Goal: Task Accomplishment & Management: Manage account settings

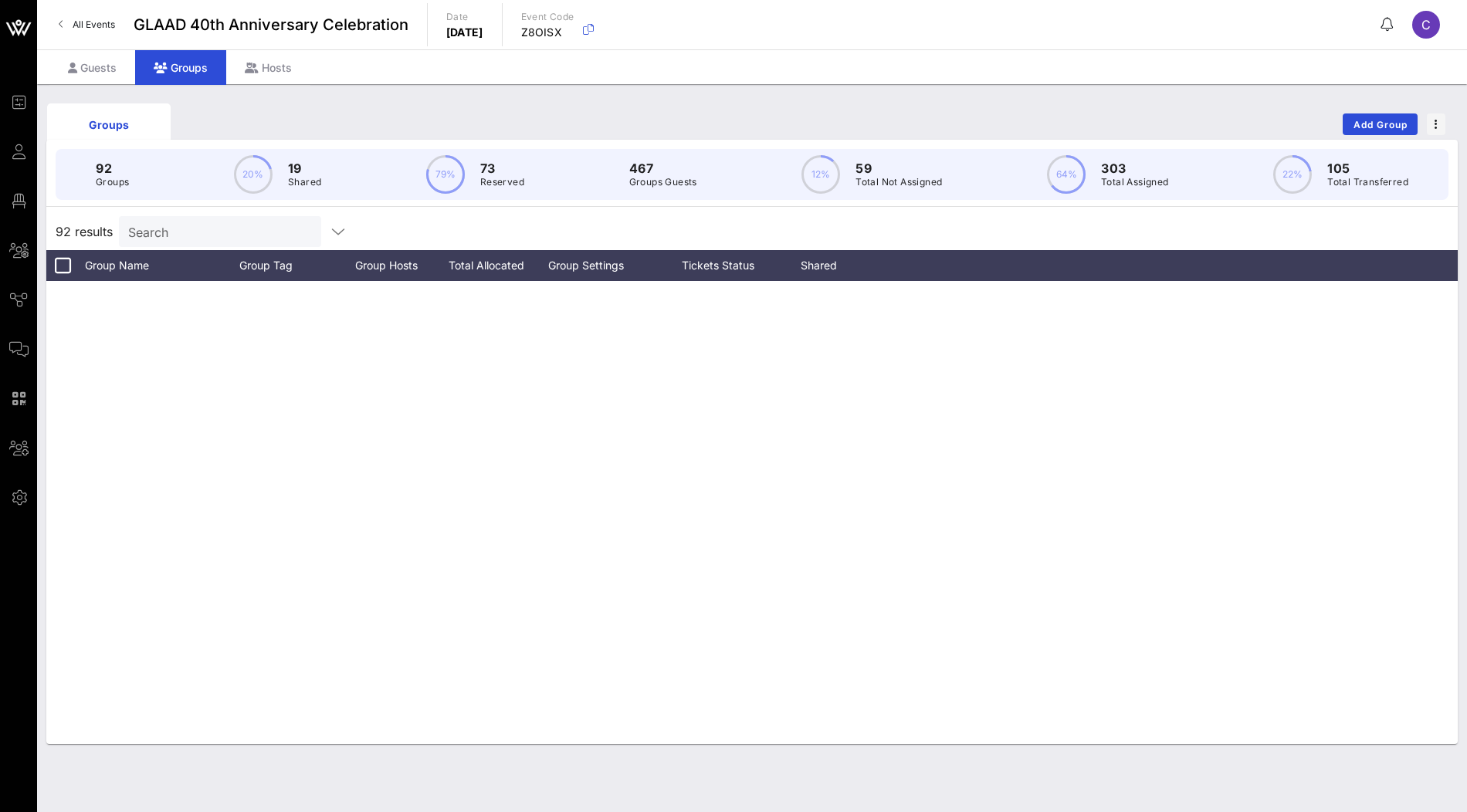
scroll to position [3513, 0]
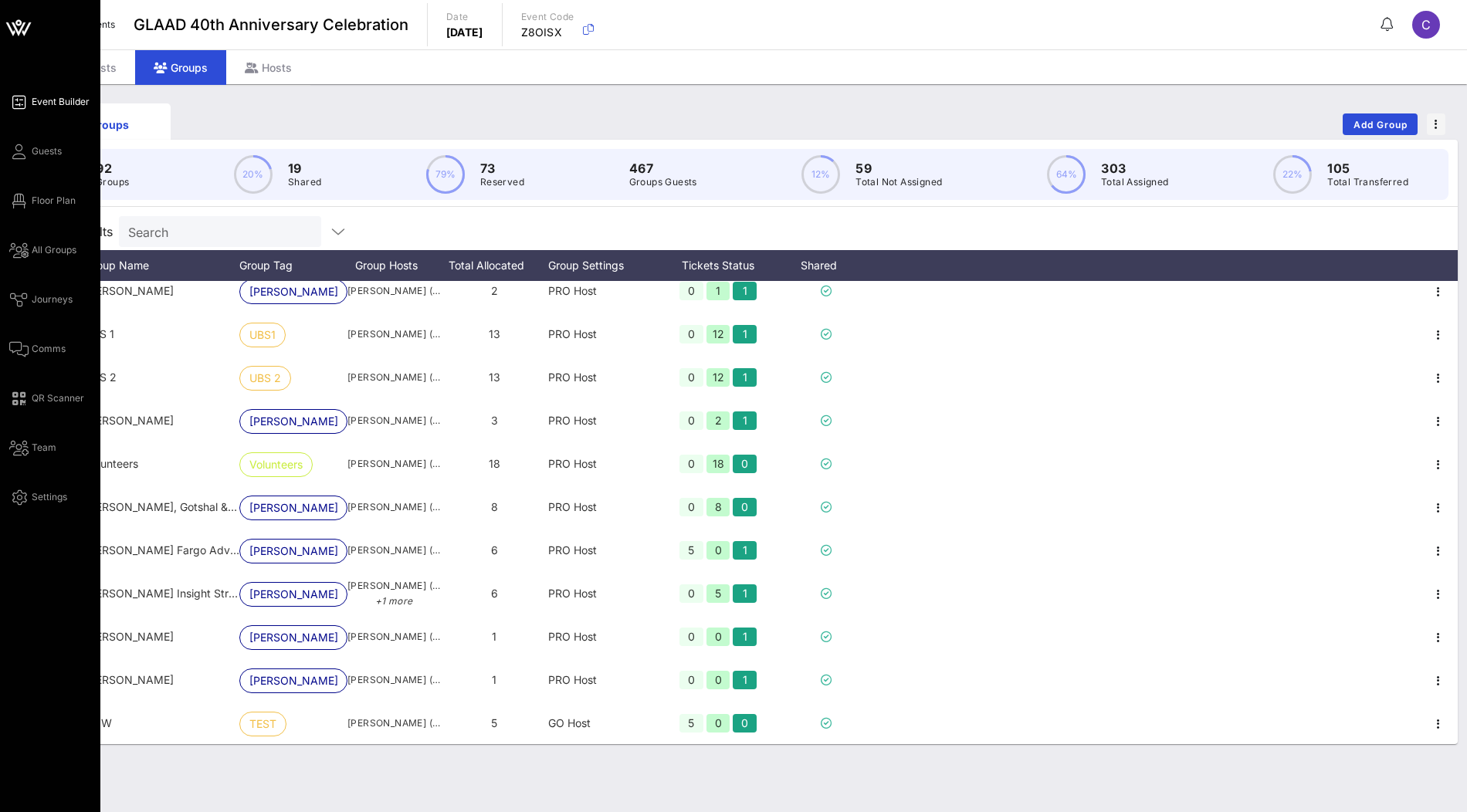
click at [64, 98] on span "Event Builder" at bounding box center [60, 101] width 58 height 14
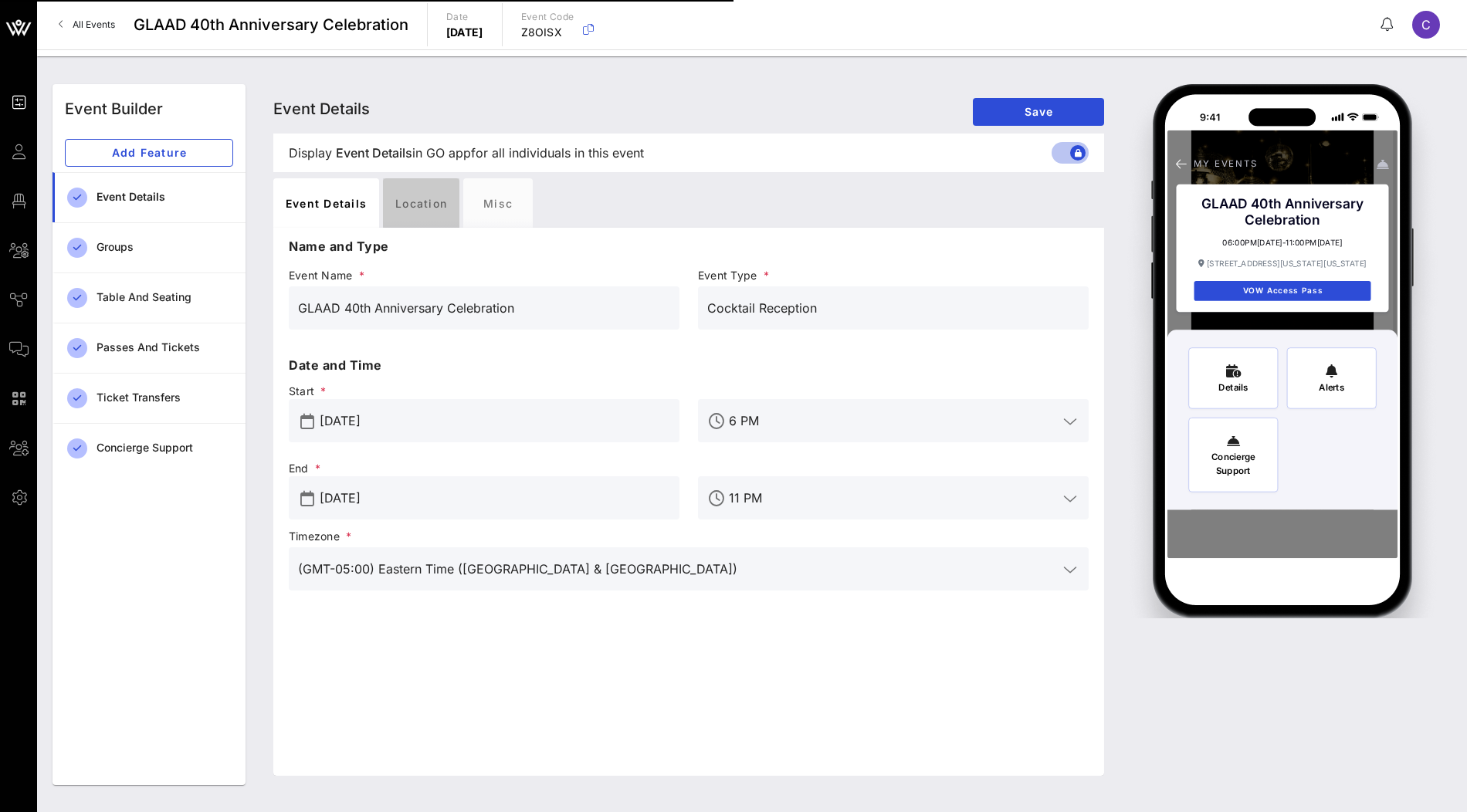
click at [427, 220] on div "Location" at bounding box center [422, 203] width 77 height 50
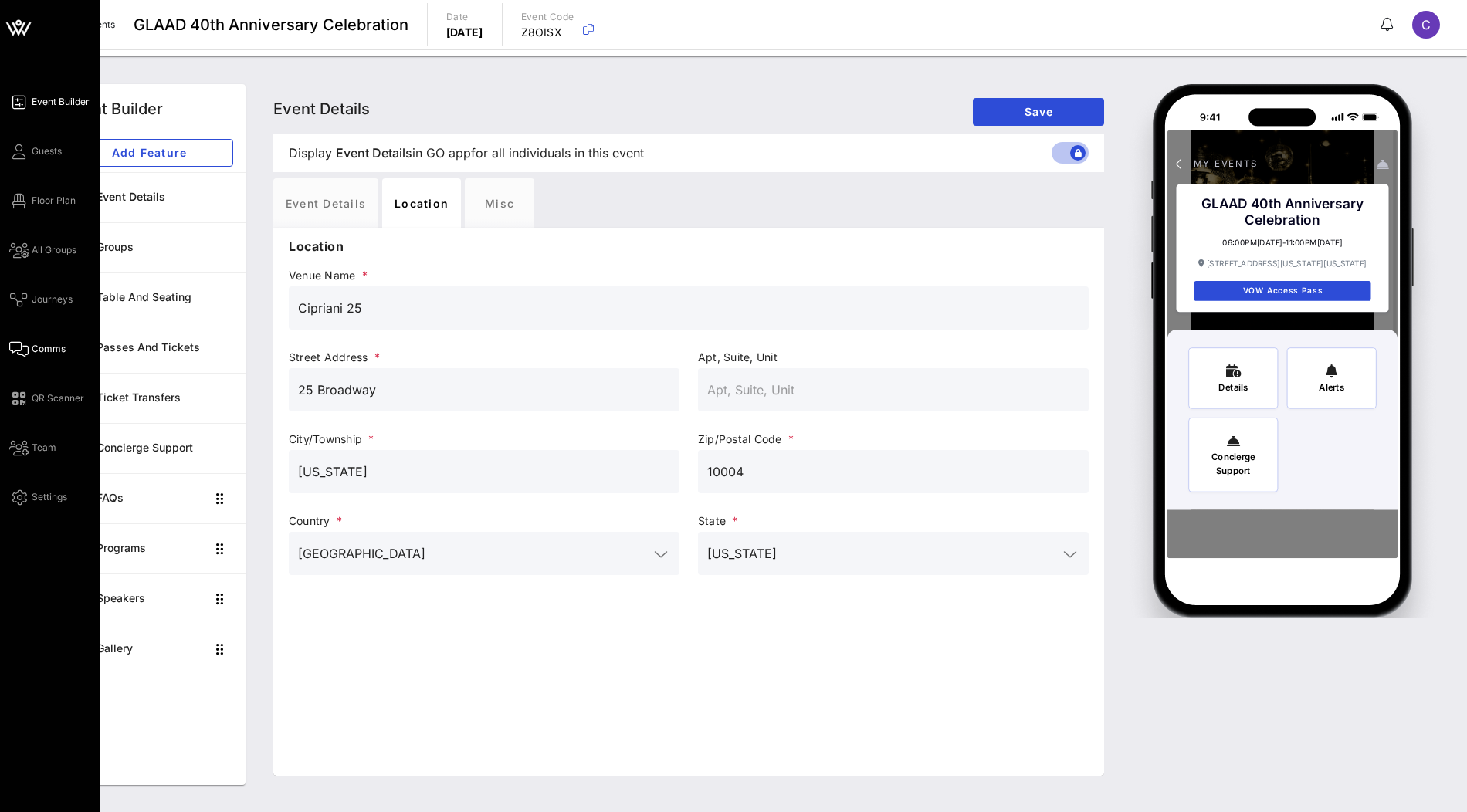
click at [41, 351] on span "Comms" at bounding box center [49, 348] width 34 height 14
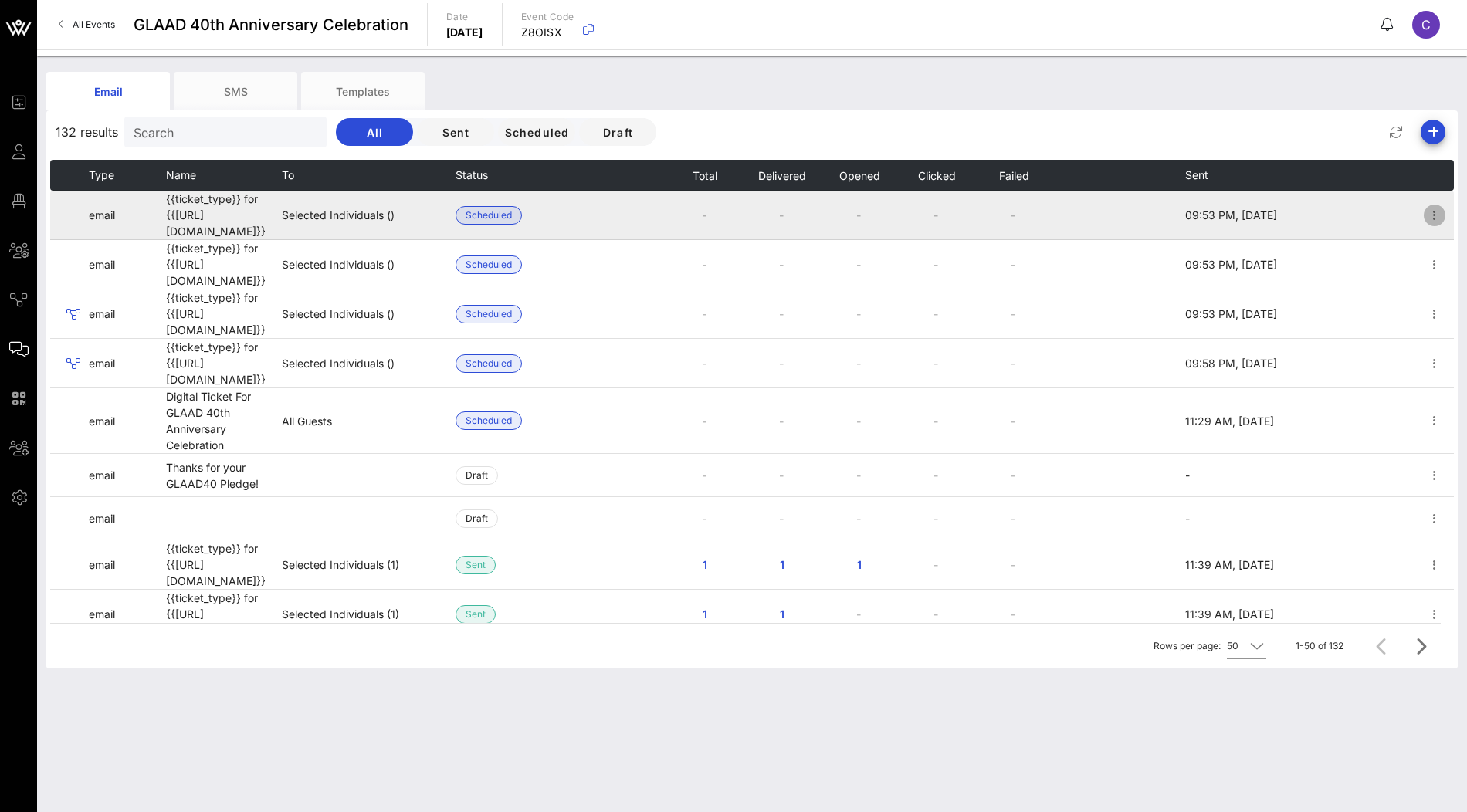
click at [1436, 215] on icon "button" at bounding box center [1434, 215] width 19 height 19
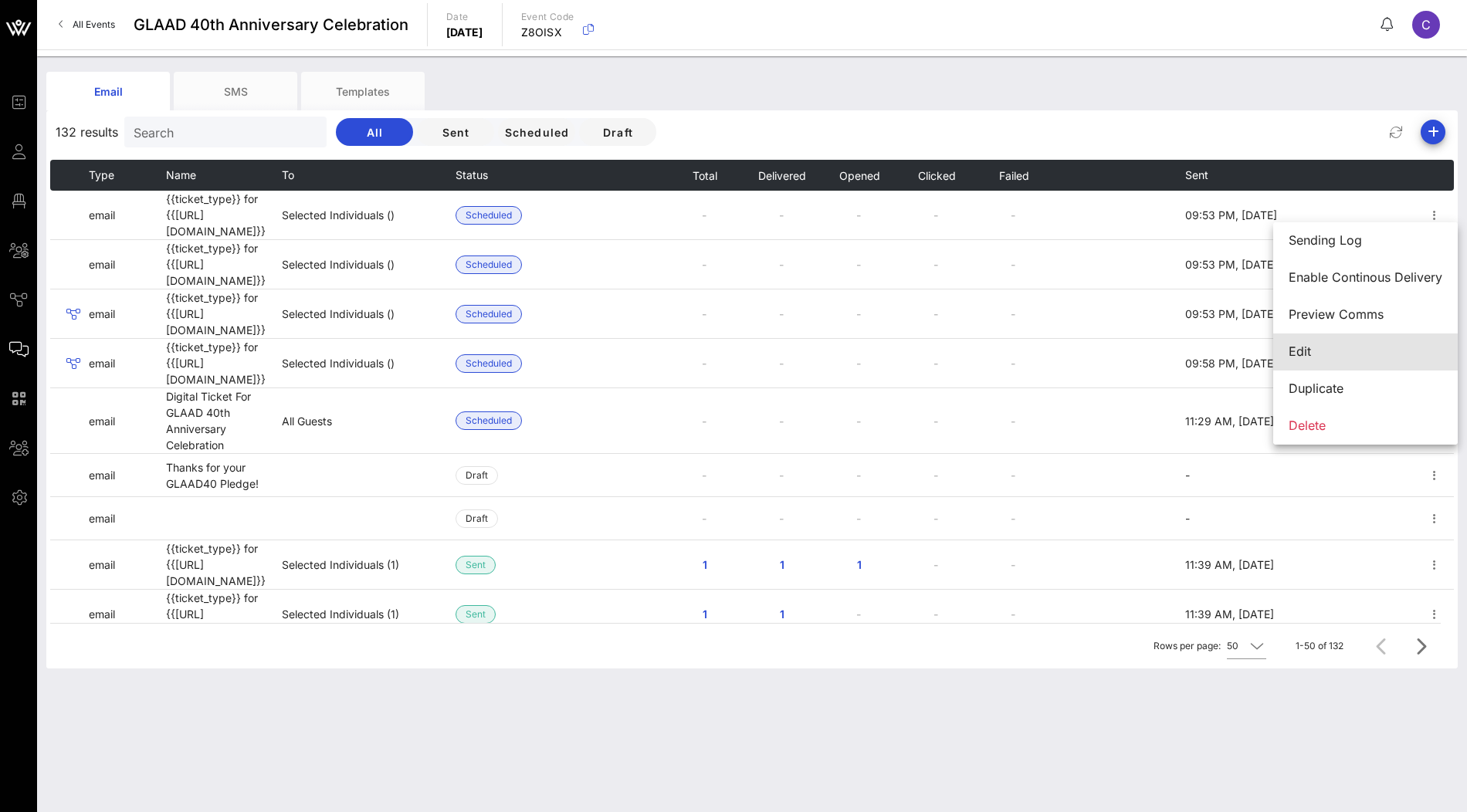
click at [1334, 352] on div "Edit" at bounding box center [1365, 351] width 153 height 15
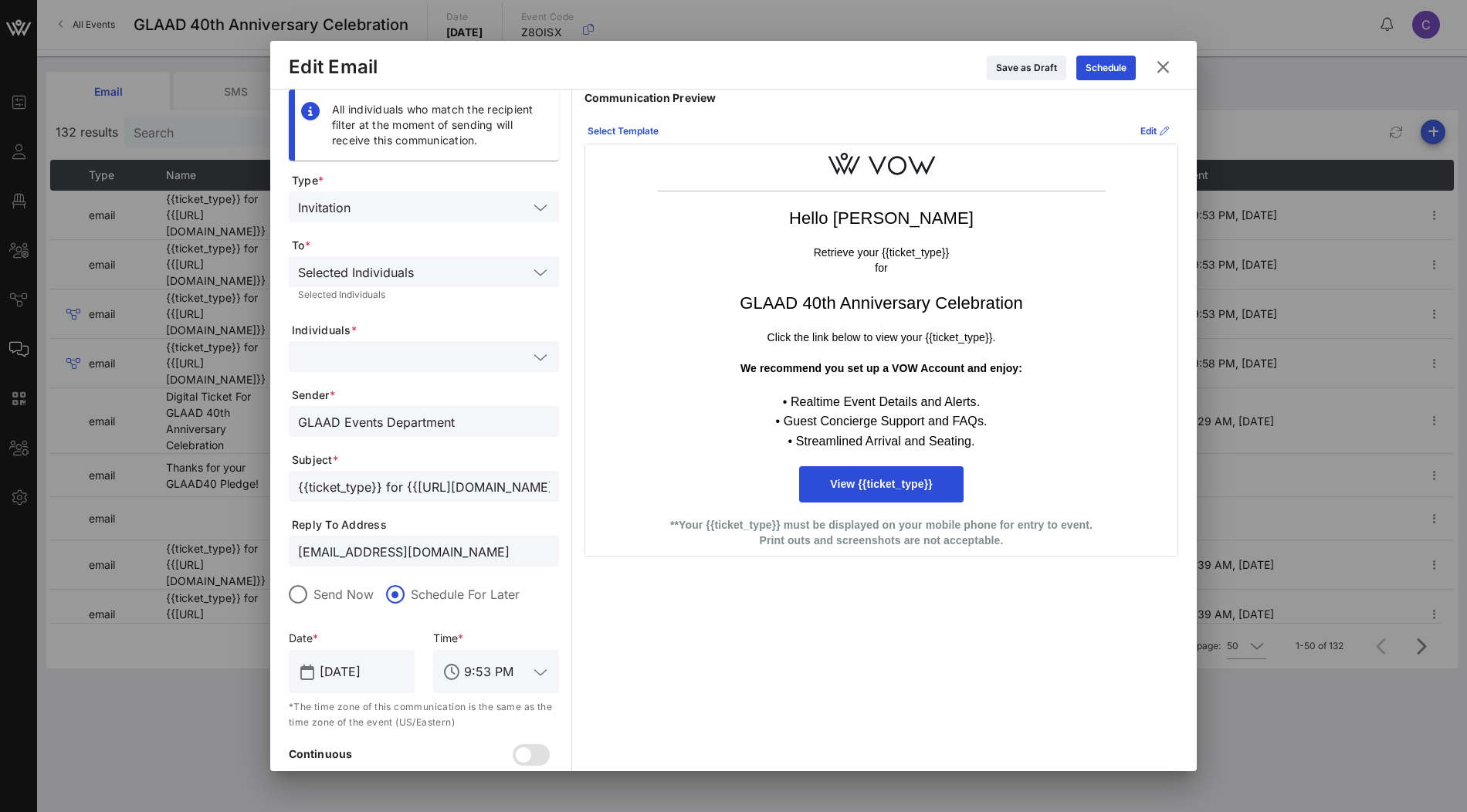
click at [1163, 66] on icon at bounding box center [1163, 67] width 22 height 21
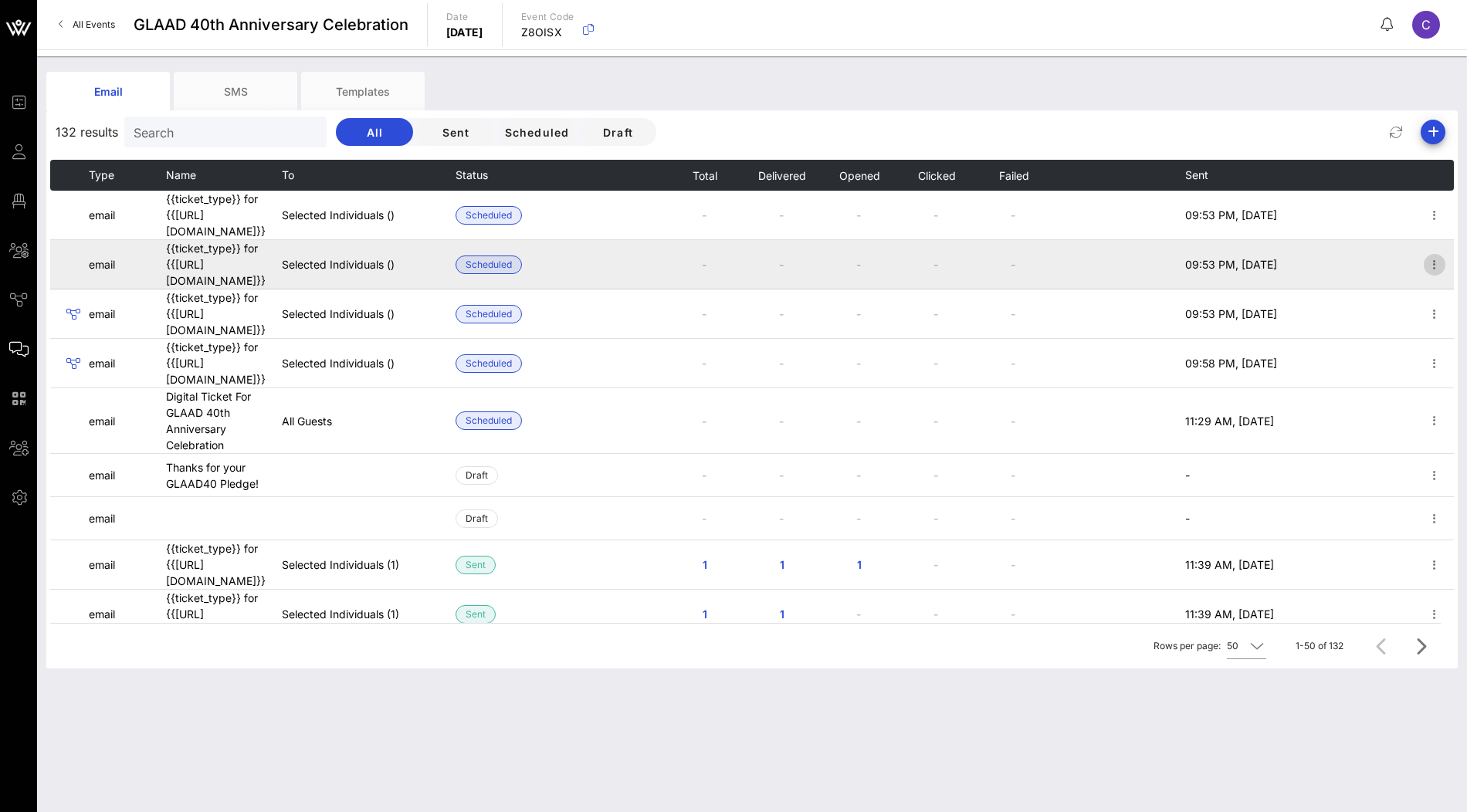
click at [1434, 256] on icon "button" at bounding box center [1434, 264] width 19 height 19
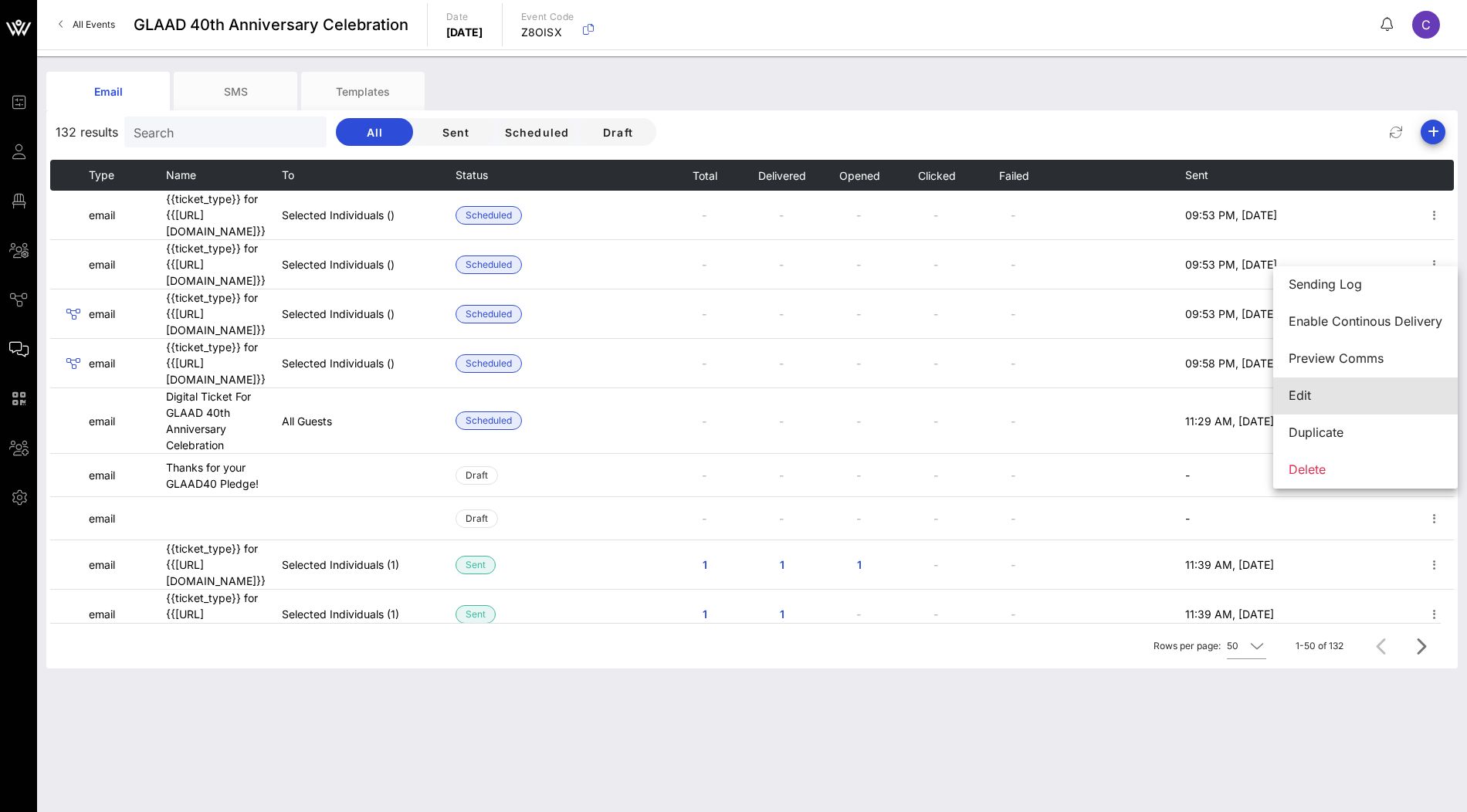
click at [1326, 384] on div "Edit" at bounding box center [1365, 395] width 153 height 33
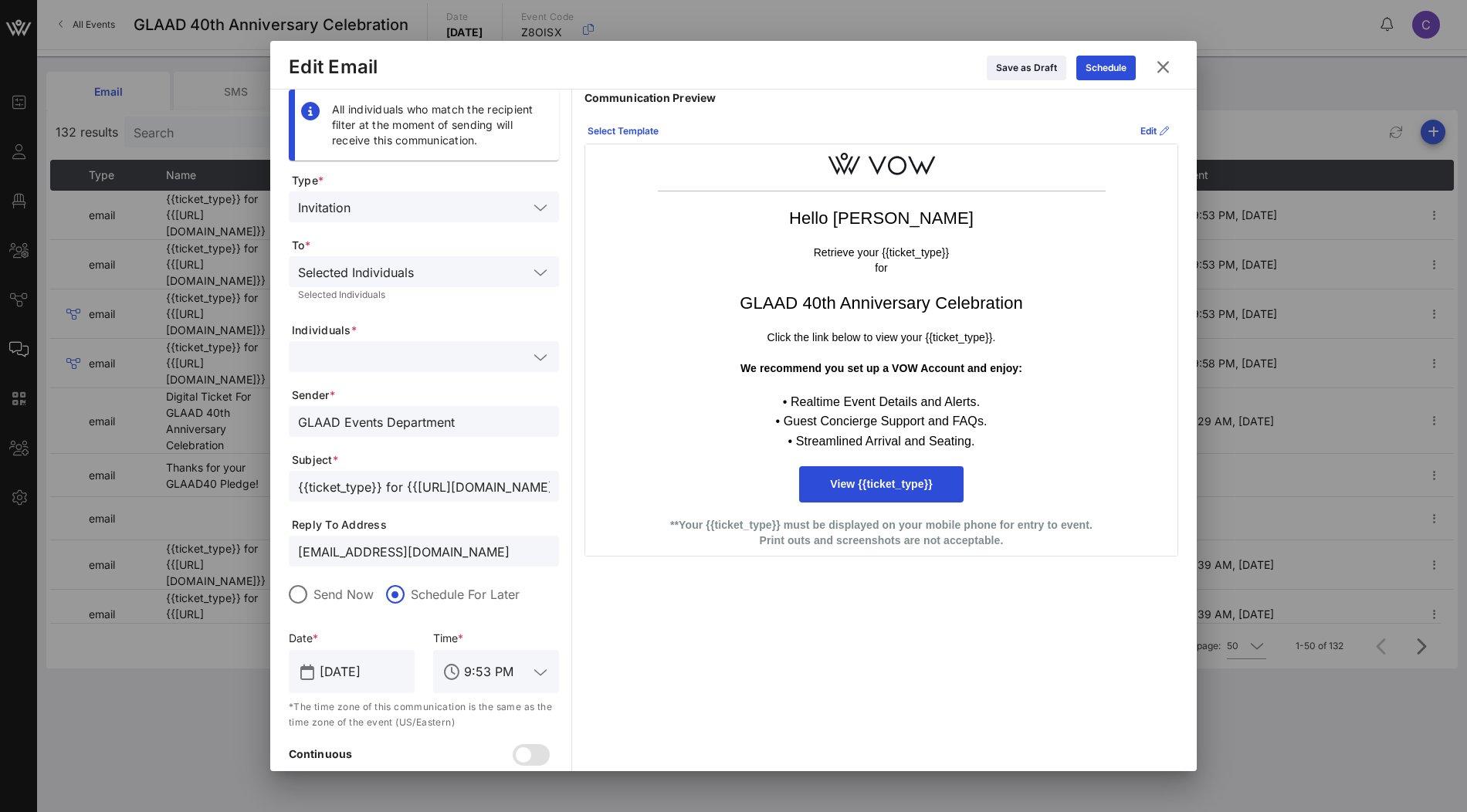
click at [1167, 69] on icon at bounding box center [1164, 67] width 21 height 19
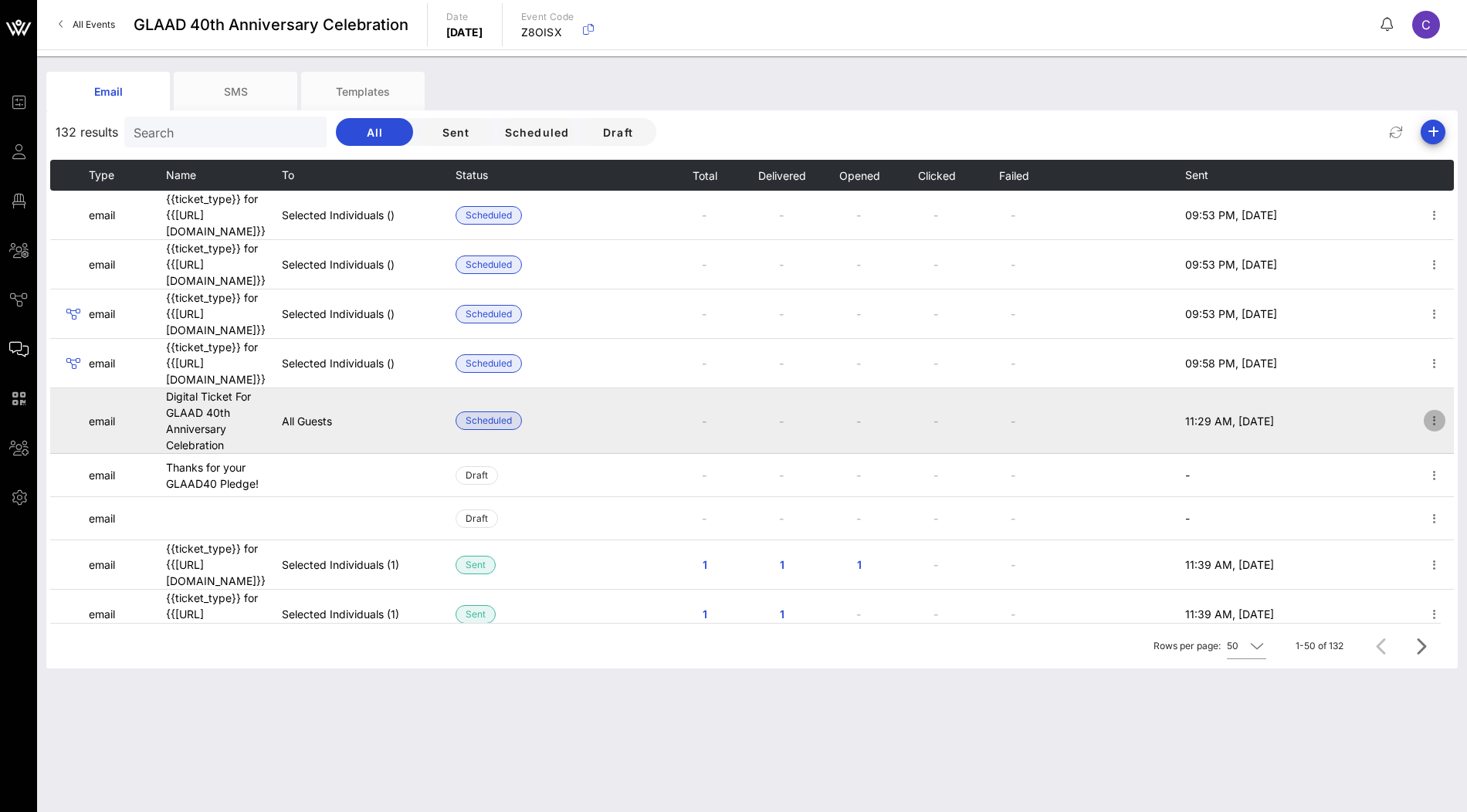
click at [1443, 412] on icon "button" at bounding box center [1434, 421] width 19 height 19
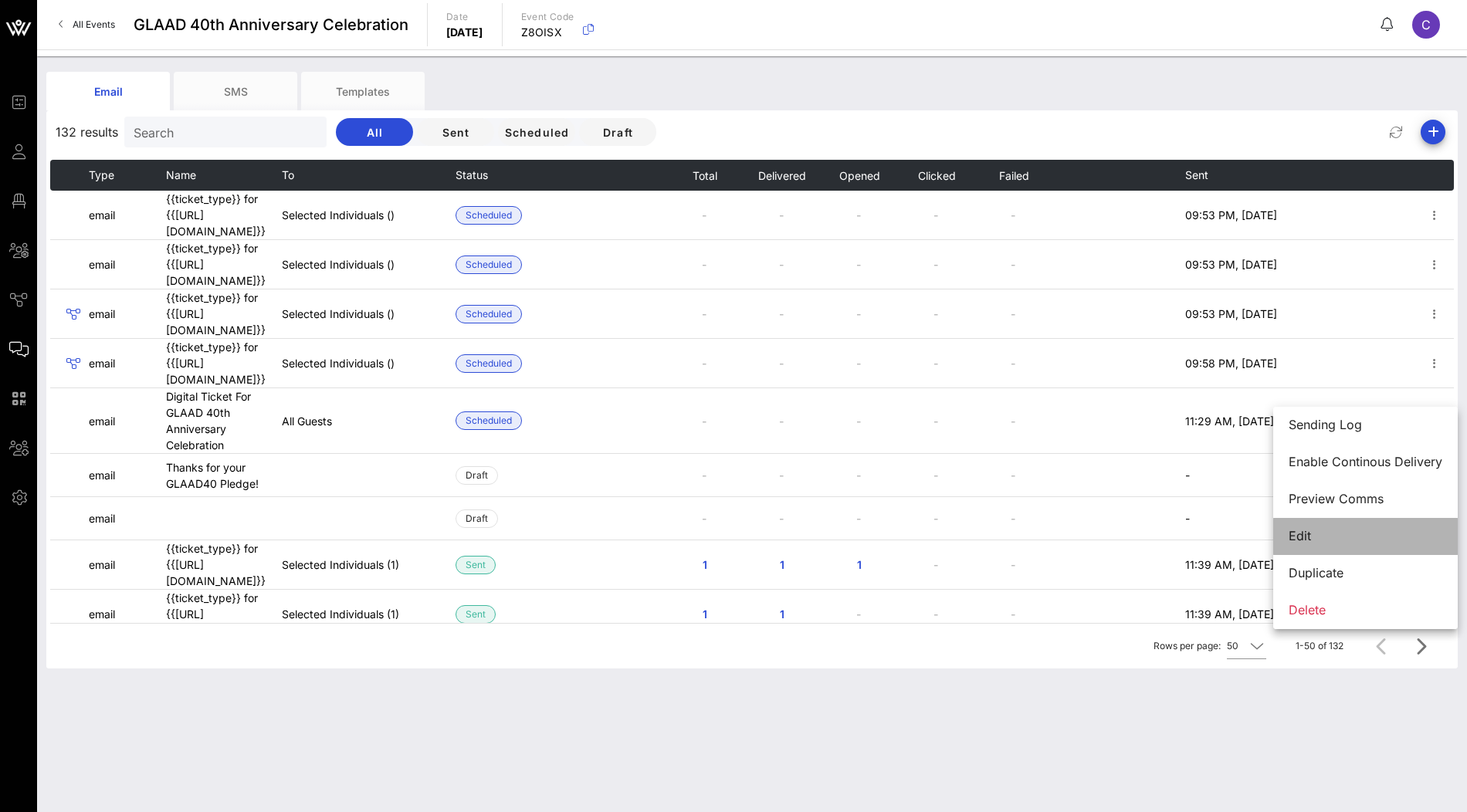
click at [1314, 534] on div "Edit" at bounding box center [1365, 536] width 153 height 15
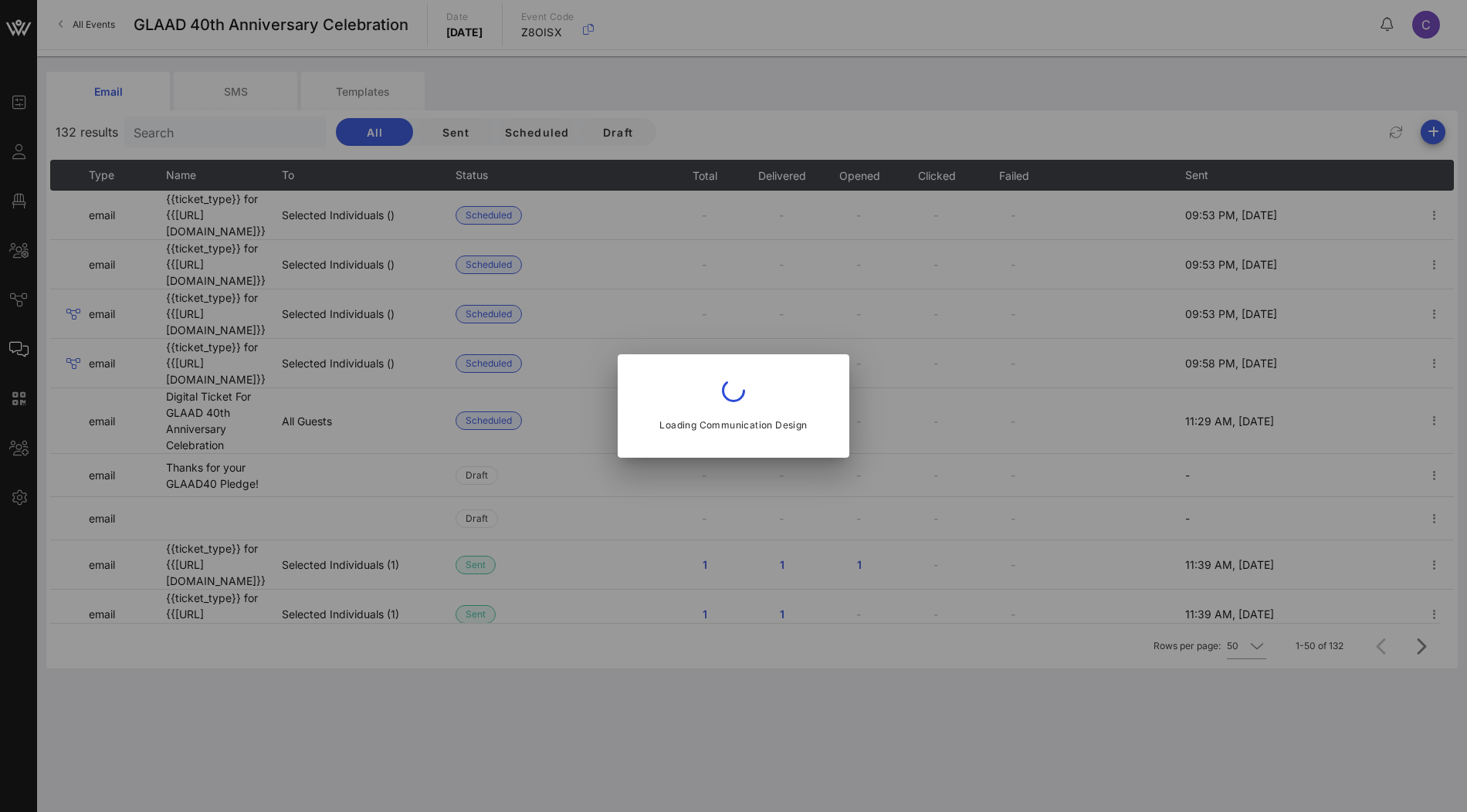
type input "GLAAD Events Team"
type input "Digital Ticket For GLAAD 40th Anniversary Celebration"
type input "Oct 08, 2025"
type input "11:29 AM"
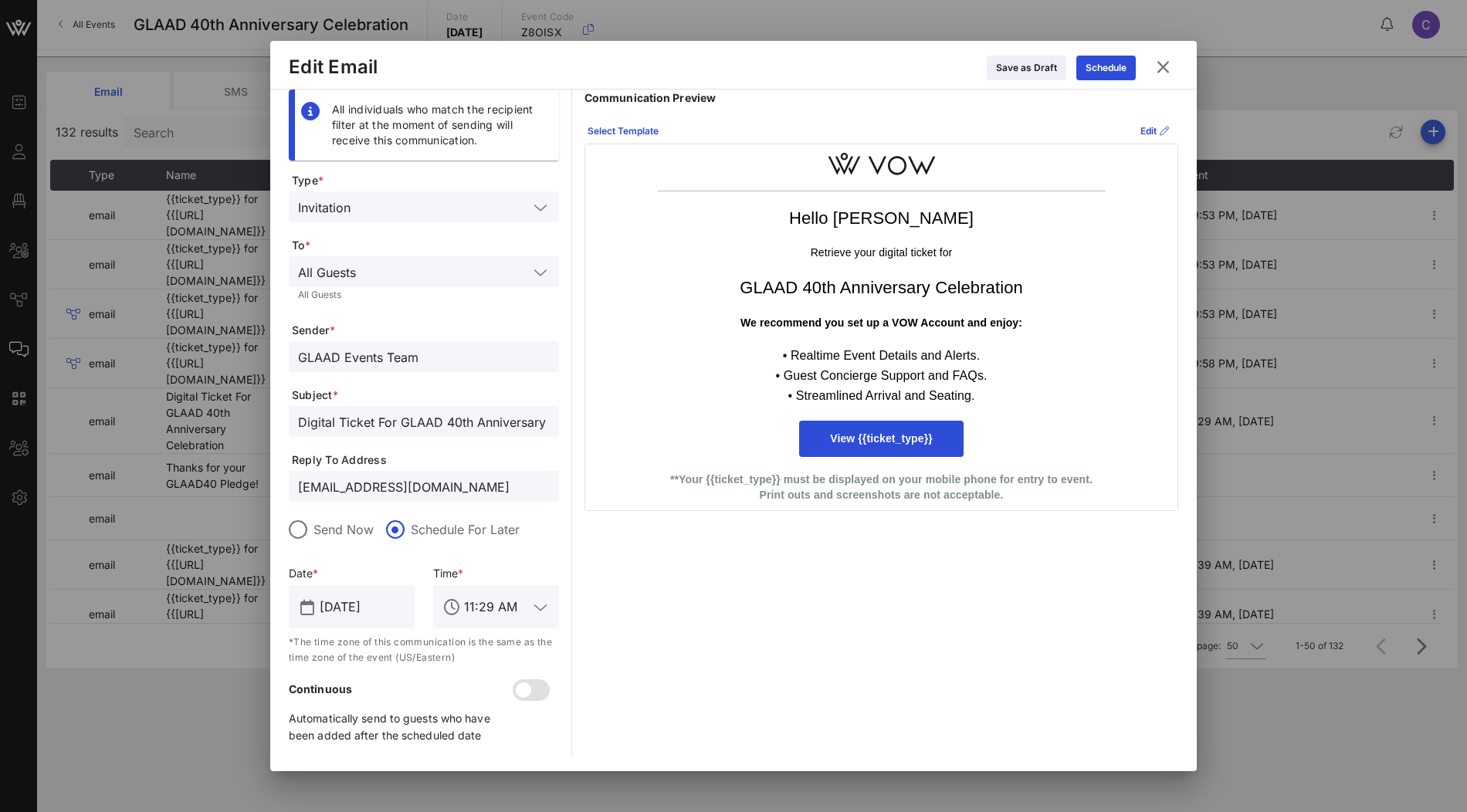
click at [1169, 74] on icon at bounding box center [1163, 67] width 22 height 20
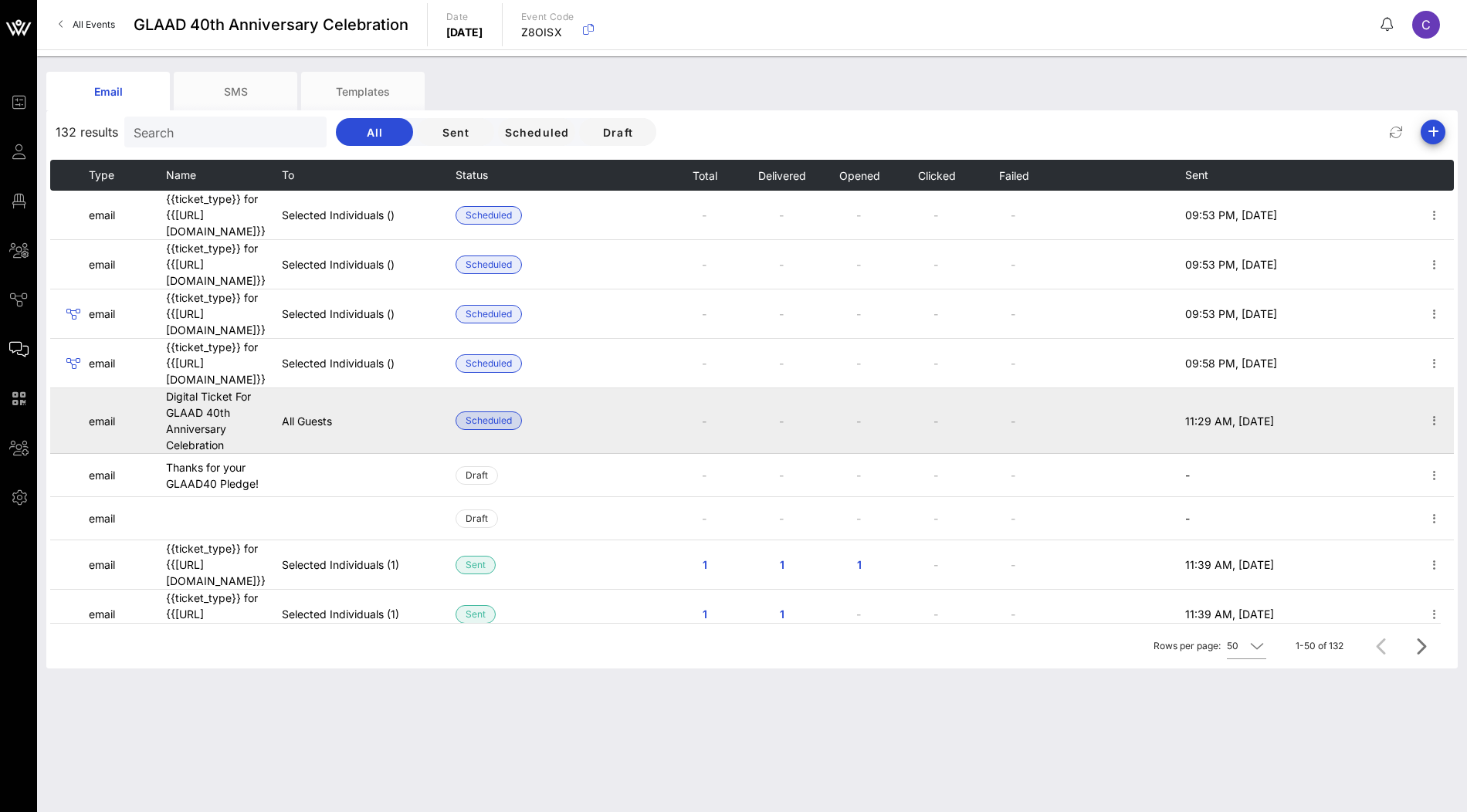
click at [483, 413] on span "Scheduled" at bounding box center [488, 421] width 46 height 17
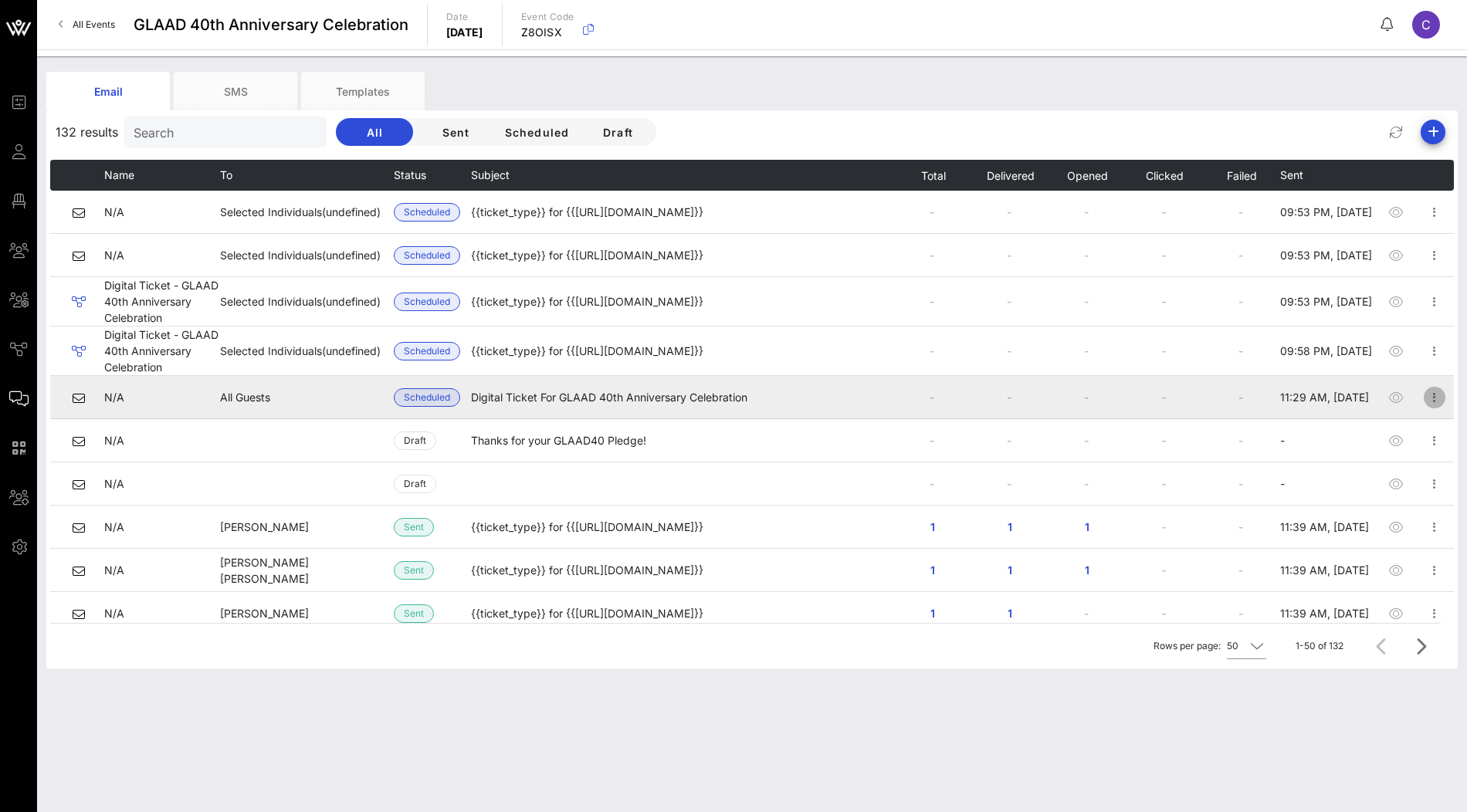
click at [1437, 400] on icon "button" at bounding box center [1434, 397] width 19 height 19
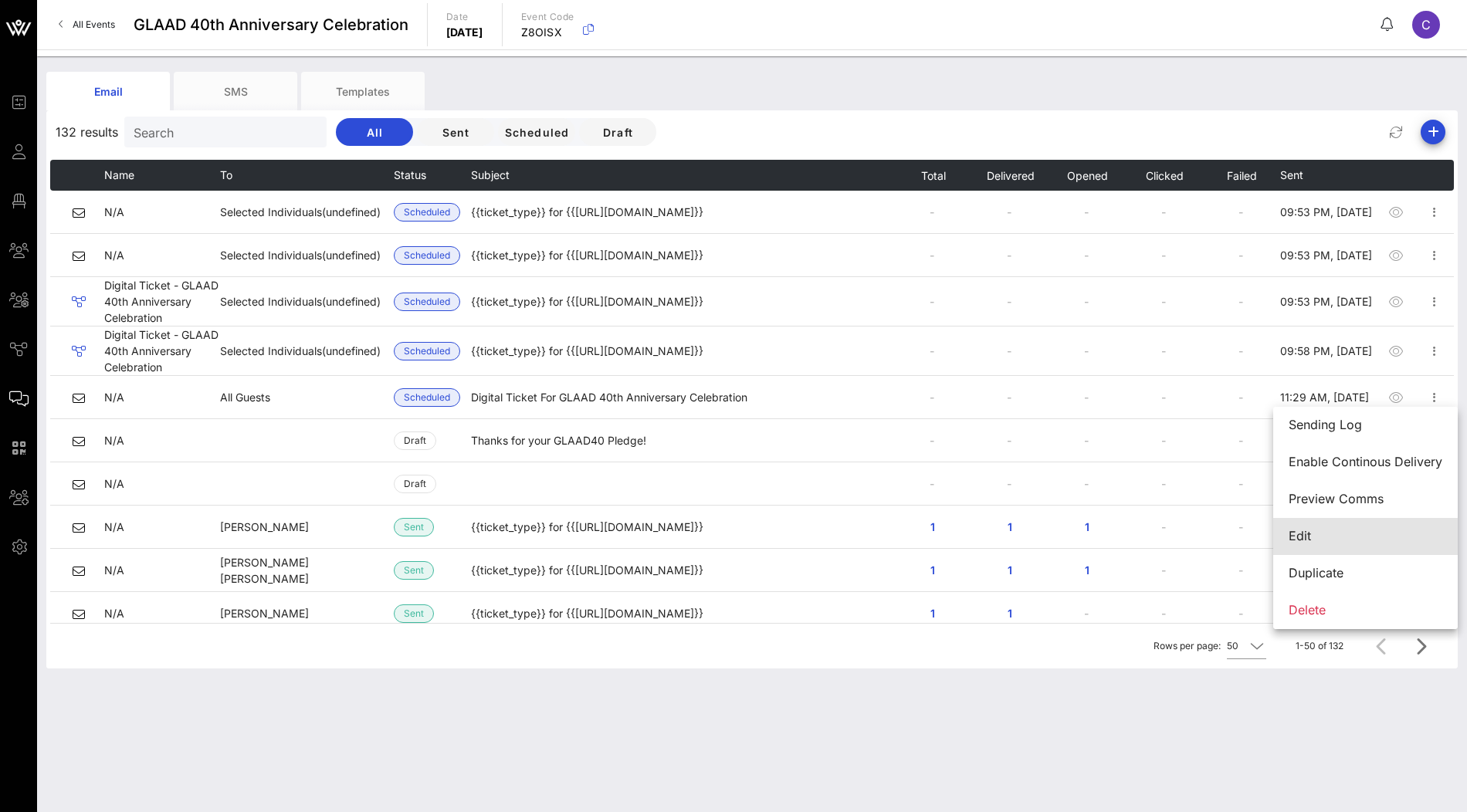
click at [1331, 530] on div "Edit" at bounding box center [1365, 536] width 153 height 15
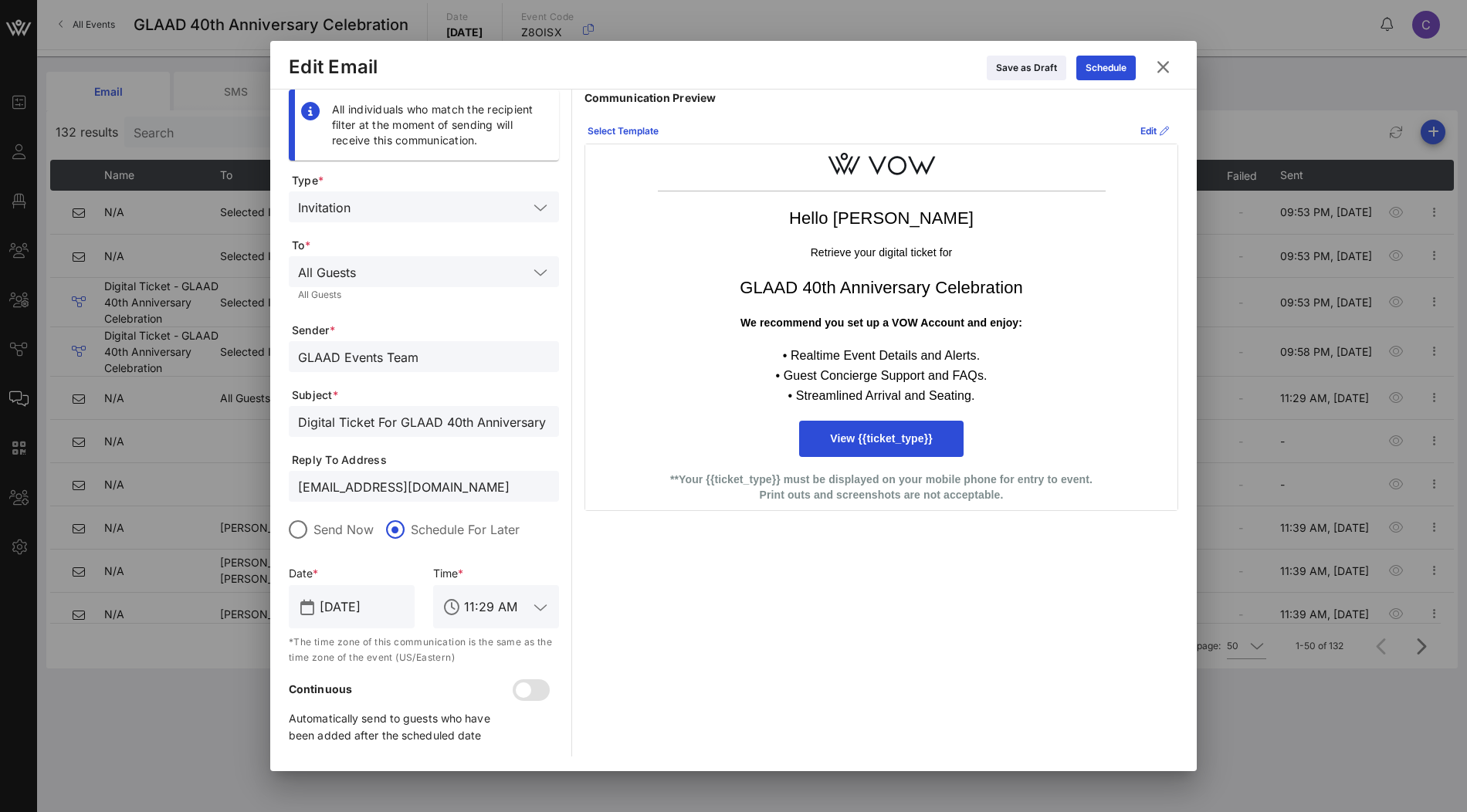
click at [1170, 64] on icon at bounding box center [1164, 67] width 21 height 19
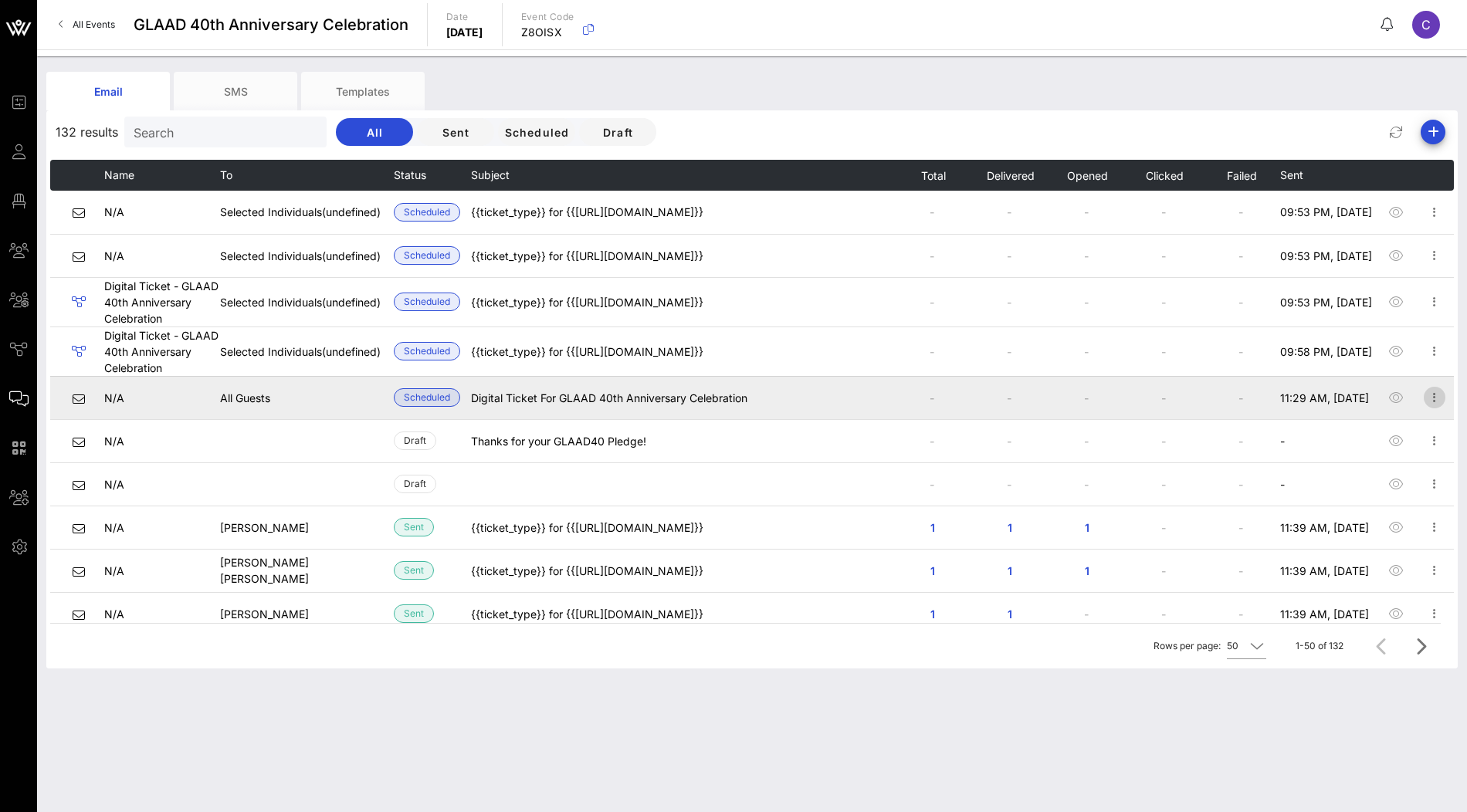
click at [1438, 398] on icon "button" at bounding box center [1434, 397] width 19 height 19
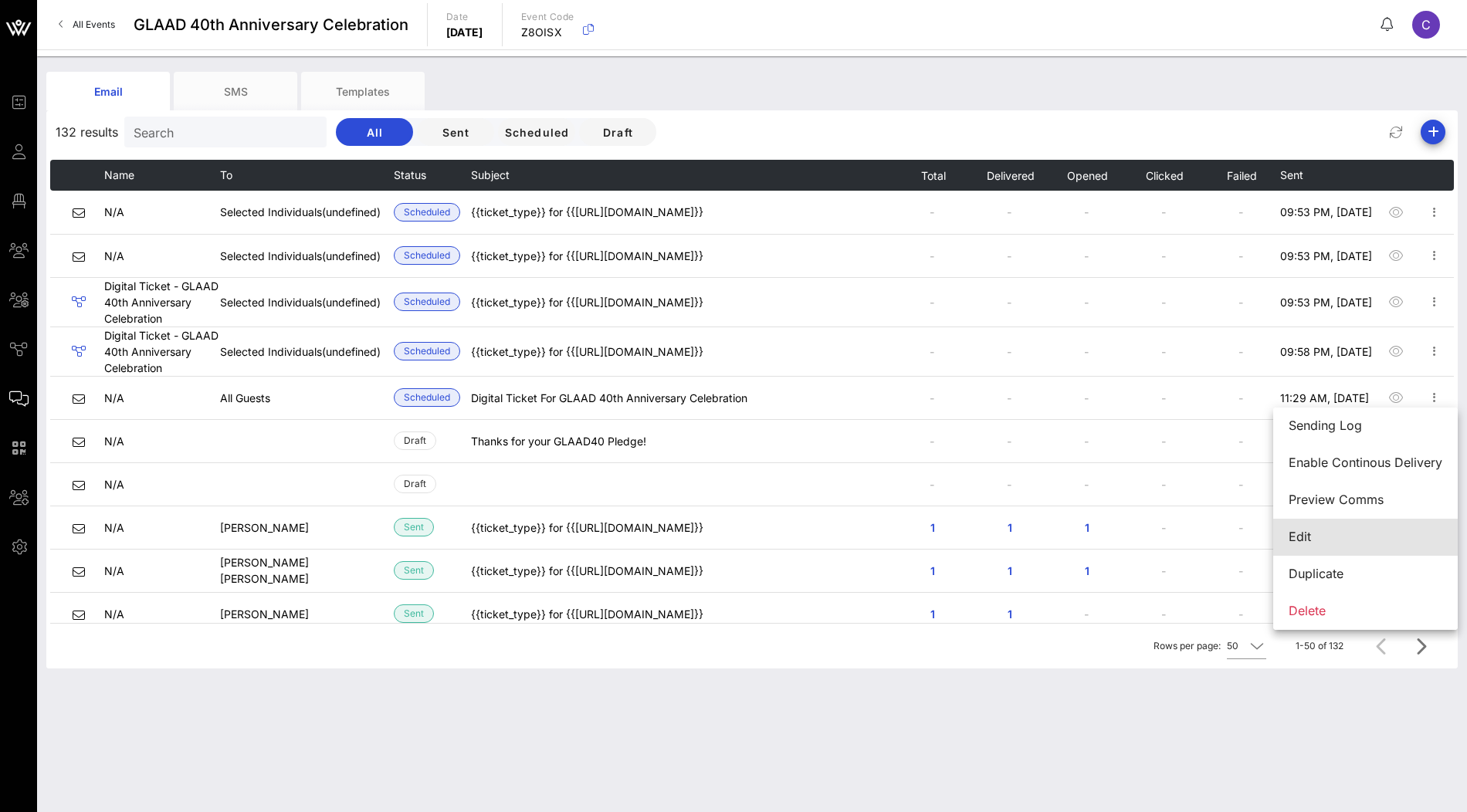
click at [1320, 530] on div "Edit" at bounding box center [1365, 537] width 153 height 15
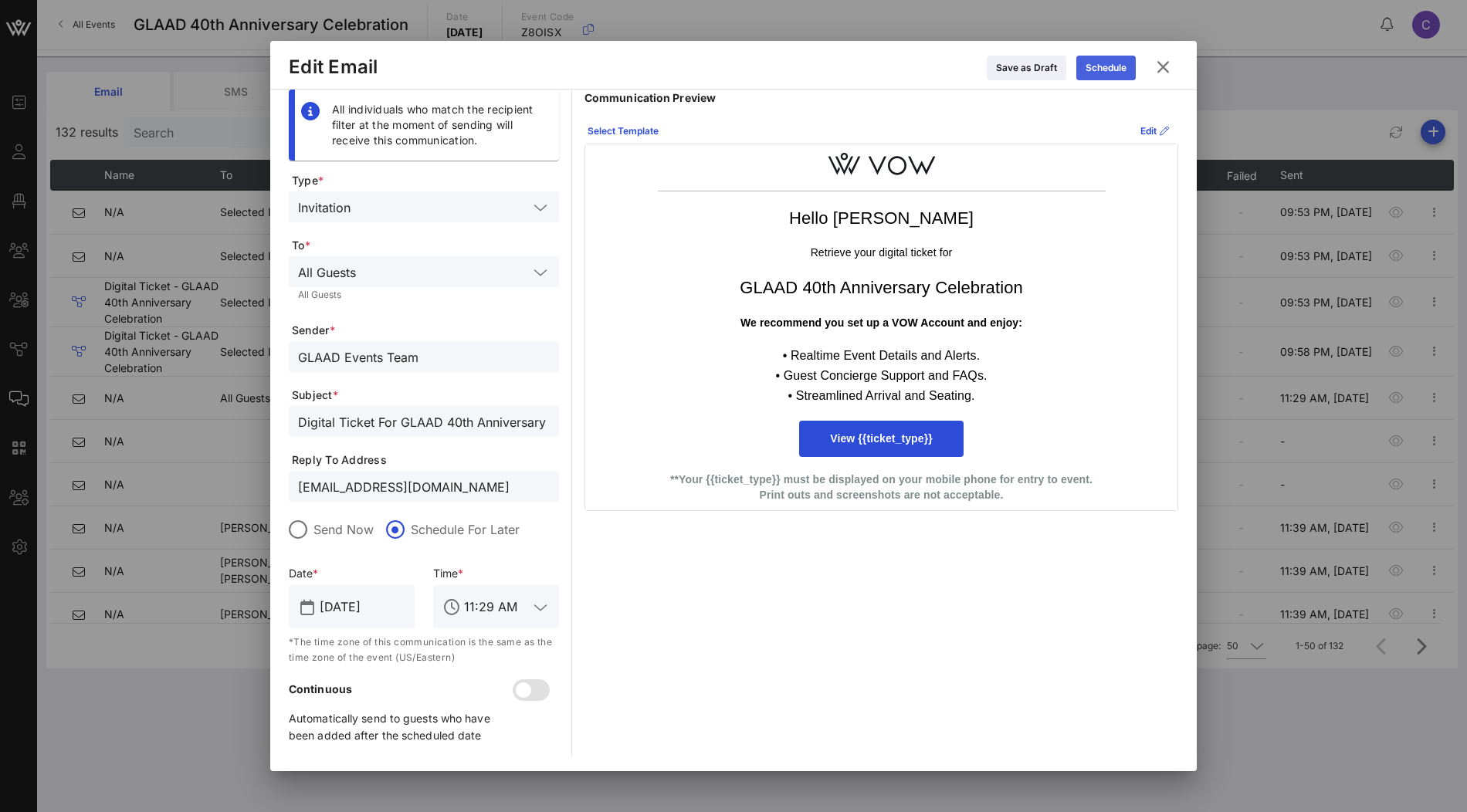
click at [1112, 74] on div "Schedule" at bounding box center [1106, 68] width 41 height 15
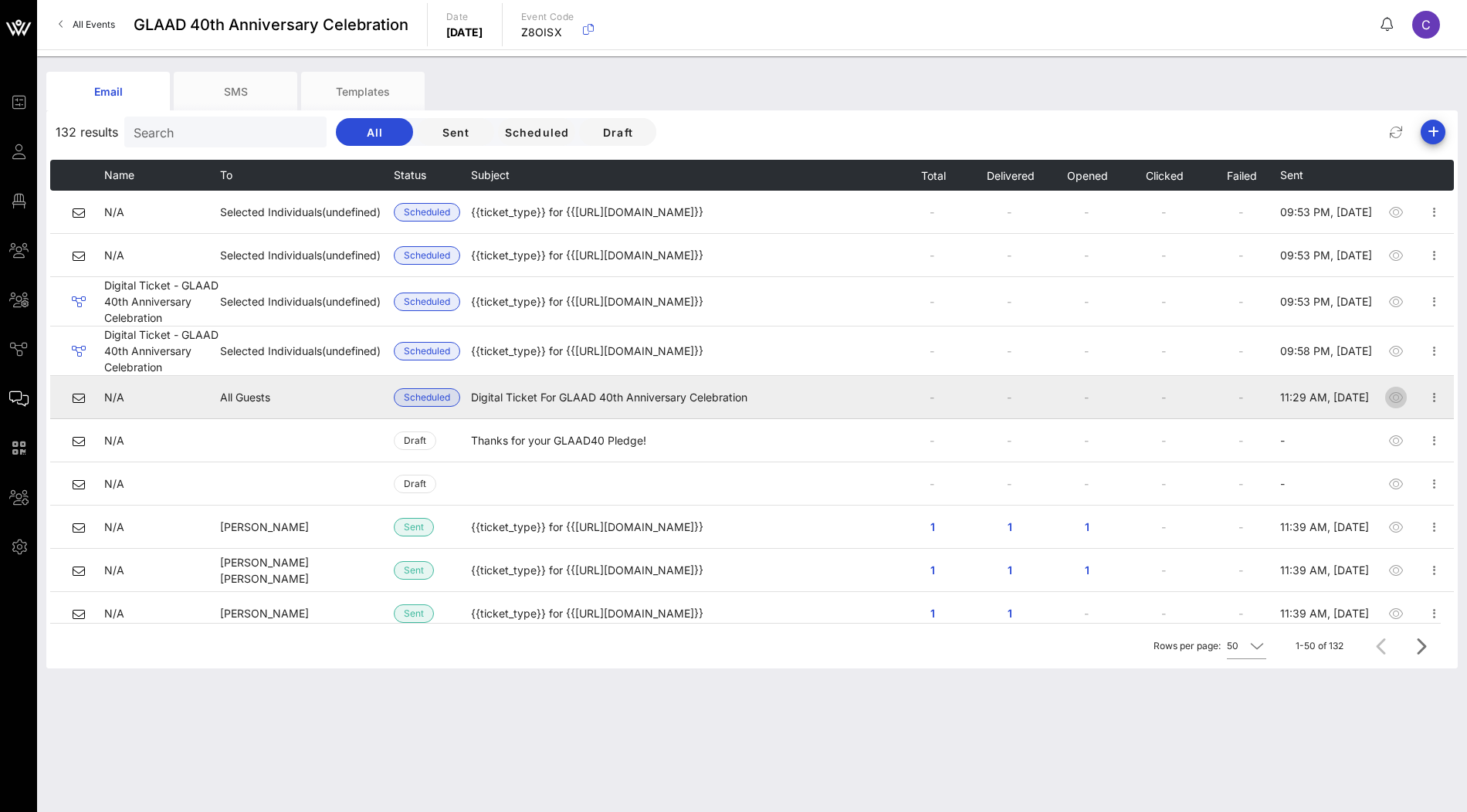
click at [1389, 395] on icon "button" at bounding box center [1396, 397] width 19 height 19
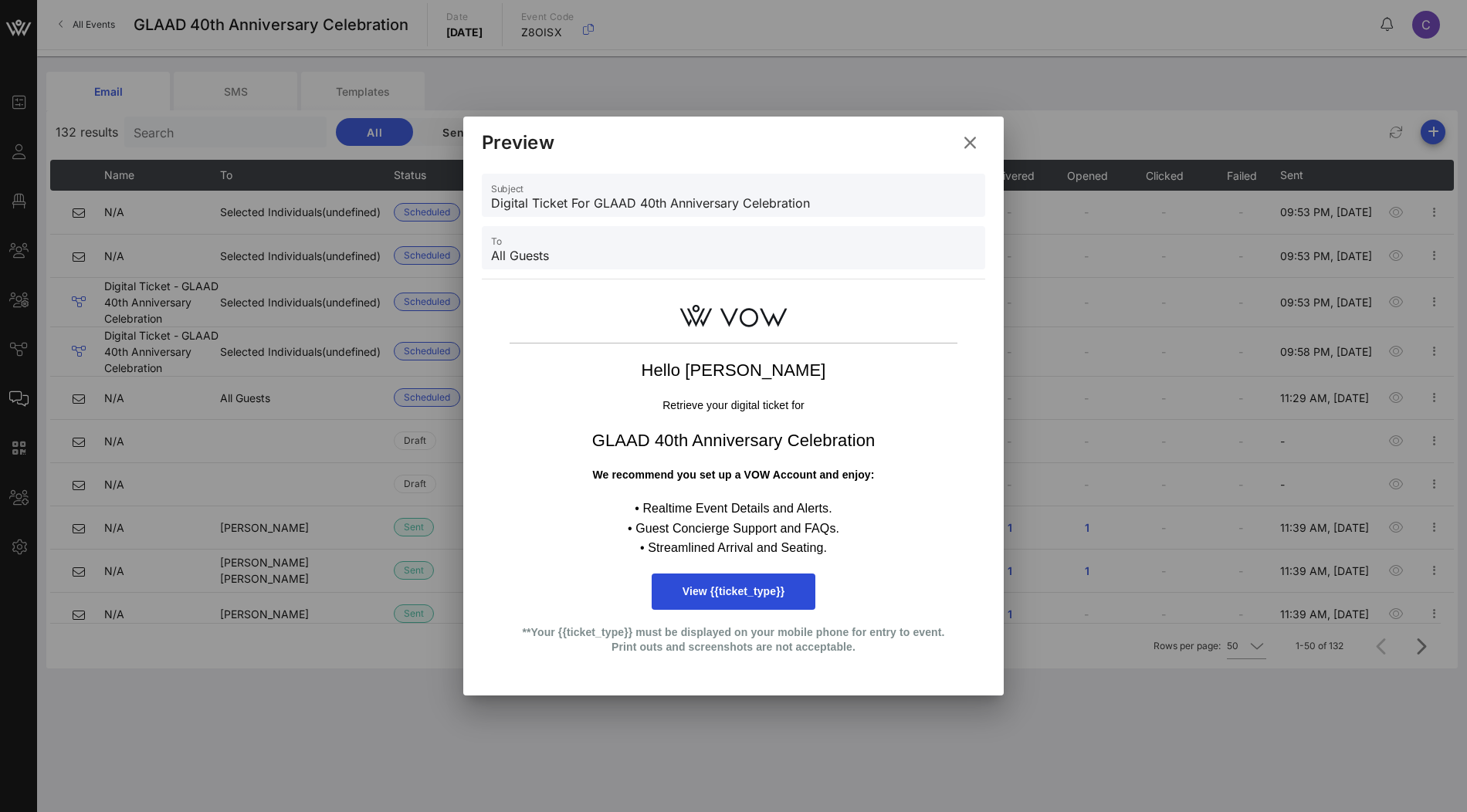
click at [970, 144] on icon at bounding box center [970, 143] width 23 height 22
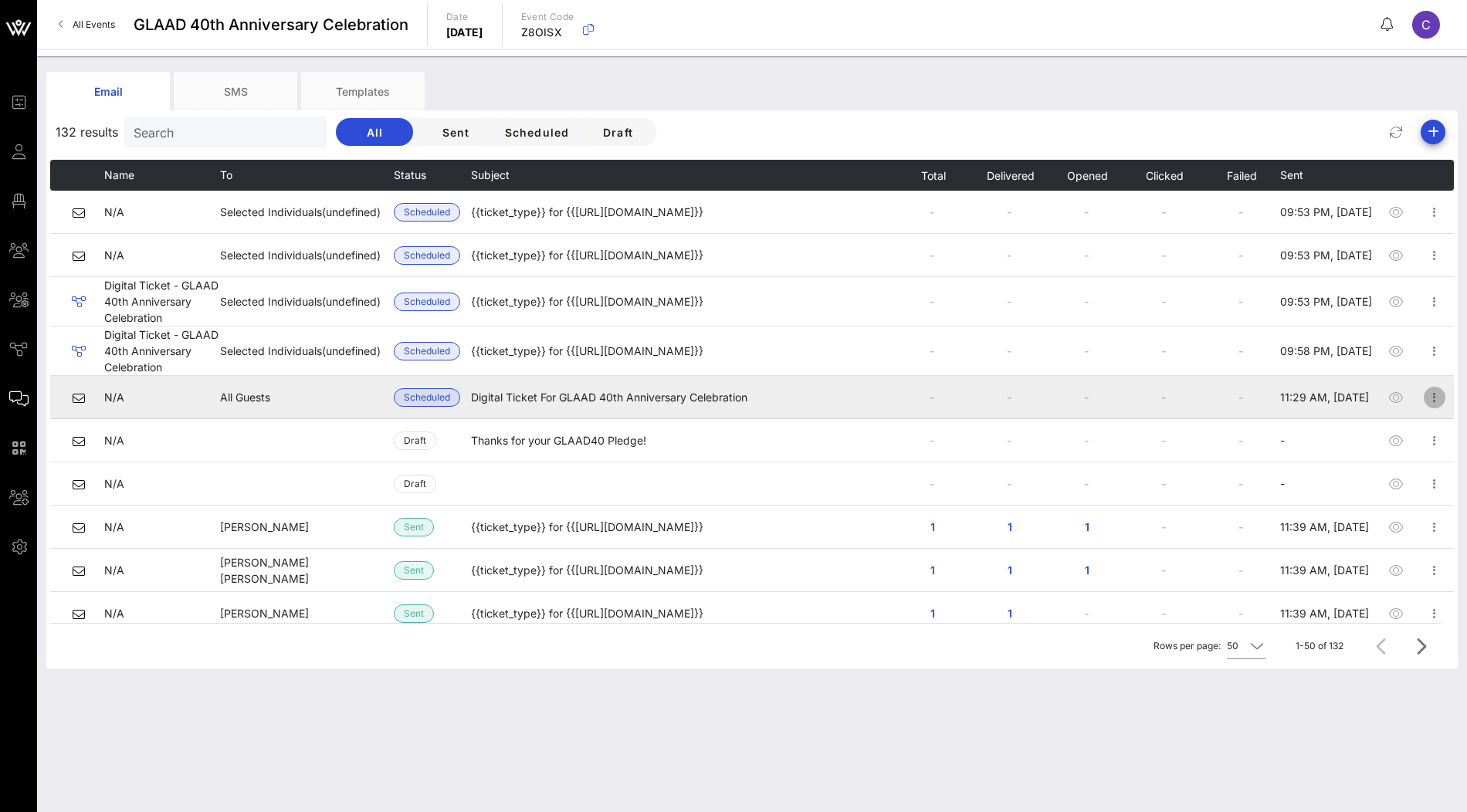
click at [1435, 399] on icon "button" at bounding box center [1434, 397] width 19 height 19
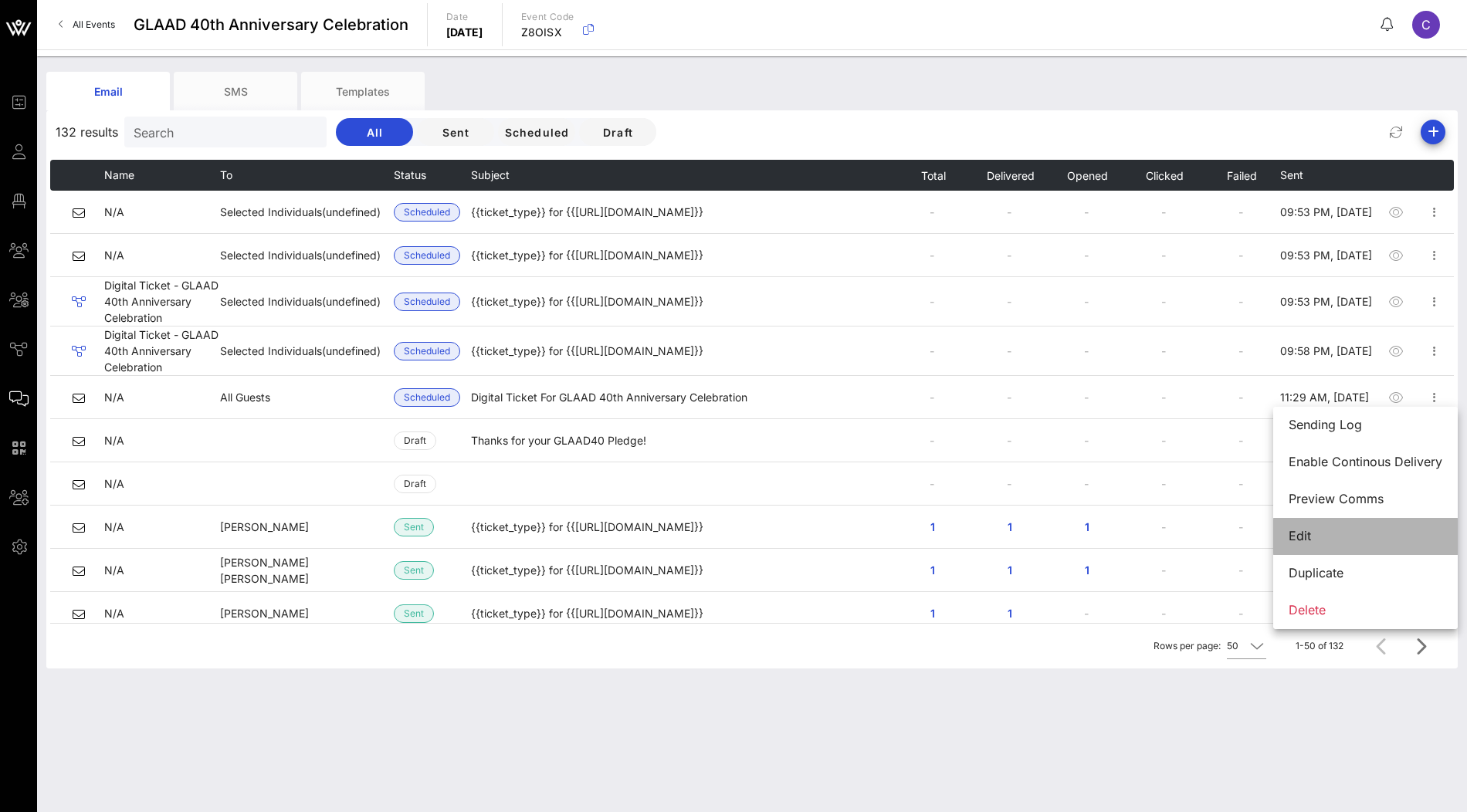
click at [1316, 543] on div "Edit" at bounding box center [1365, 536] width 153 height 15
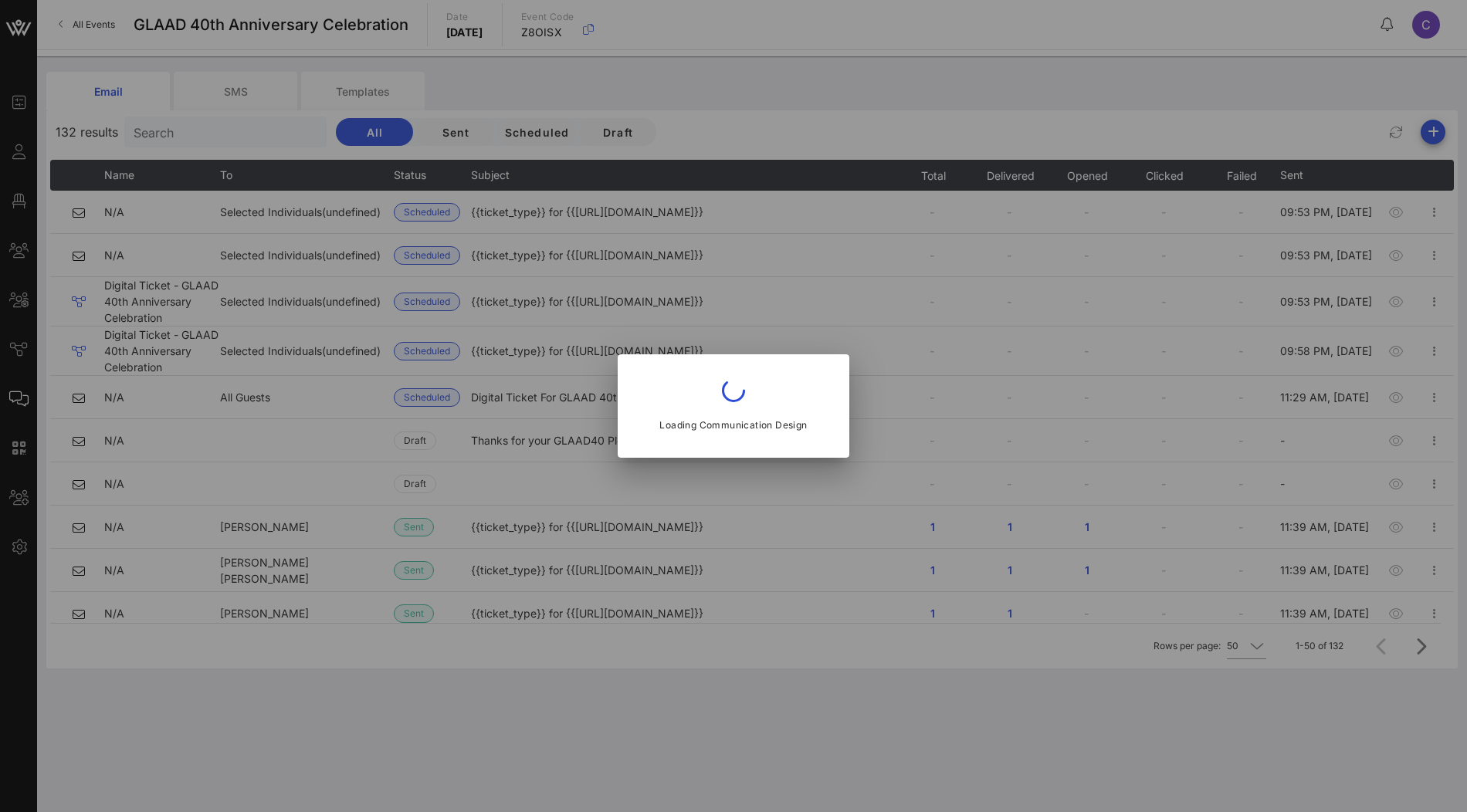
type input "GLAAD Events Team"
type input "Digital Ticket For GLAAD 40th Anniversary Celebration"
type input "rsvpevents@glaad.org"
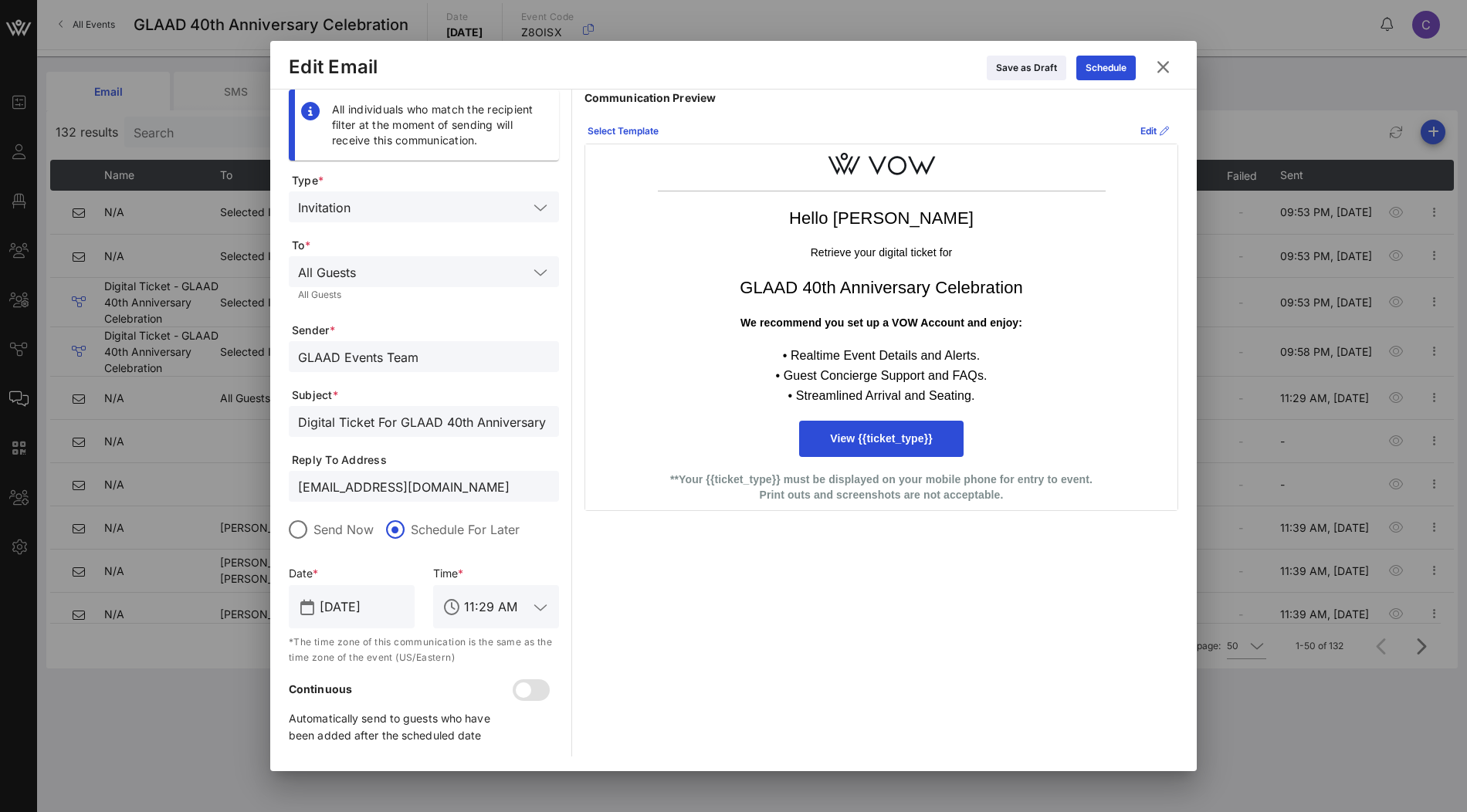
click at [1166, 71] on icon at bounding box center [1163, 66] width 24 height 22
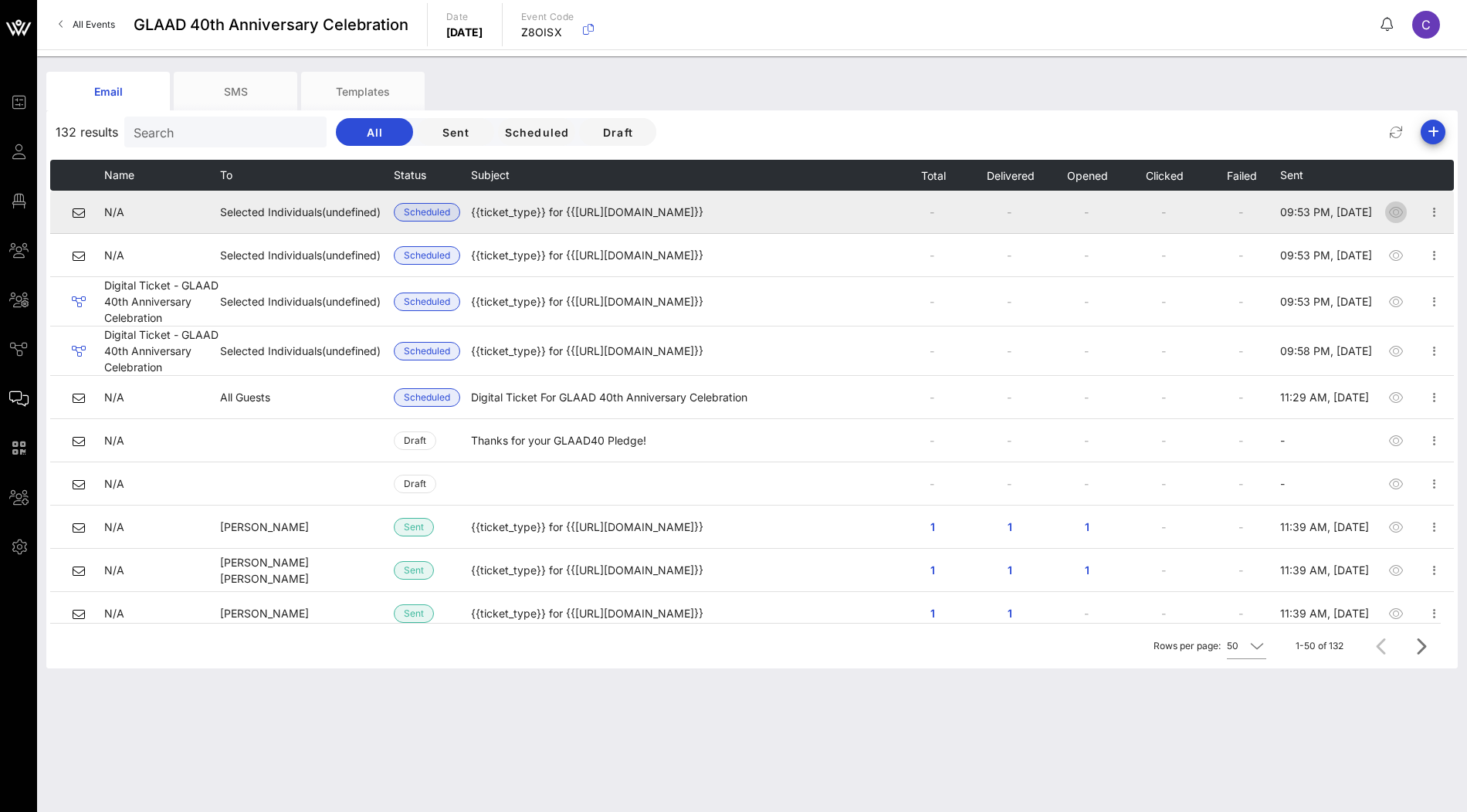
click at [1398, 205] on icon "button" at bounding box center [1396, 212] width 19 height 19
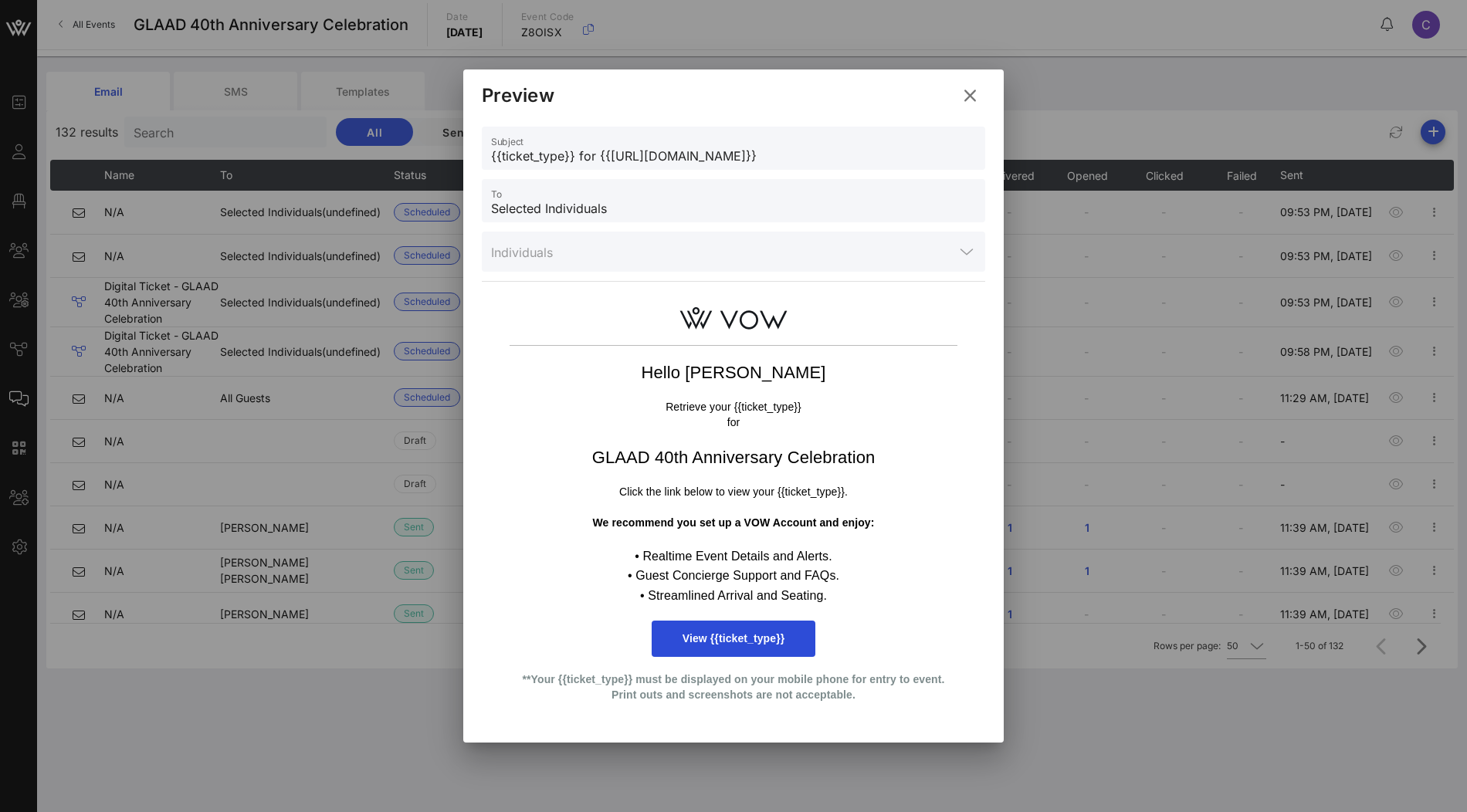
click at [967, 92] on icon at bounding box center [970, 95] width 21 height 22
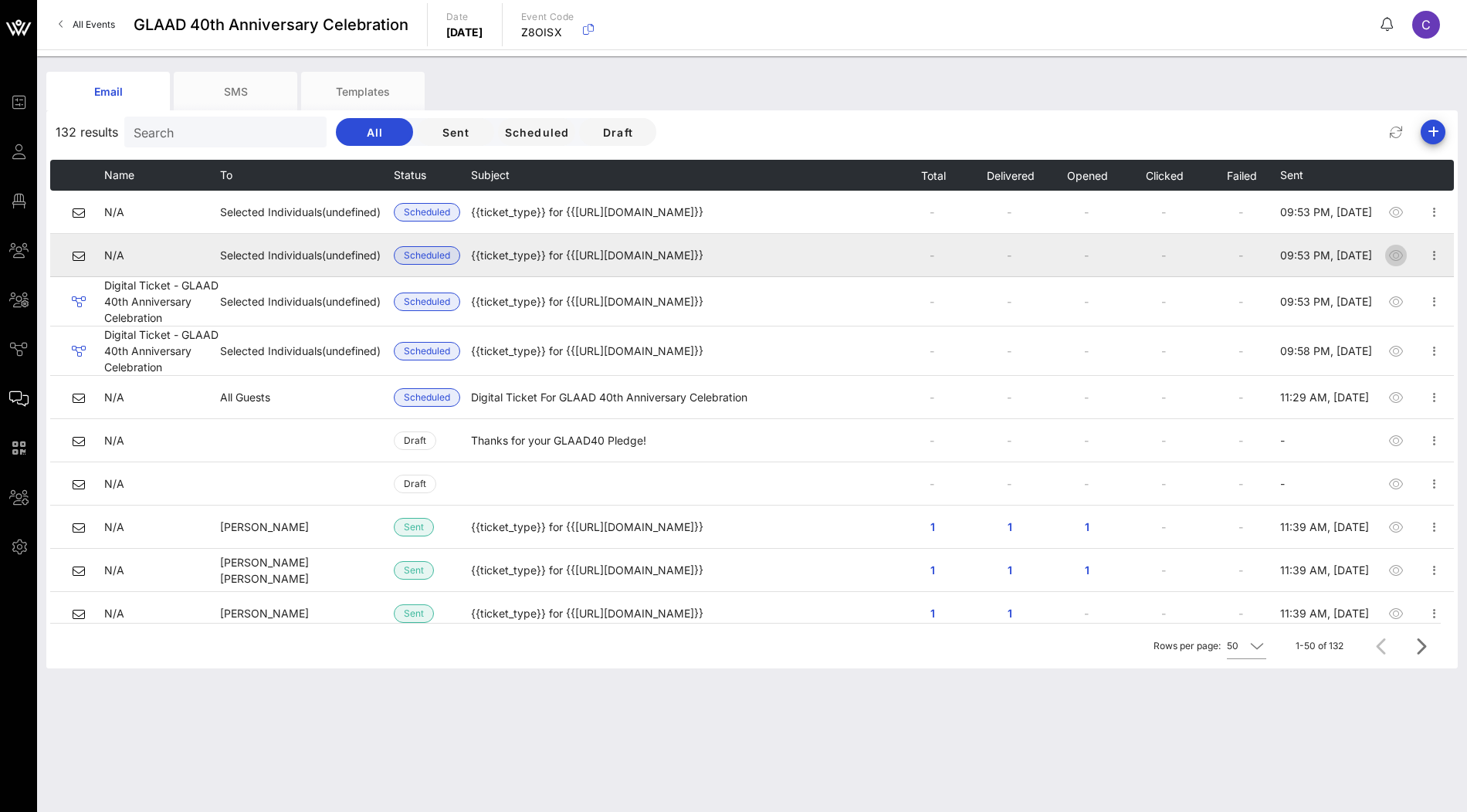
click at [1393, 258] on icon "button" at bounding box center [1396, 255] width 19 height 19
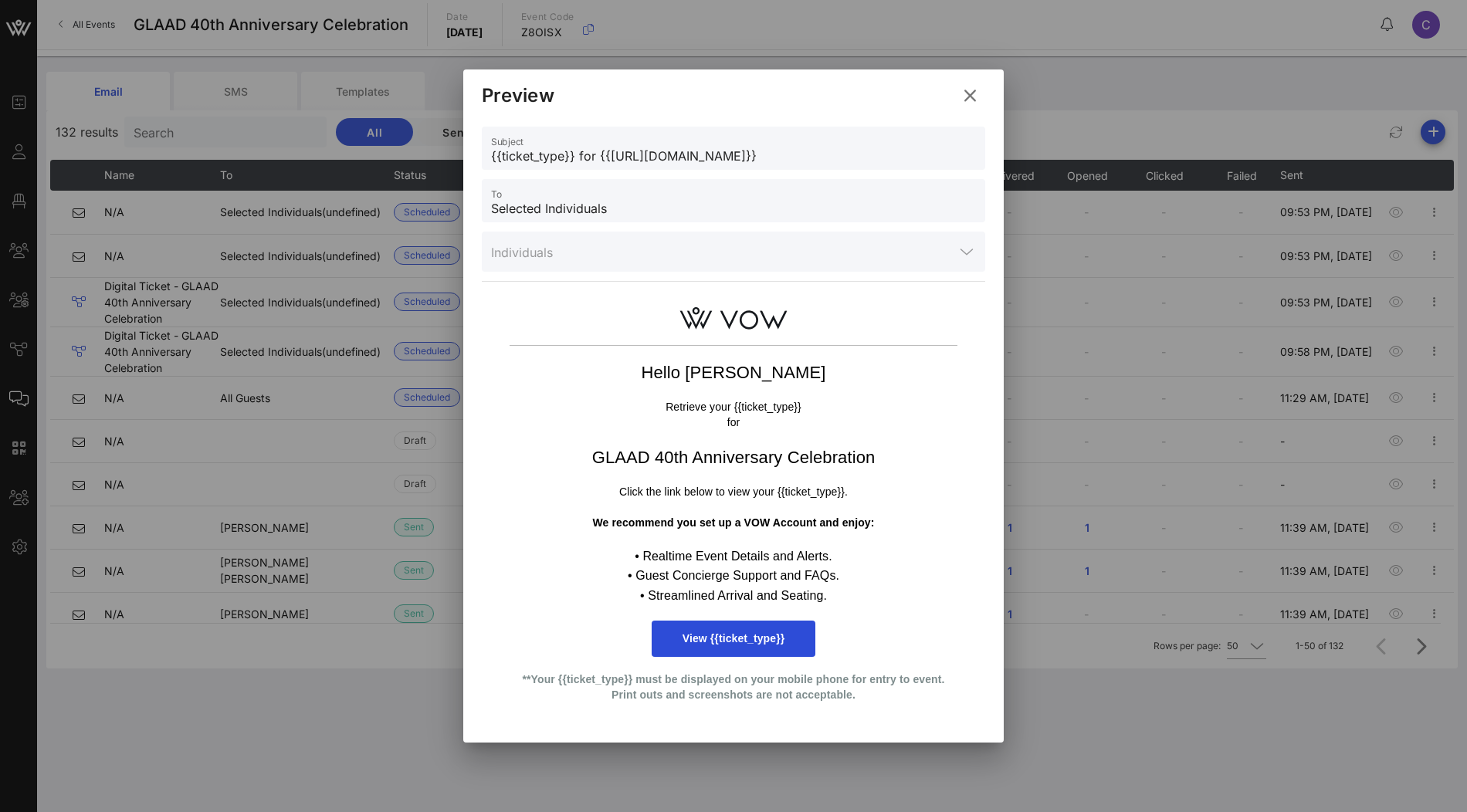
click at [974, 95] on icon at bounding box center [970, 95] width 26 height 24
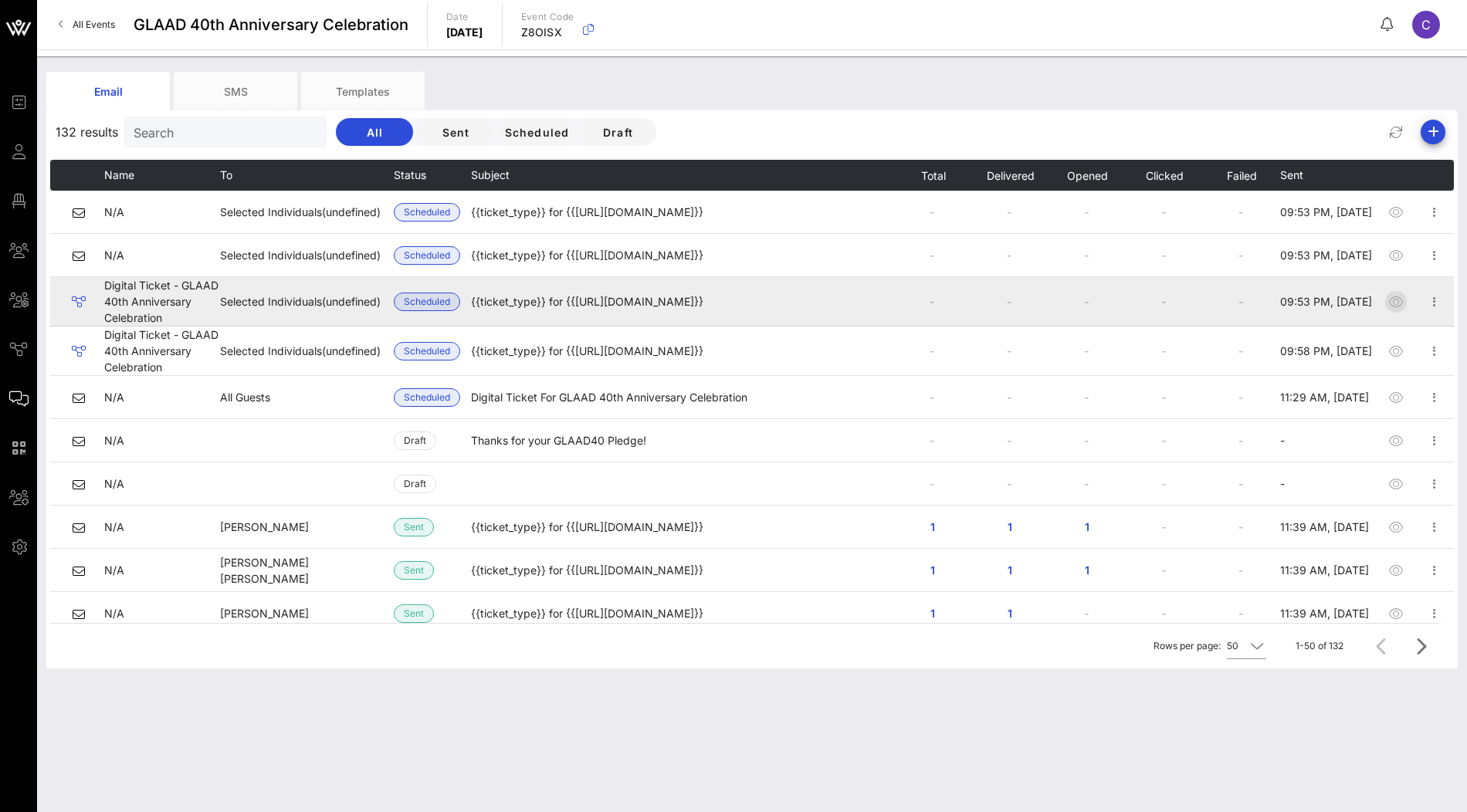
click at [1399, 301] on icon "button" at bounding box center [1396, 302] width 19 height 19
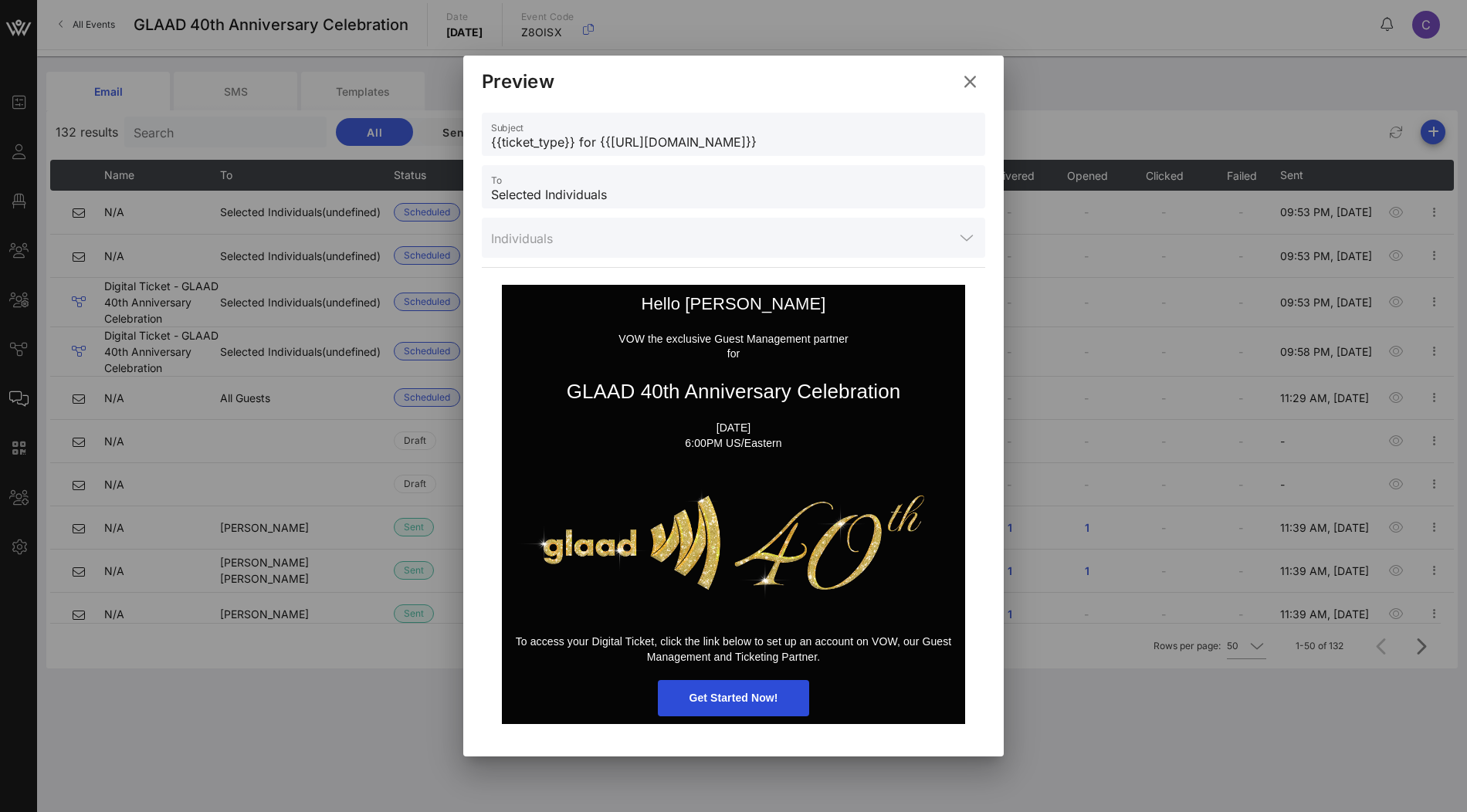
click at [970, 79] on icon at bounding box center [970, 81] width 26 height 25
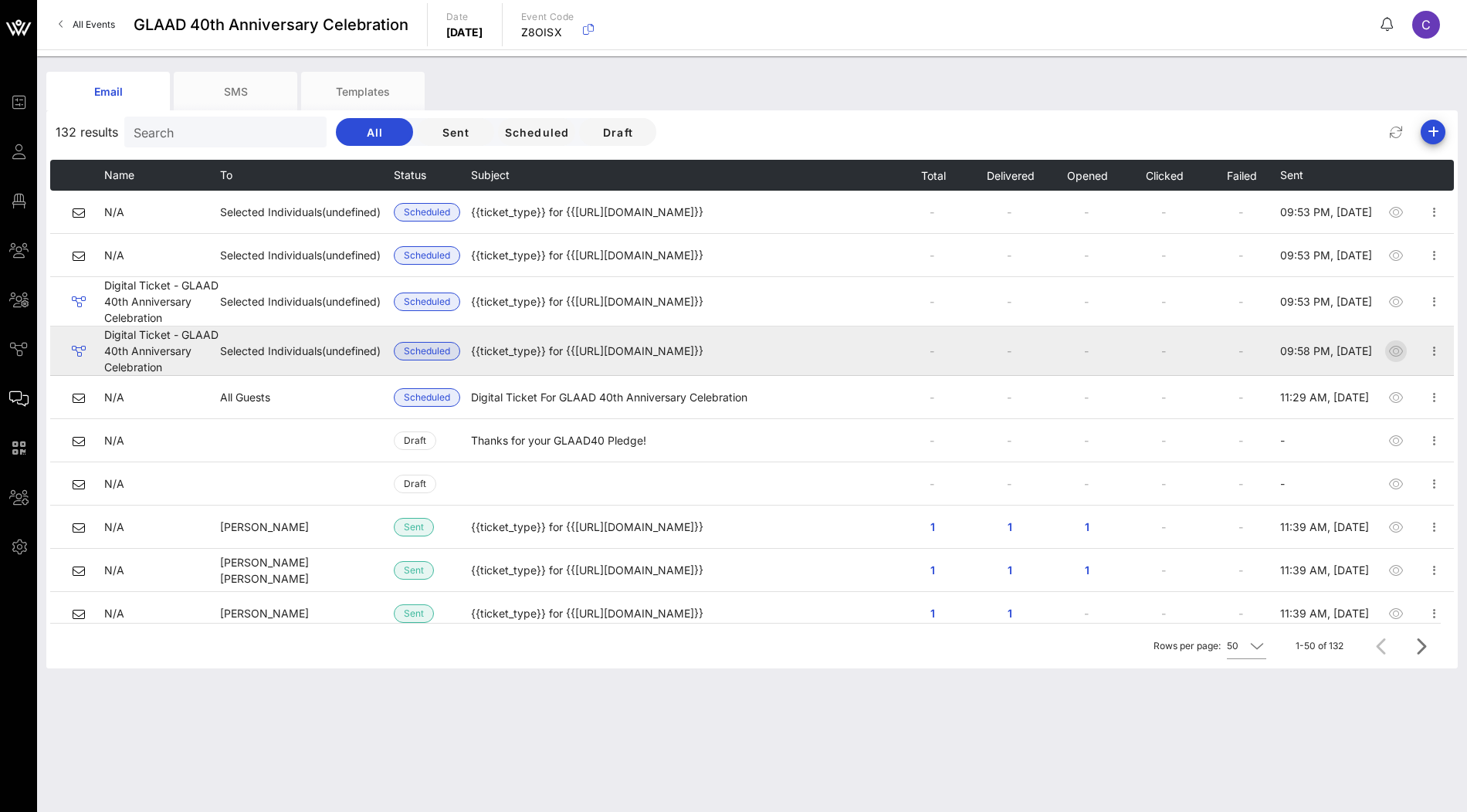
click at [1392, 350] on icon "button" at bounding box center [1396, 351] width 19 height 19
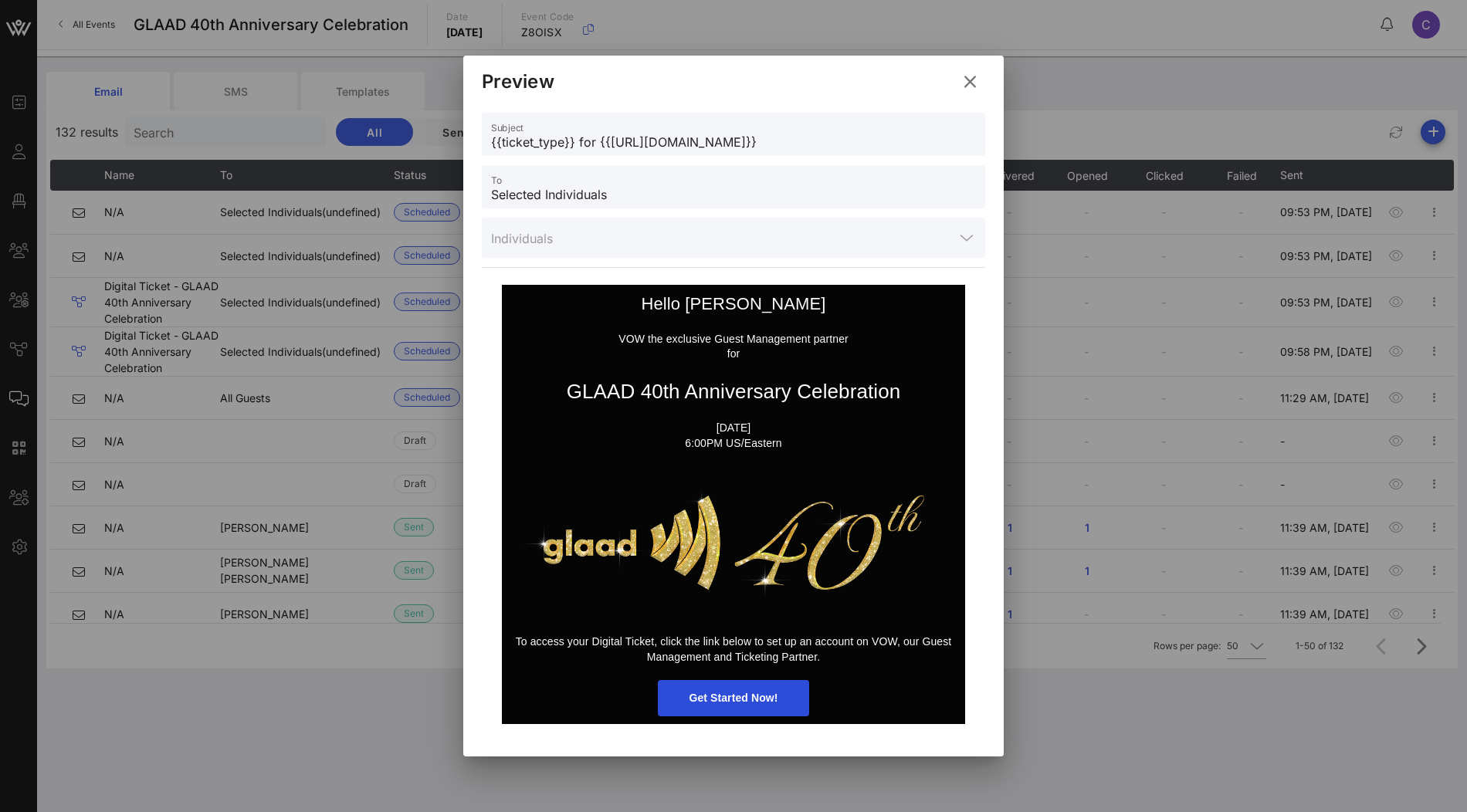
click at [970, 86] on icon at bounding box center [970, 82] width 28 height 28
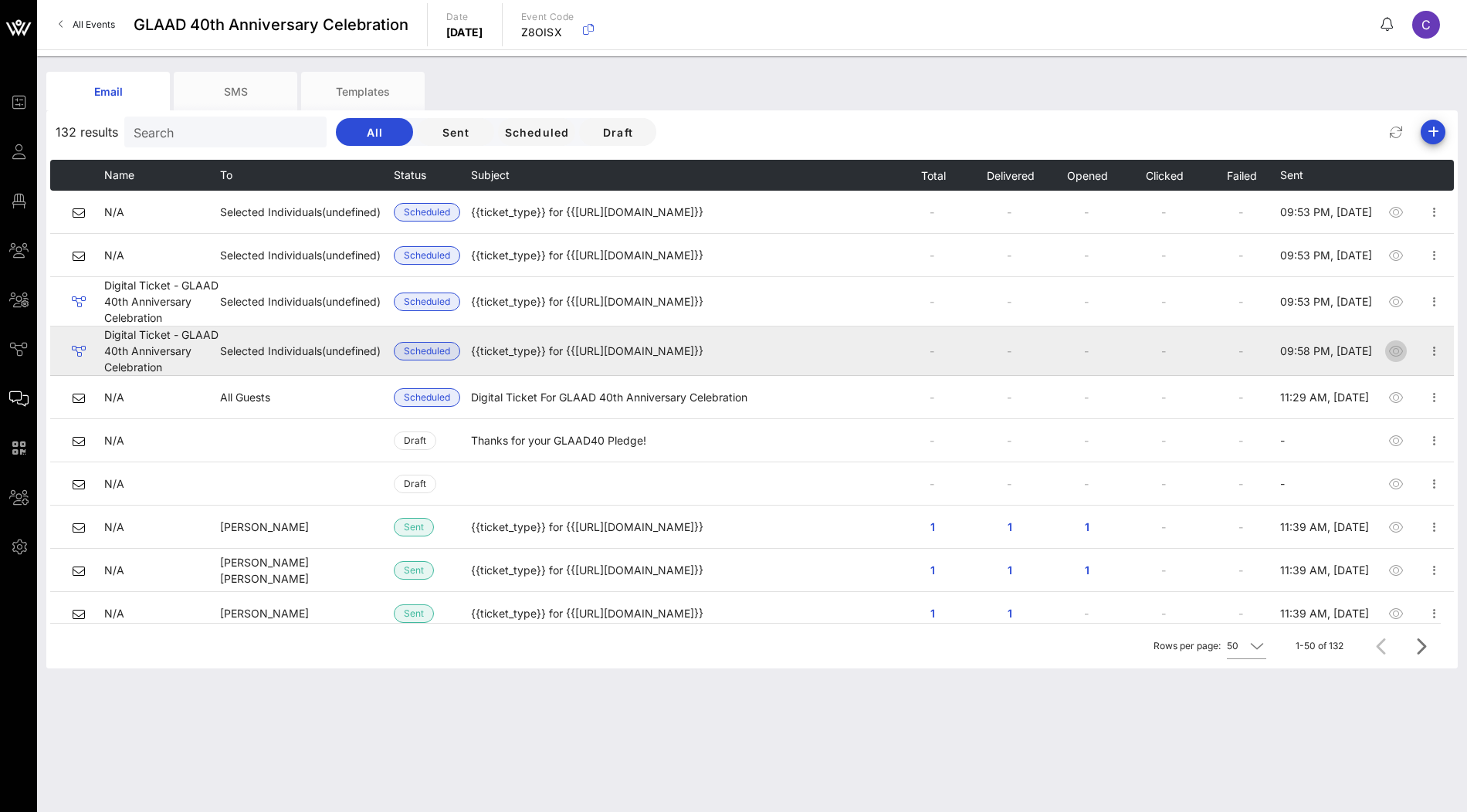
click at [1394, 350] on icon "button" at bounding box center [1396, 351] width 19 height 19
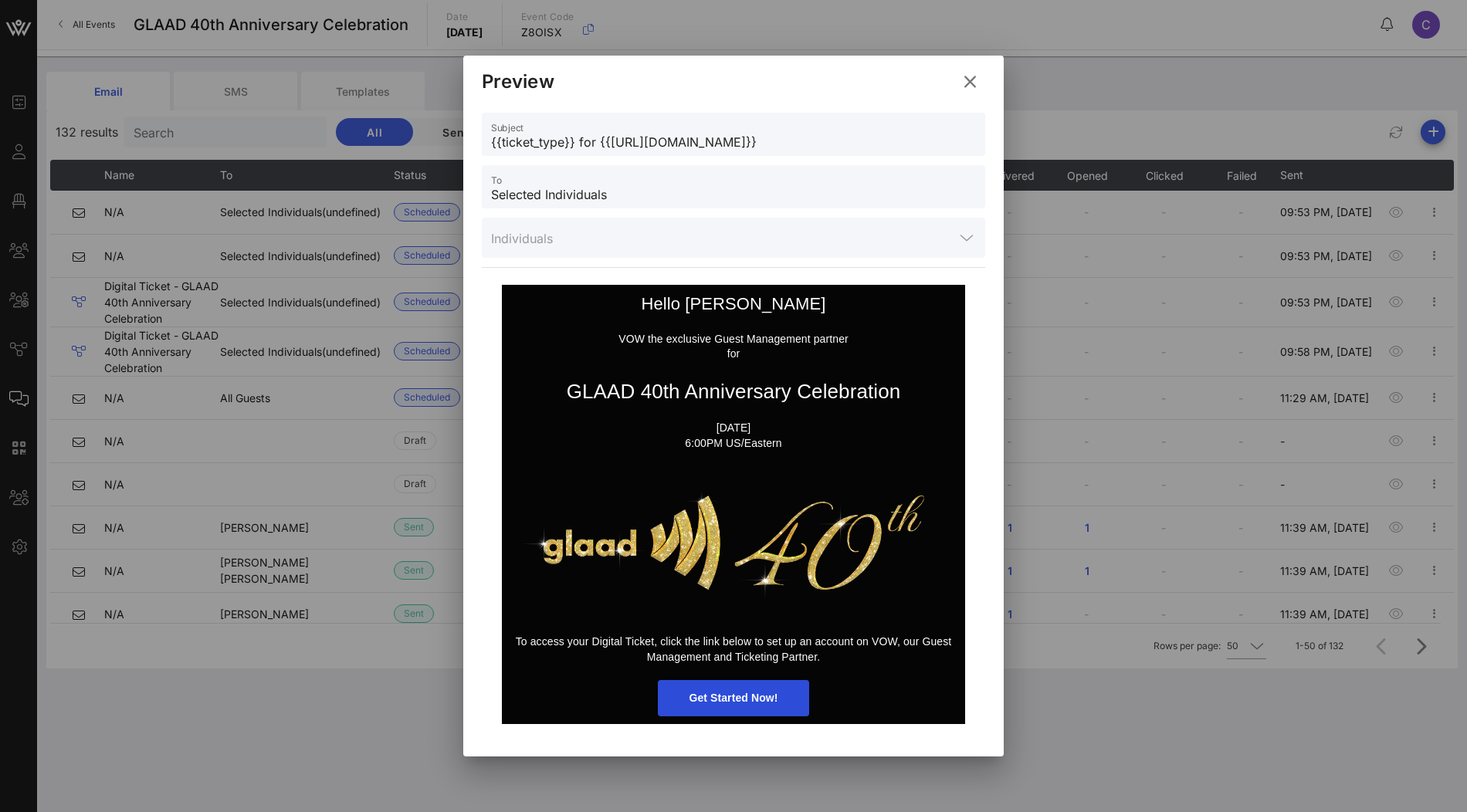
click at [973, 77] on icon at bounding box center [970, 81] width 24 height 22
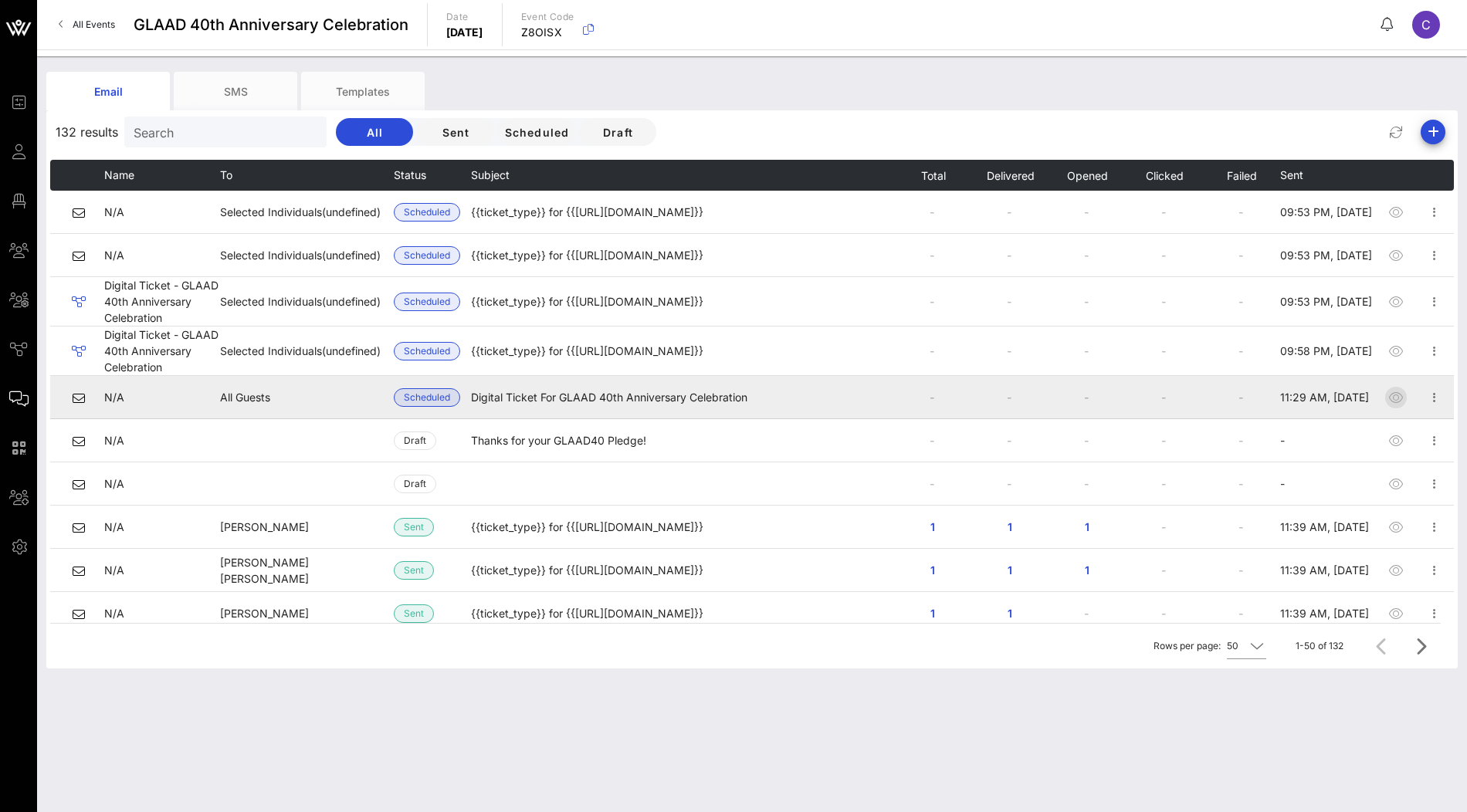
click at [1394, 397] on icon "button" at bounding box center [1396, 397] width 19 height 19
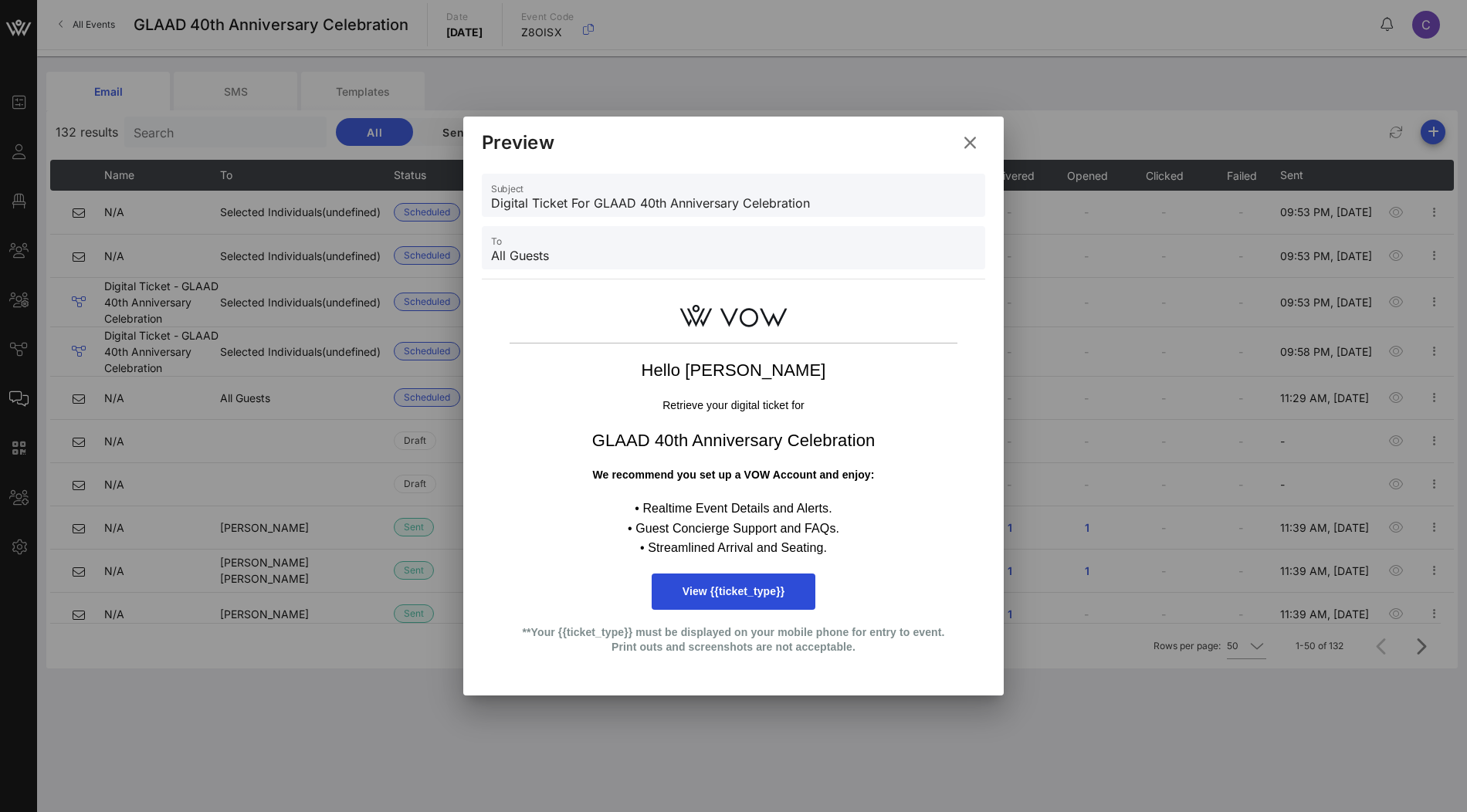
click at [970, 141] on icon at bounding box center [970, 143] width 24 height 26
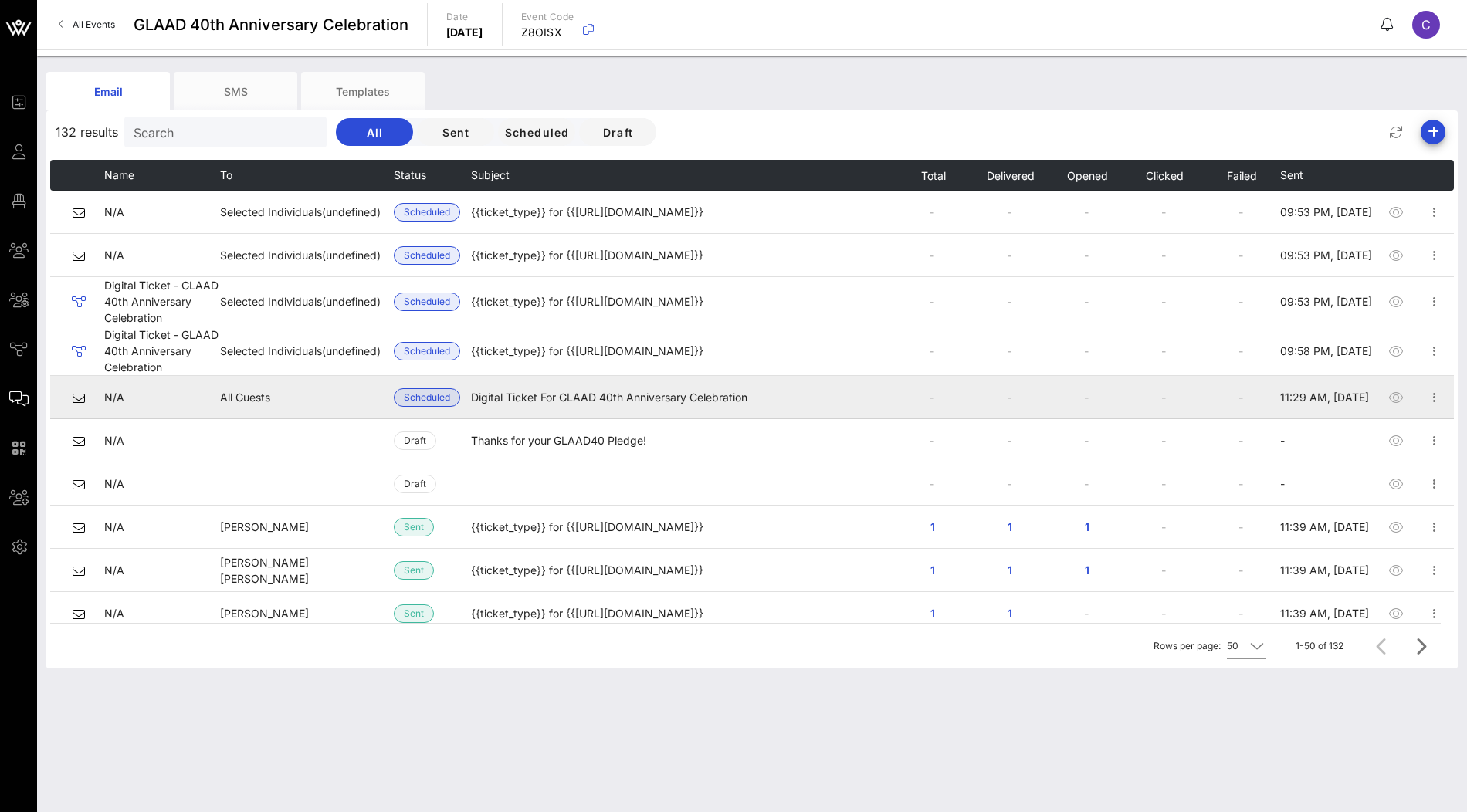
drag, startPoint x: 1370, startPoint y: 398, endPoint x: 1278, endPoint y: 398, distance: 92.0
click at [1278, 398] on tr "N/A All Guests Scheduled Digital Ticket For GLAAD 40th Anniversary Celebration …" at bounding box center [752, 397] width 1403 height 43
copy tr "11:29 AM, Oct 08"
click at [423, 400] on span "Scheduled" at bounding box center [426, 397] width 46 height 17
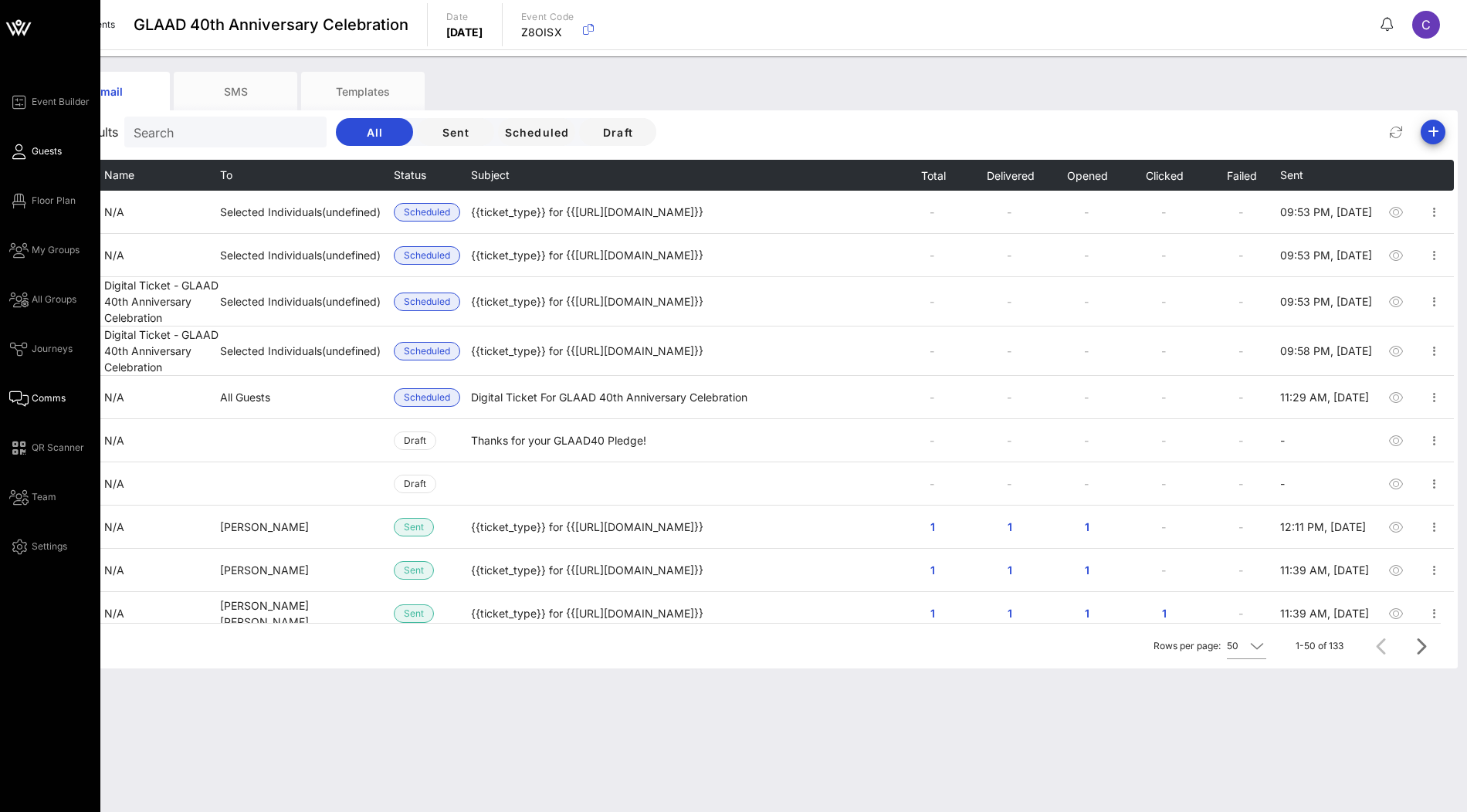
click at [57, 147] on span "Guests" at bounding box center [46, 151] width 30 height 14
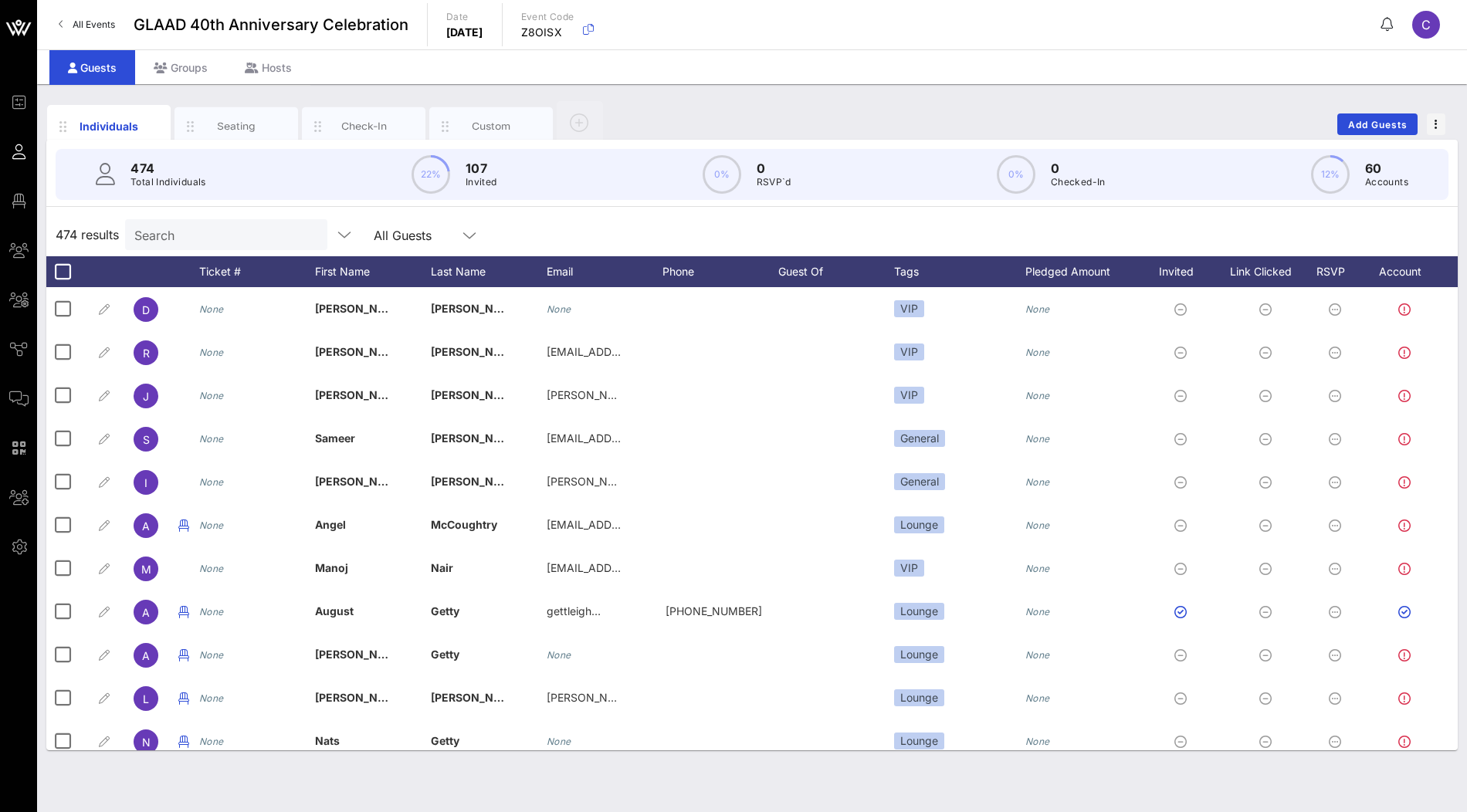
click at [566, 7] on div "All Events GLAAD 40th Anniversary Celebration Date Friday, Oct. 10, 2025 Event …" at bounding box center [752, 24] width 1430 height 50
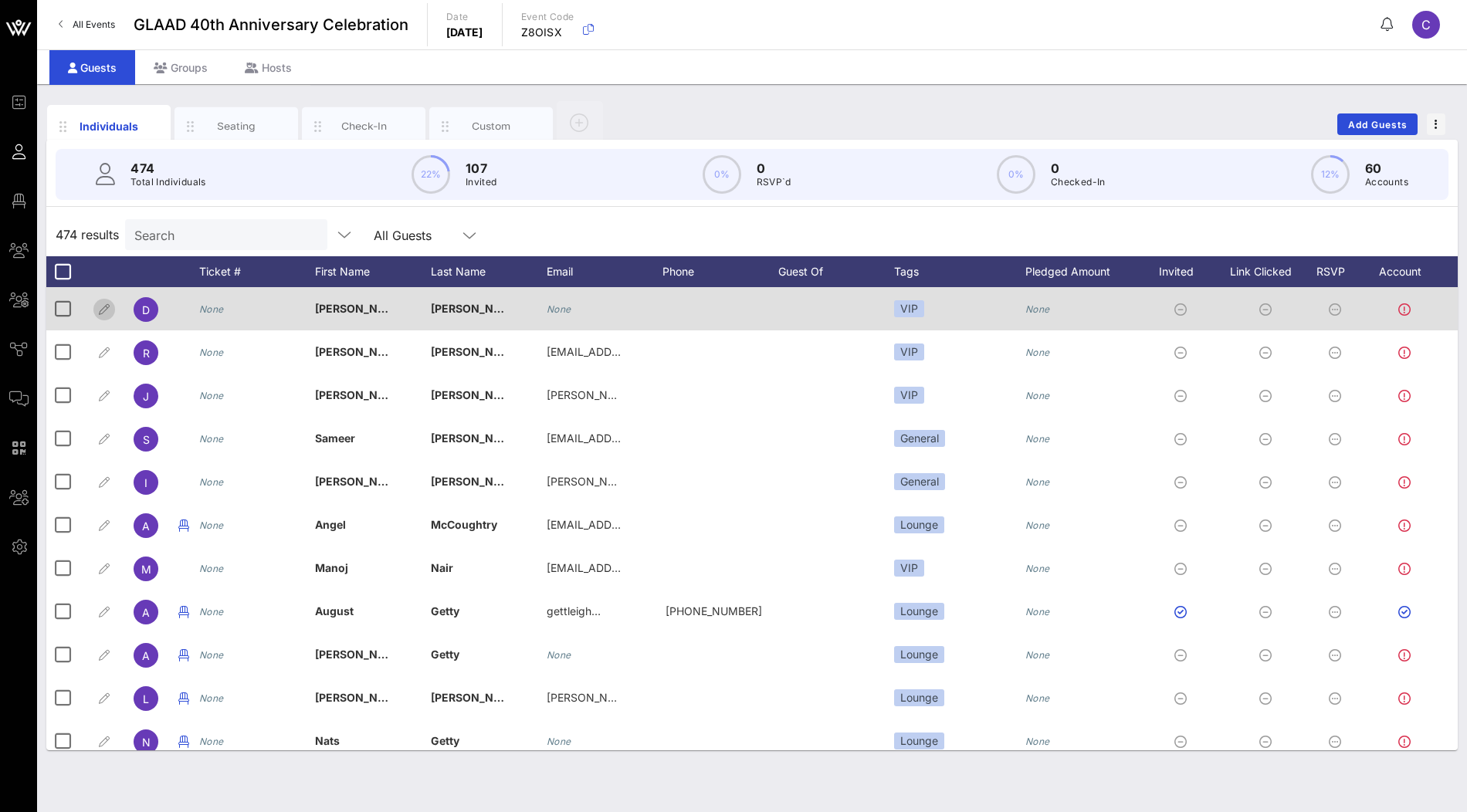
click at [98, 307] on icon "button" at bounding box center [104, 309] width 19 height 19
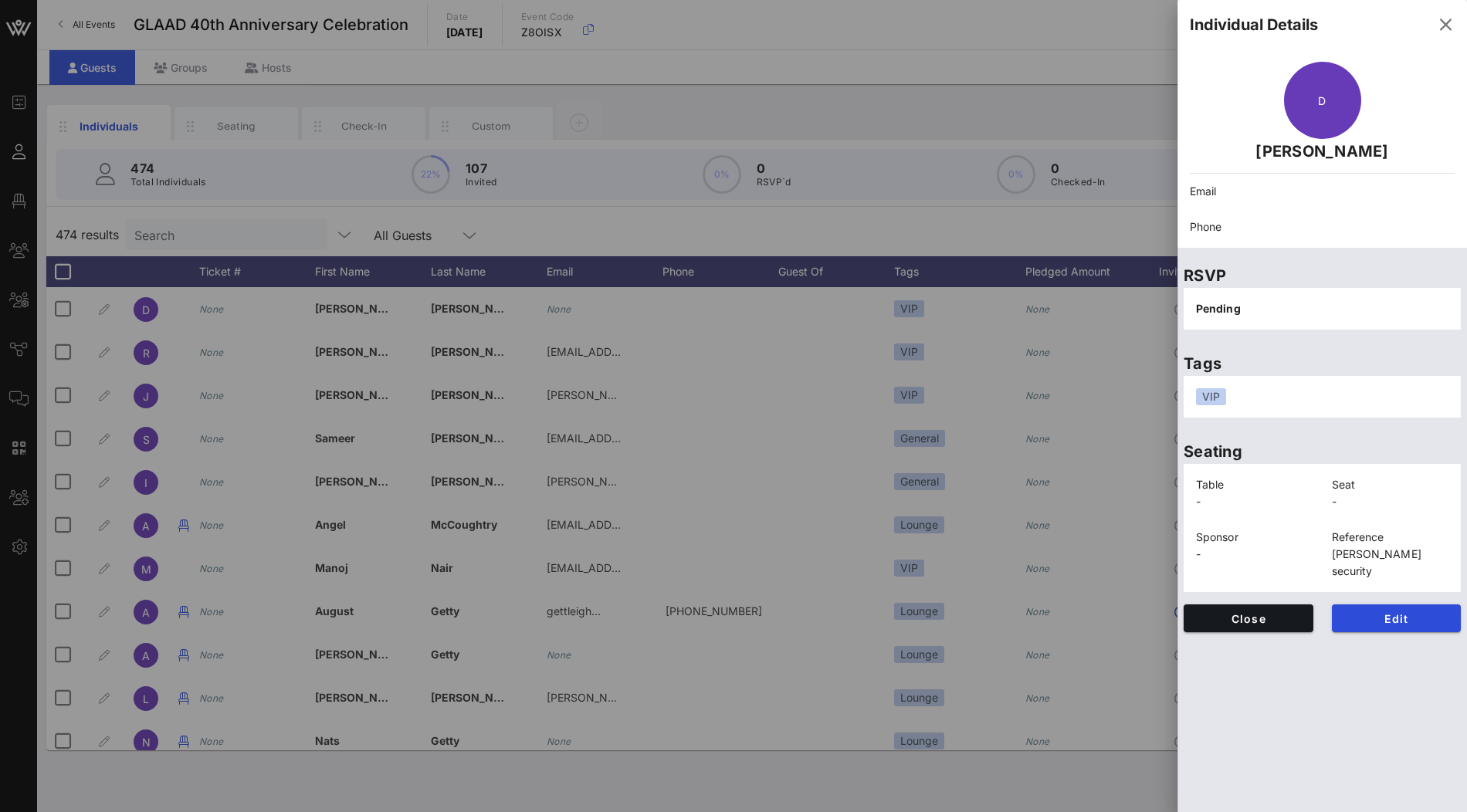
click at [777, 223] on div at bounding box center [733, 406] width 1467 height 812
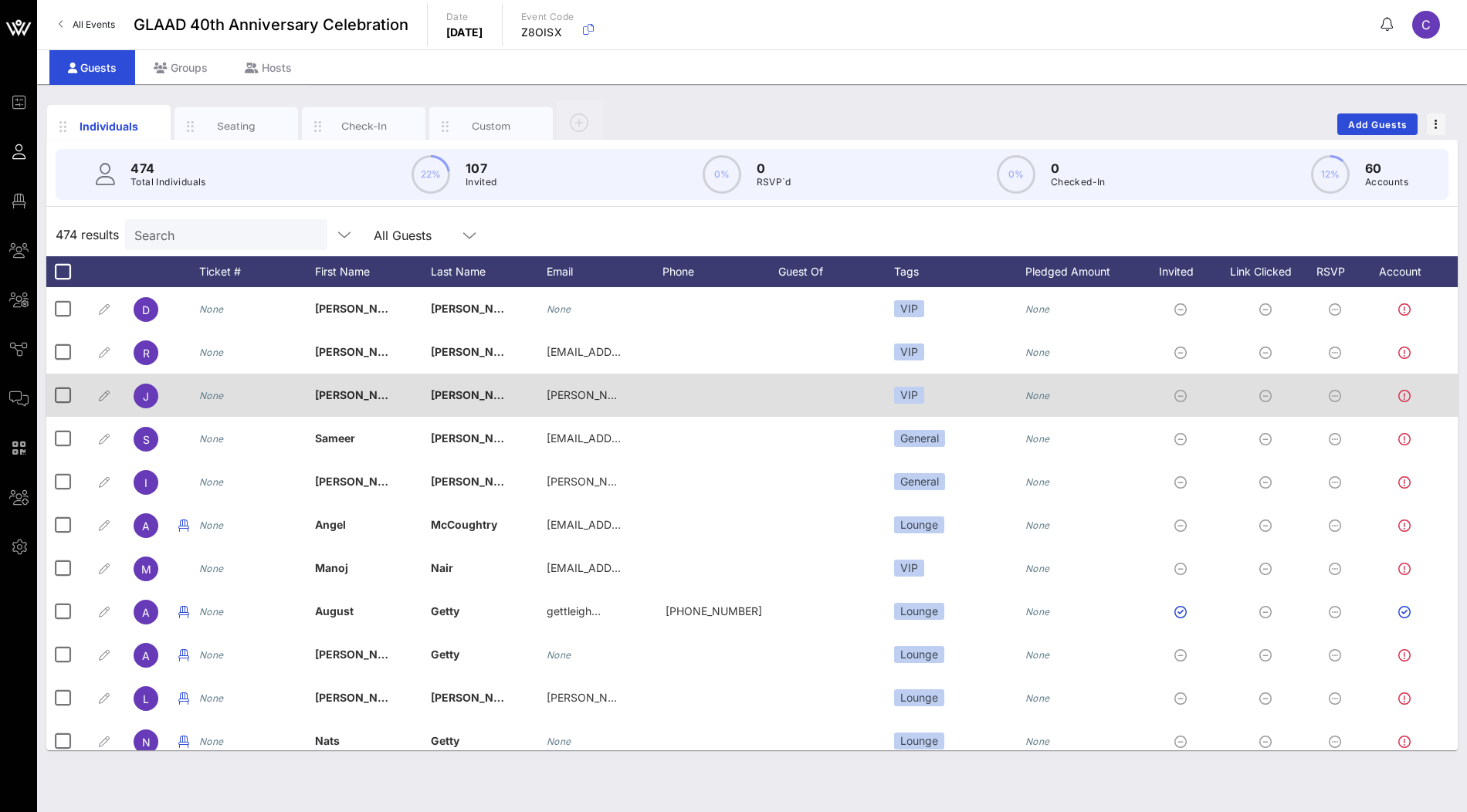
scroll to position [0, 31]
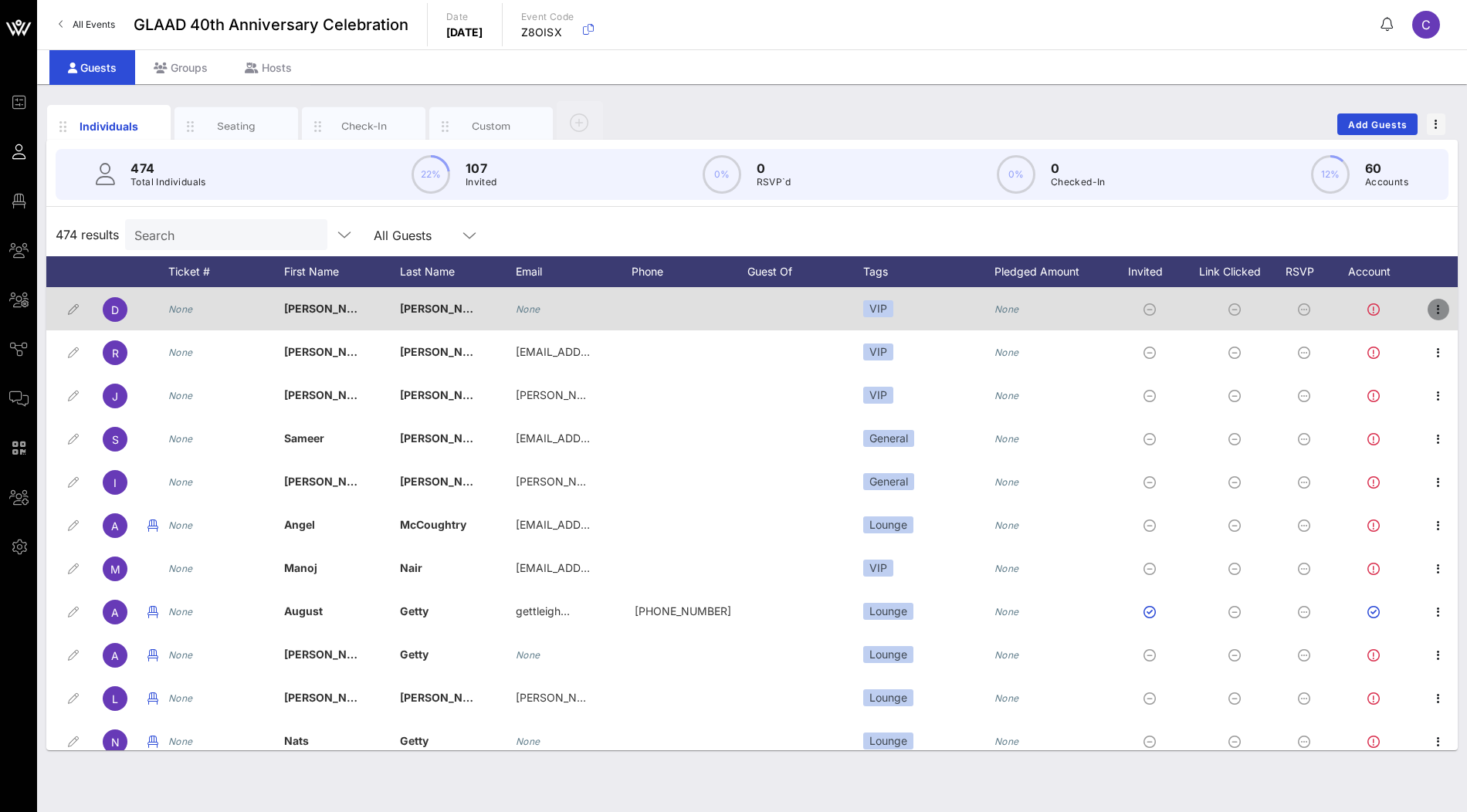
click at [1438, 308] on icon "button" at bounding box center [1438, 309] width 19 height 19
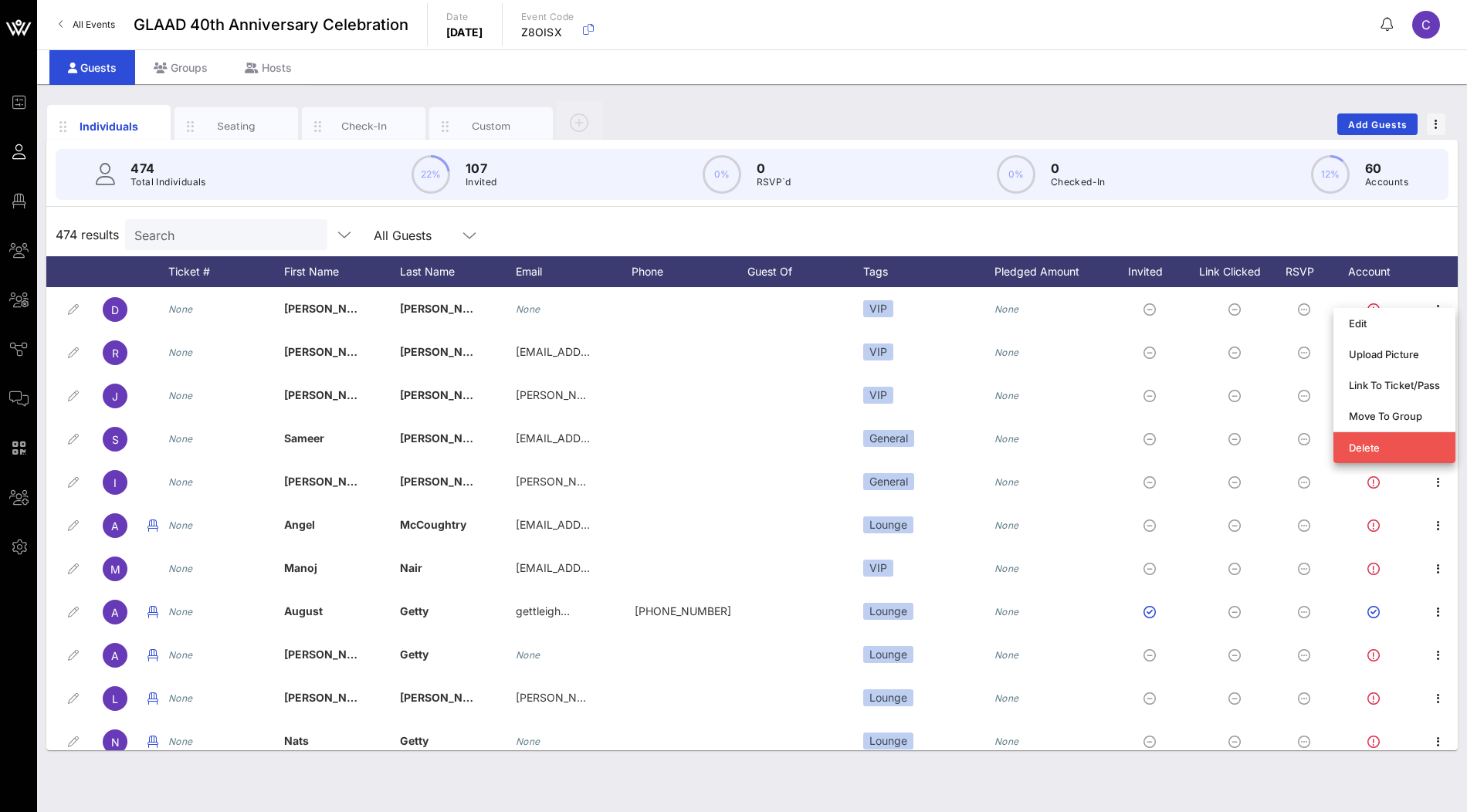
click at [1147, 227] on div "474 results Search All Guests" at bounding box center [752, 234] width 1412 height 43
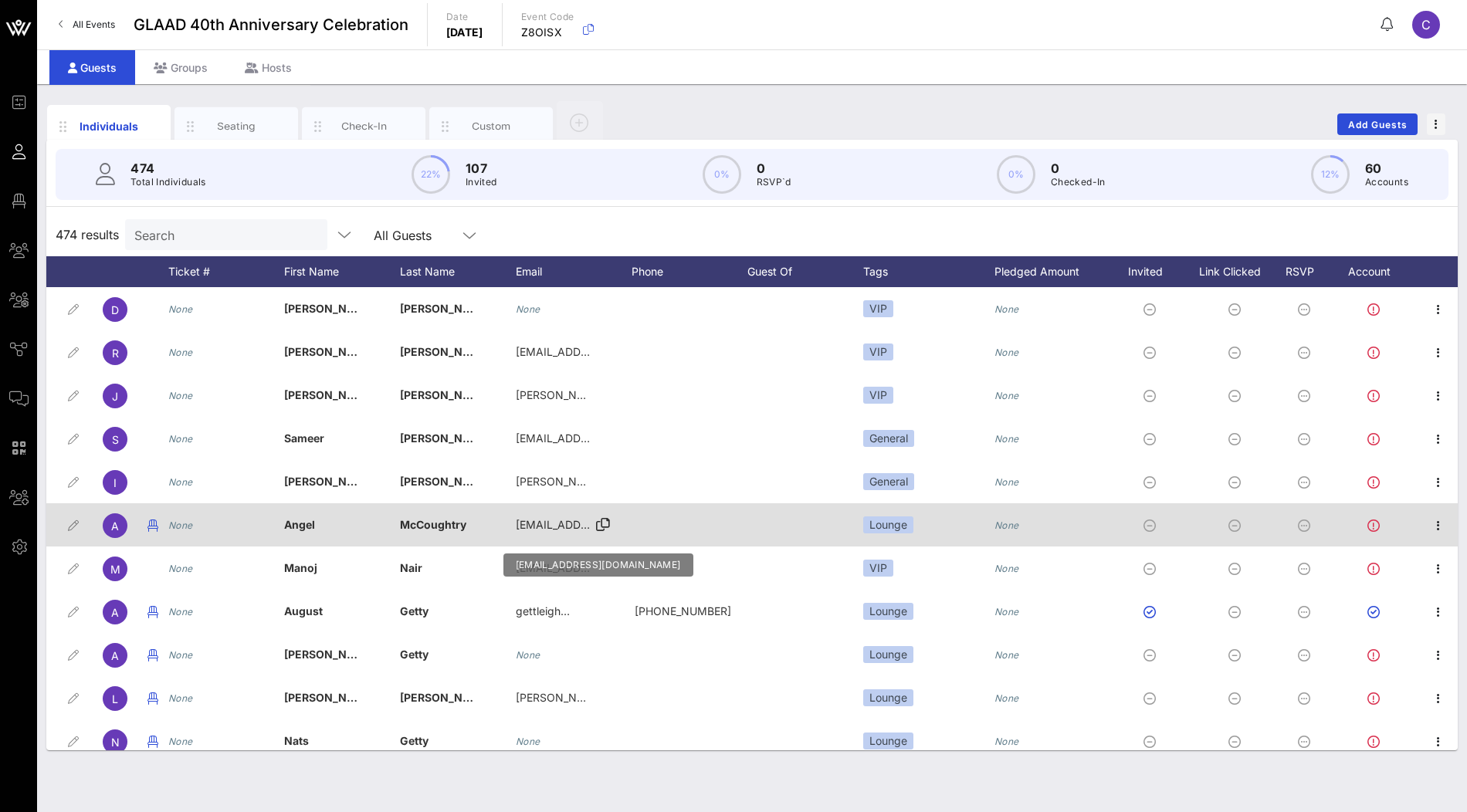
scroll to position [0, 0]
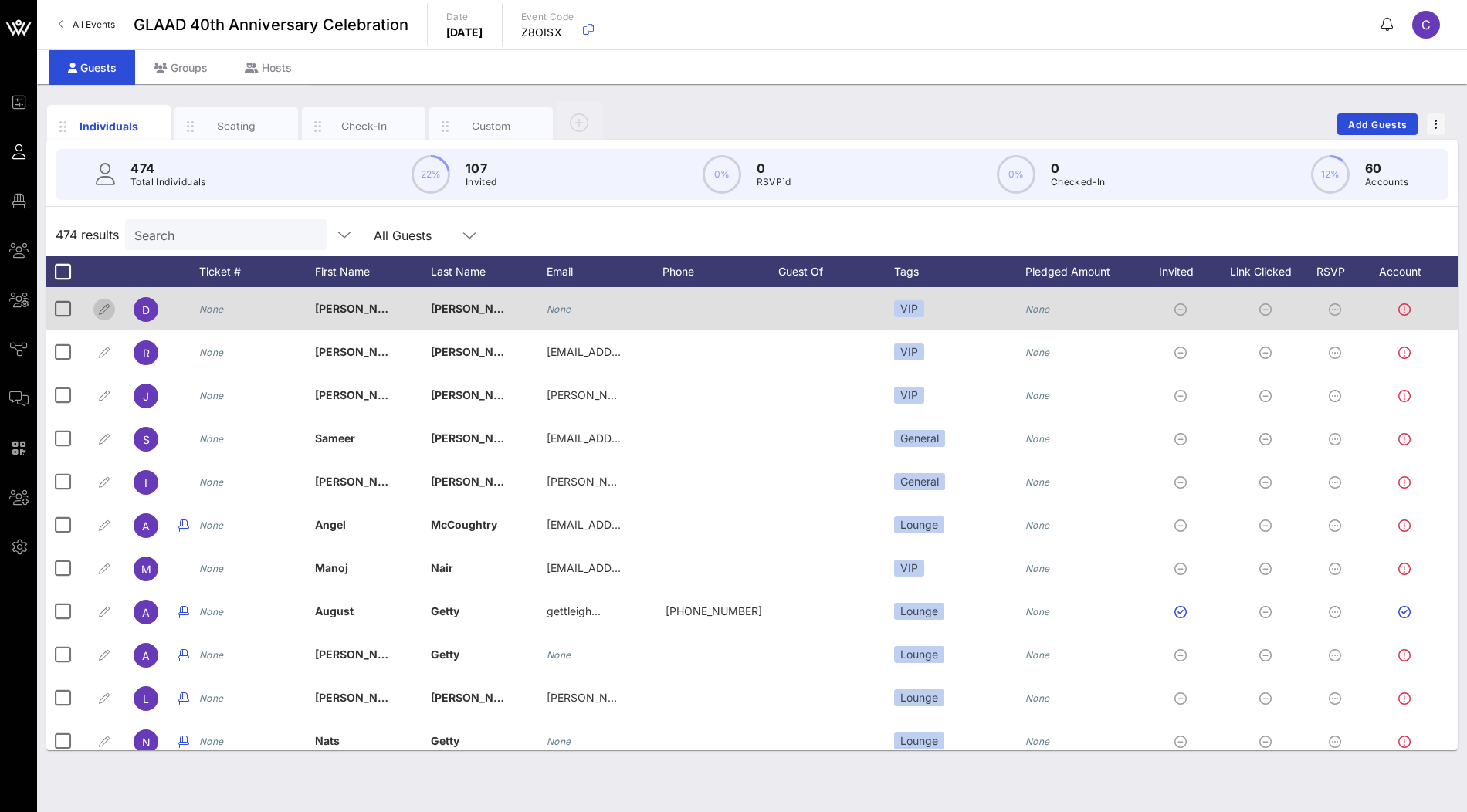
click at [97, 308] on icon "button" at bounding box center [104, 309] width 19 height 19
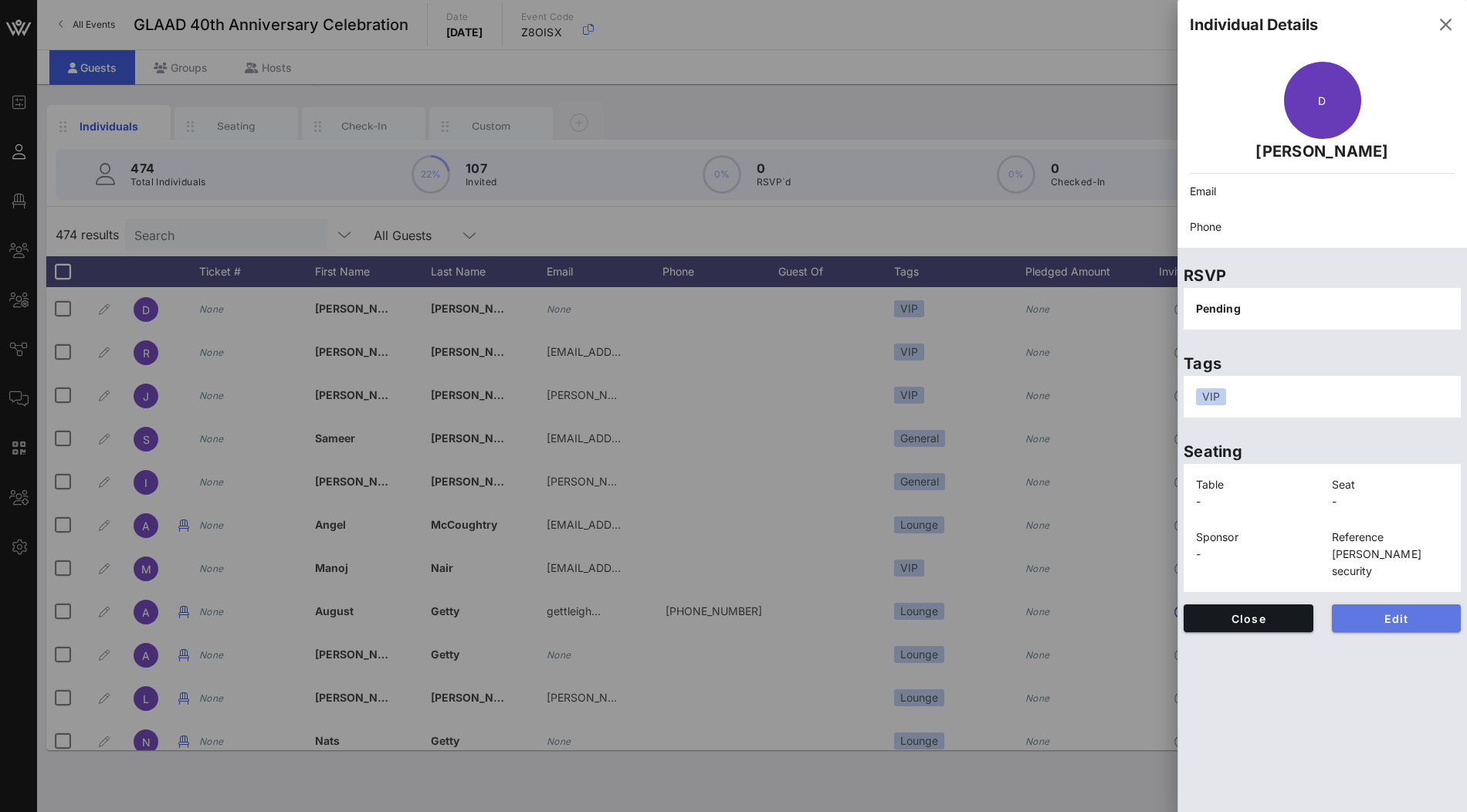
click at [1368, 604] on button "Edit" at bounding box center [1396, 618] width 130 height 28
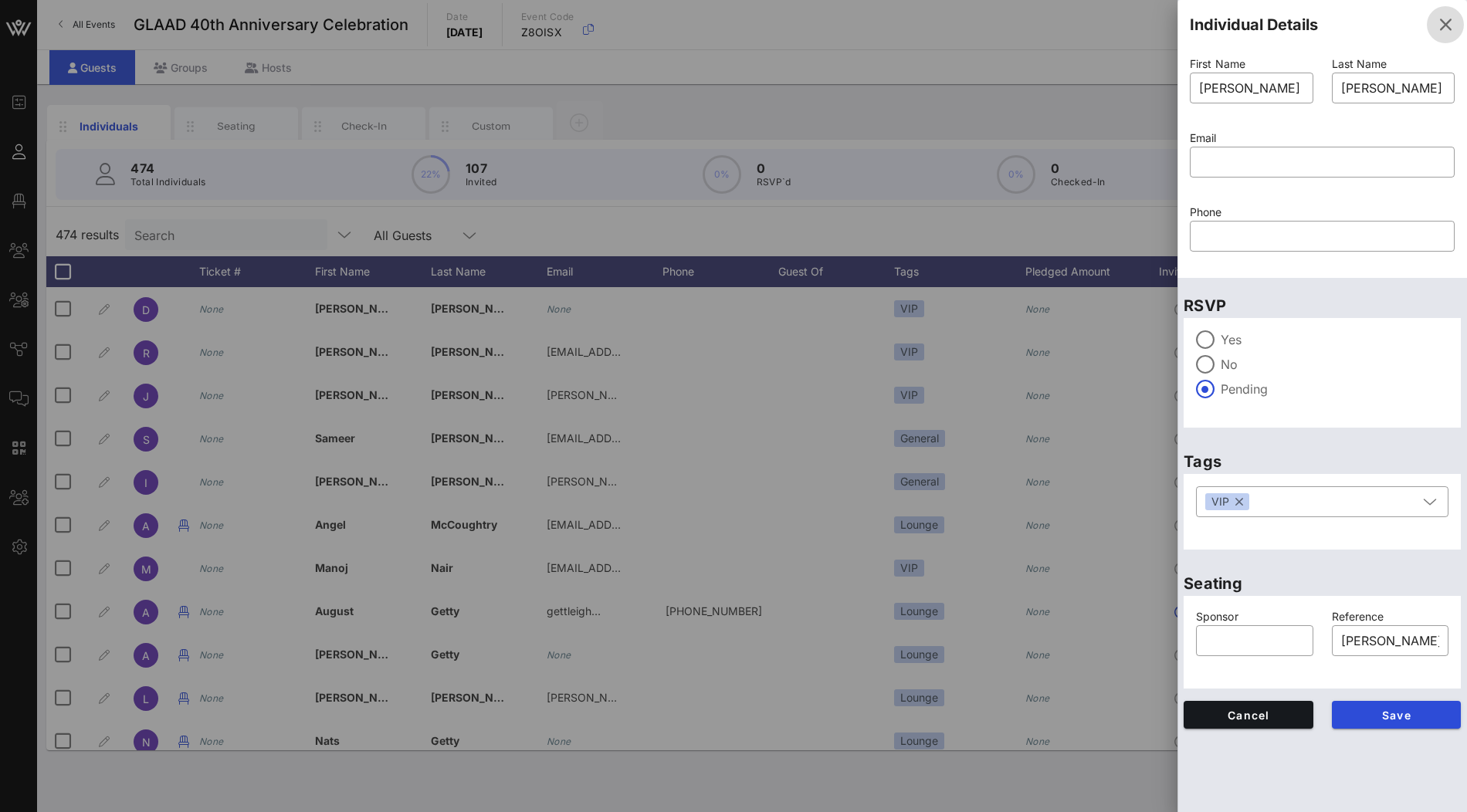
click at [1446, 24] on icon "button" at bounding box center [1445, 24] width 19 height 19
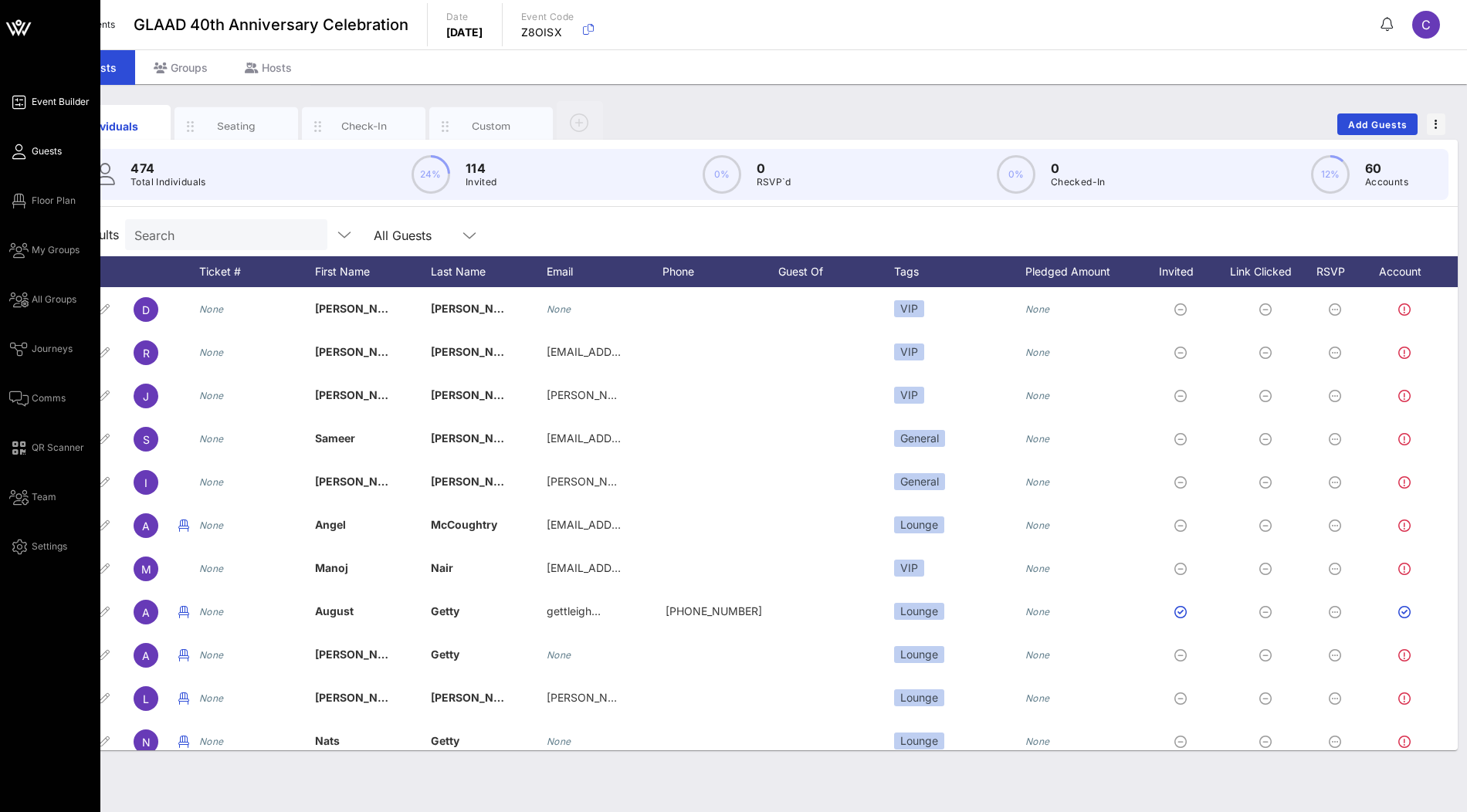
click at [57, 105] on span "Event Builder" at bounding box center [60, 101] width 58 height 14
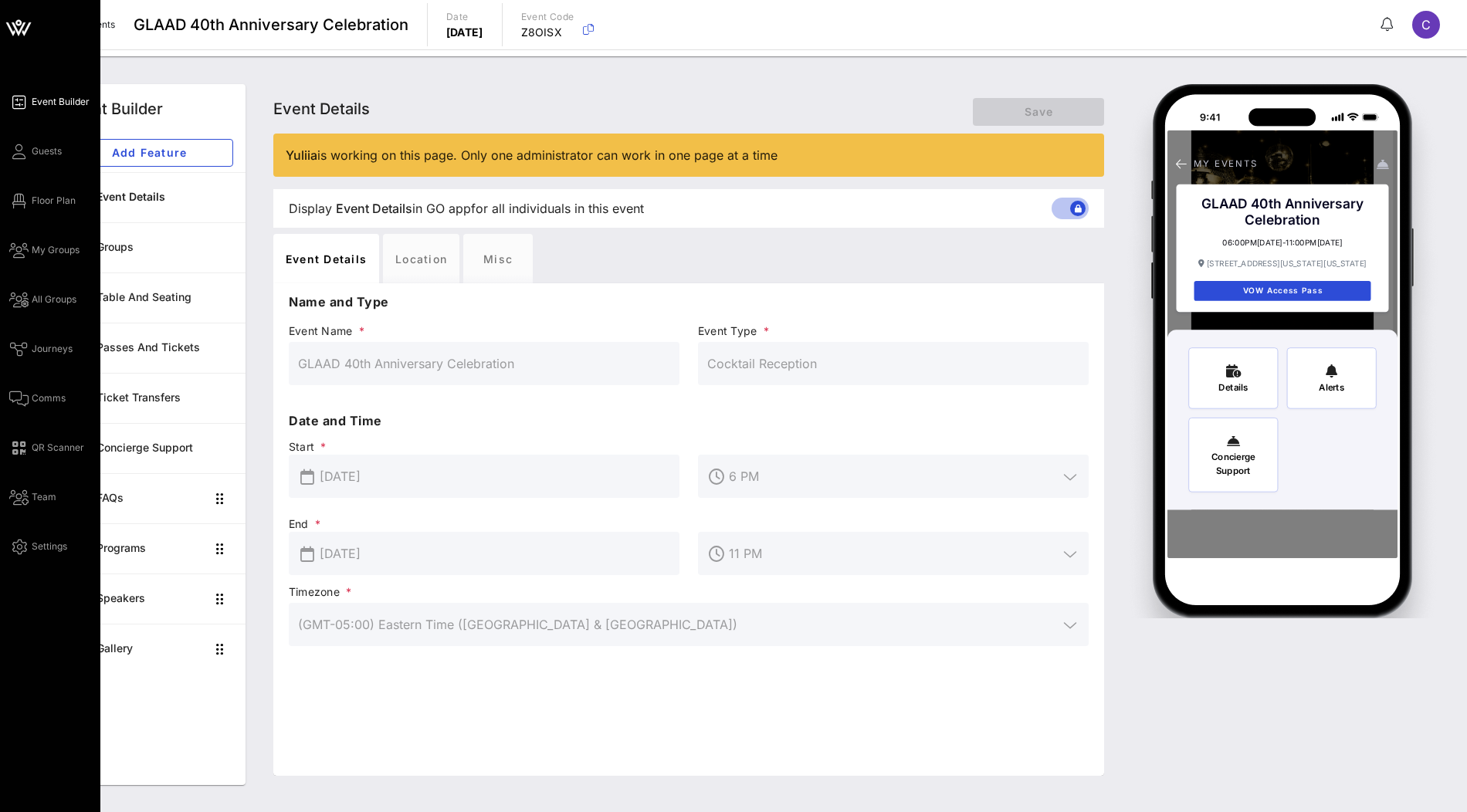
click at [61, 106] on span "Event Builder" at bounding box center [60, 101] width 58 height 14
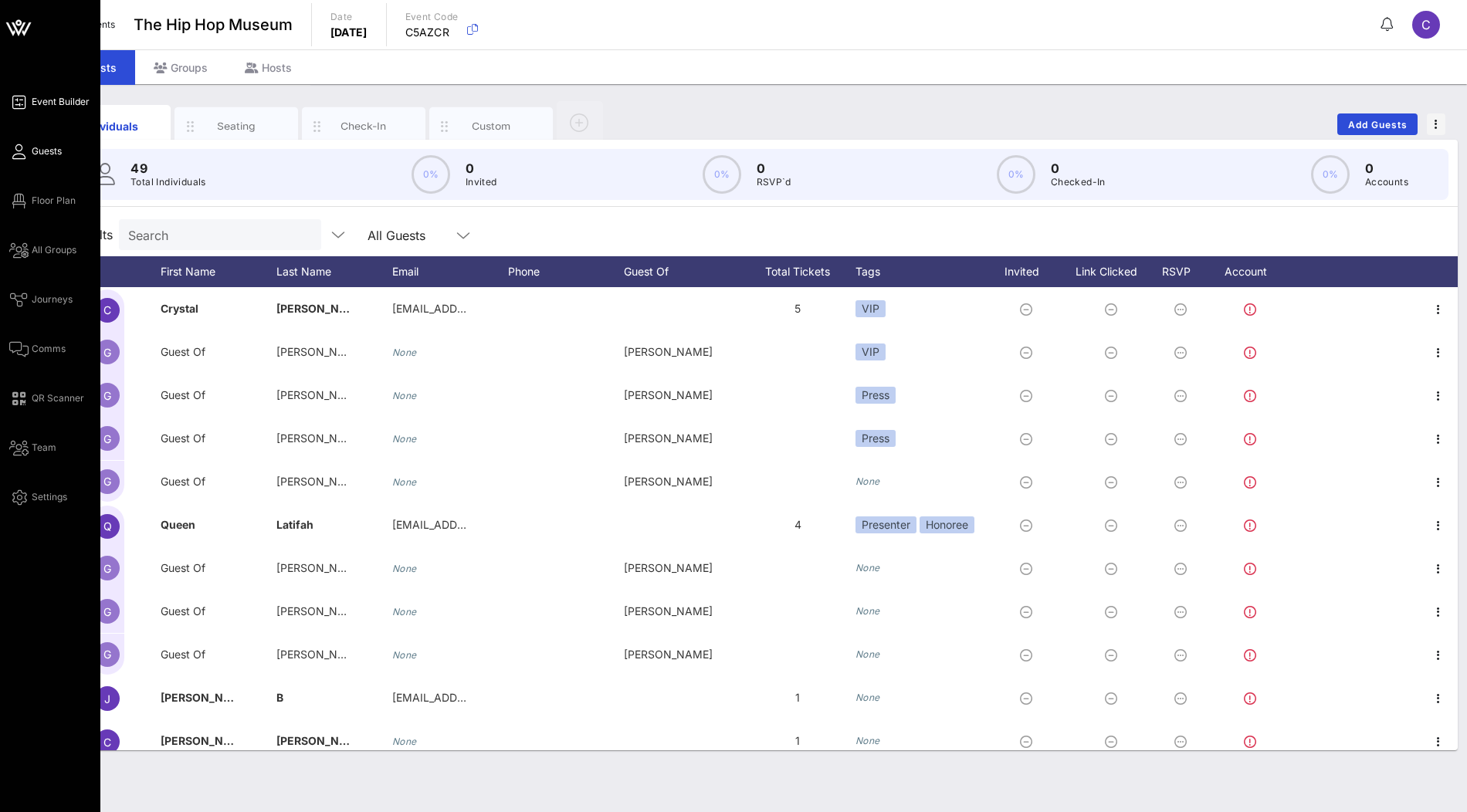
click at [47, 98] on span "Event Builder" at bounding box center [60, 101] width 58 height 14
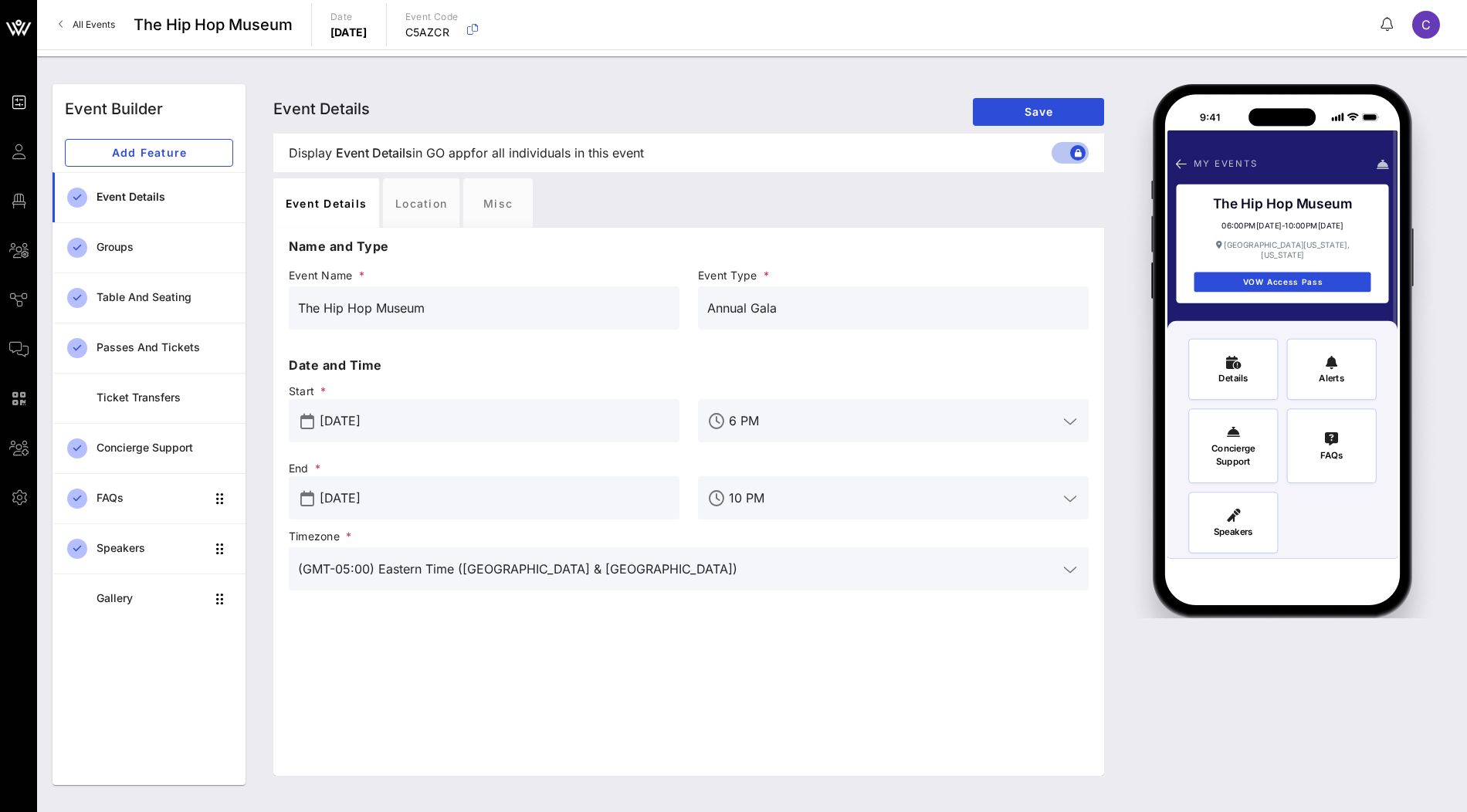
click at [574, 573] on input "(GMT-05:00) Eastern Time ([GEOGRAPHIC_DATA] & [GEOGRAPHIC_DATA])" at bounding box center [678, 569] width 760 height 24
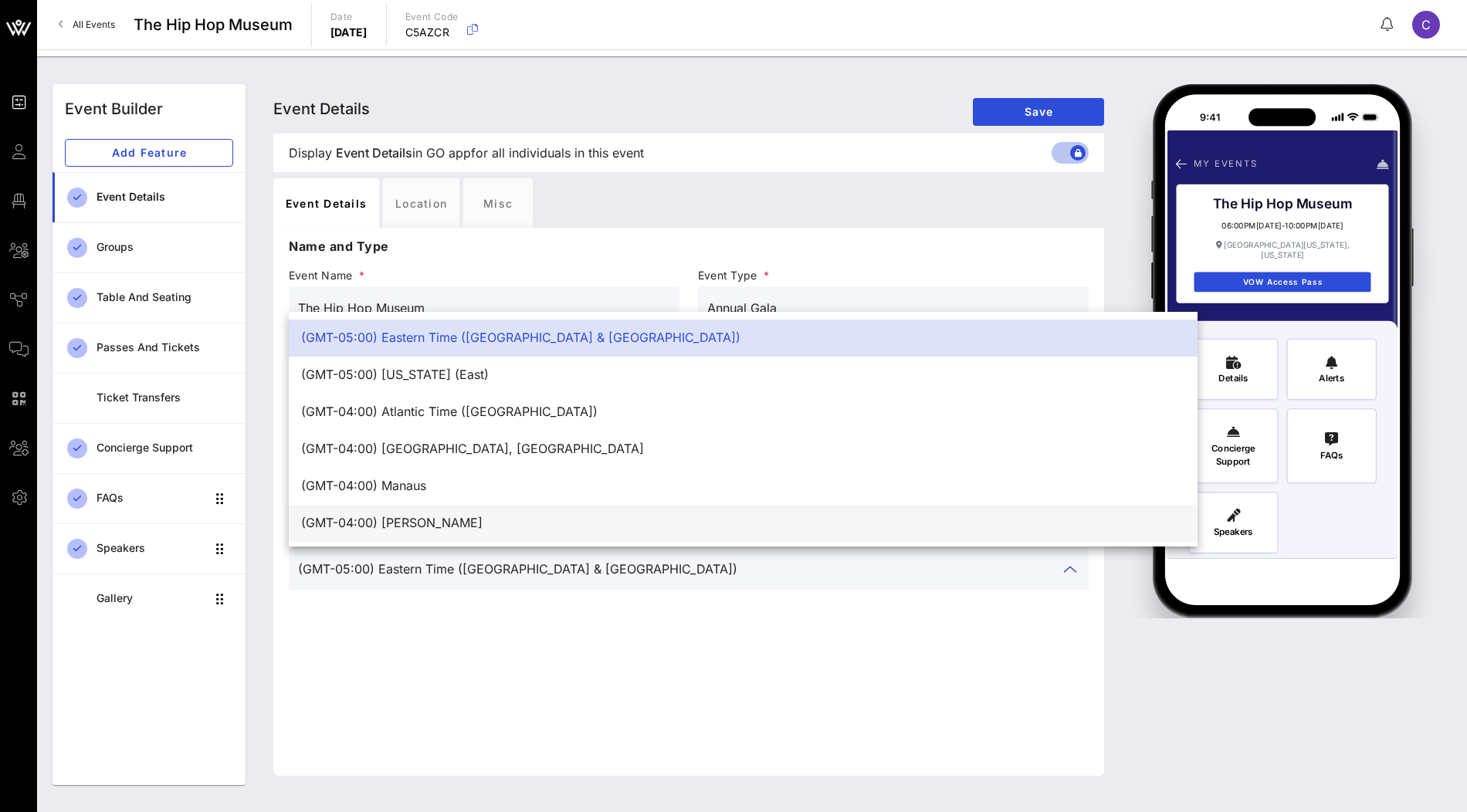
scroll to position [523, 0]
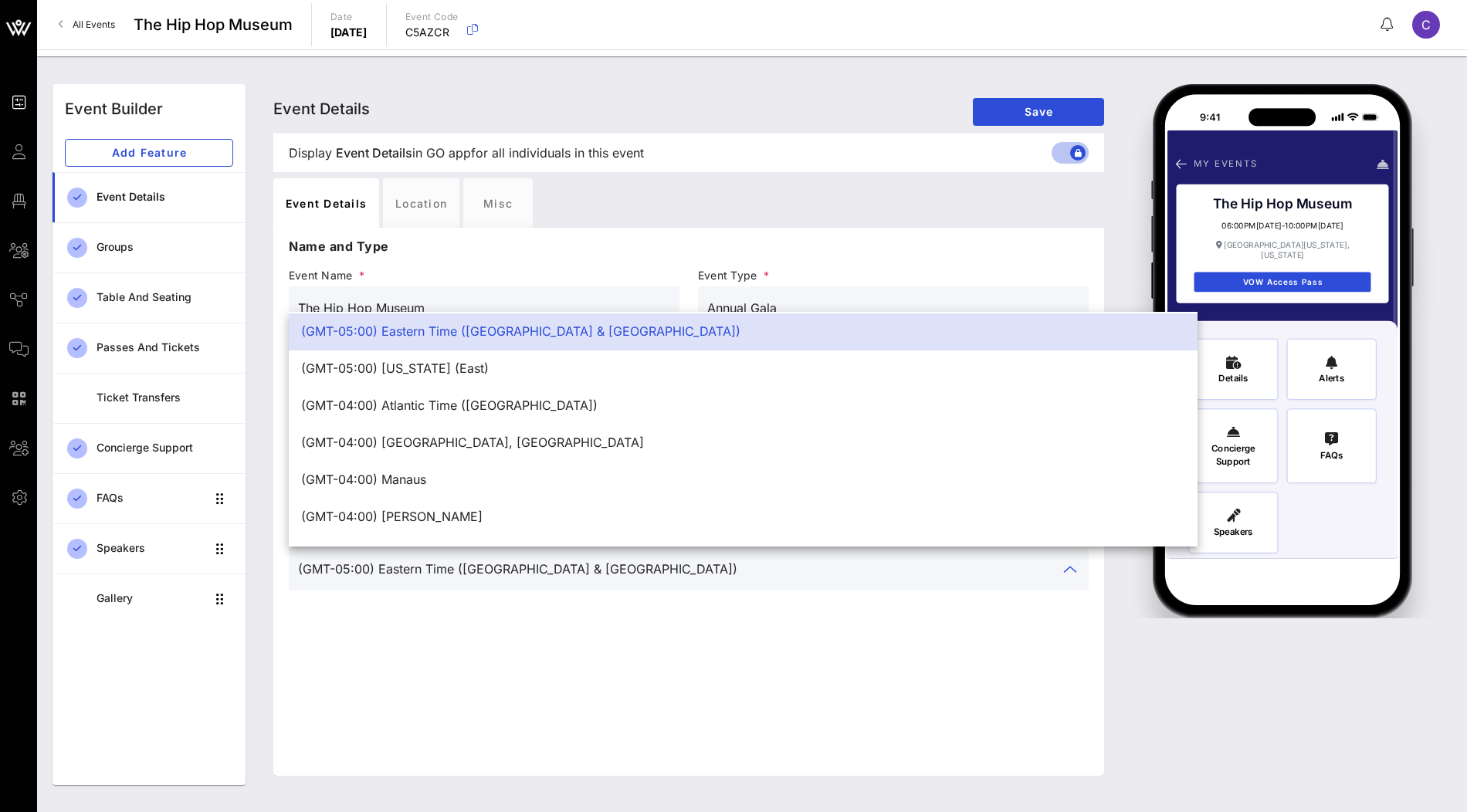
click at [640, 654] on div "Name and Type Event Name * The Hip Hop Museum Event Type * Annual Gala Date and…" at bounding box center [688, 501] width 831 height 548
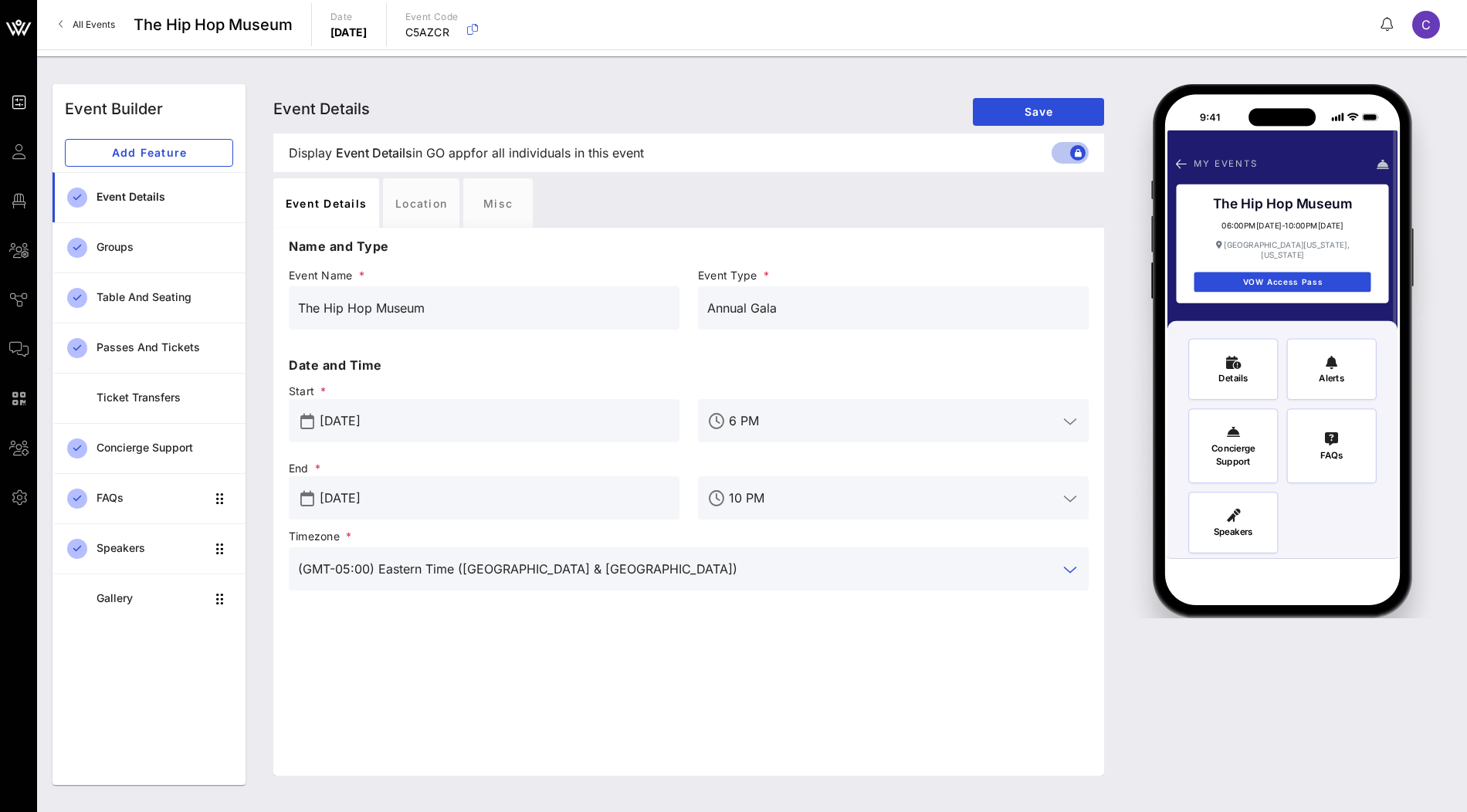
click at [450, 571] on input "(GMT-05:00) Eastern Time ([GEOGRAPHIC_DATA] & [GEOGRAPHIC_DATA])" at bounding box center [678, 569] width 760 height 24
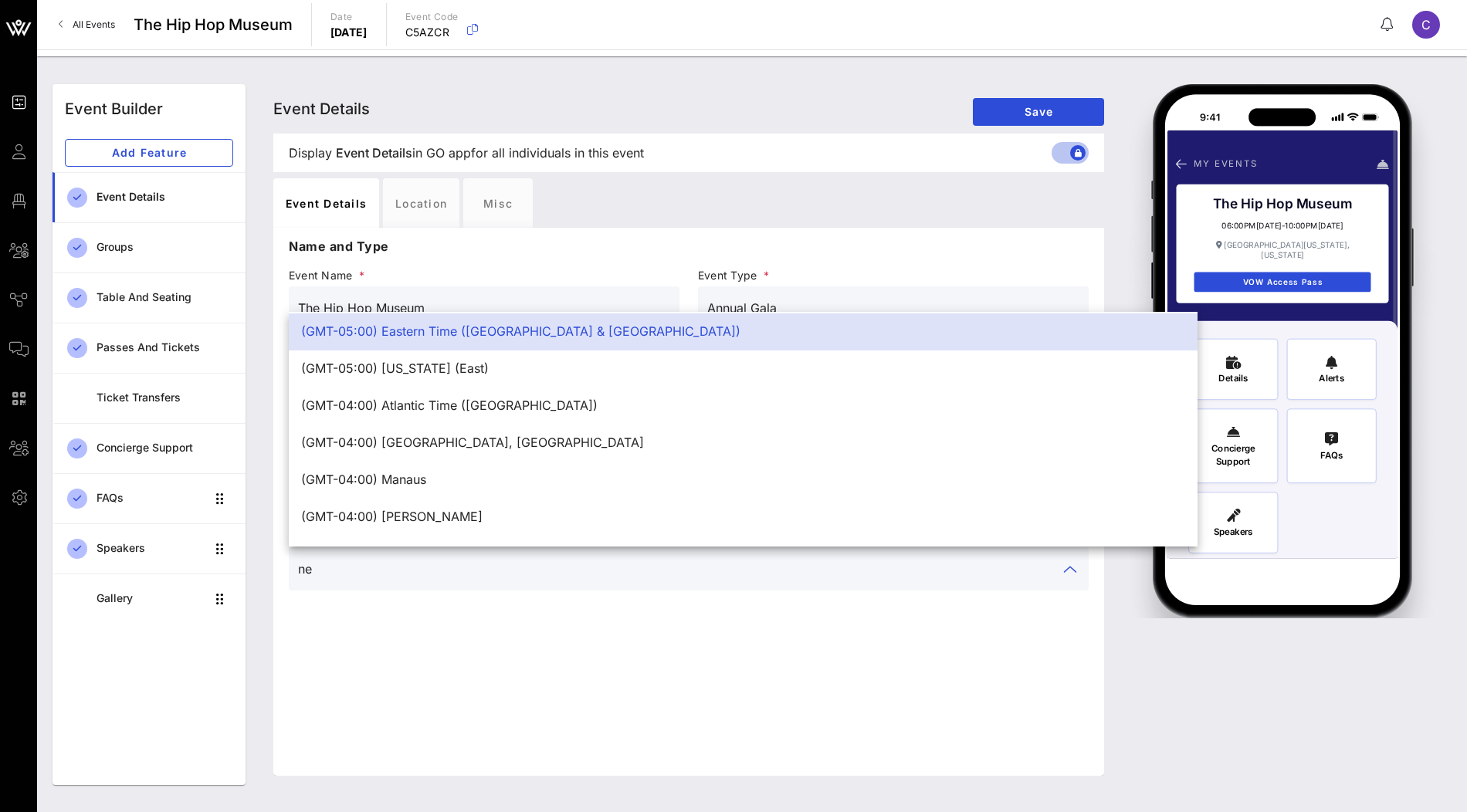
scroll to position [0, 0]
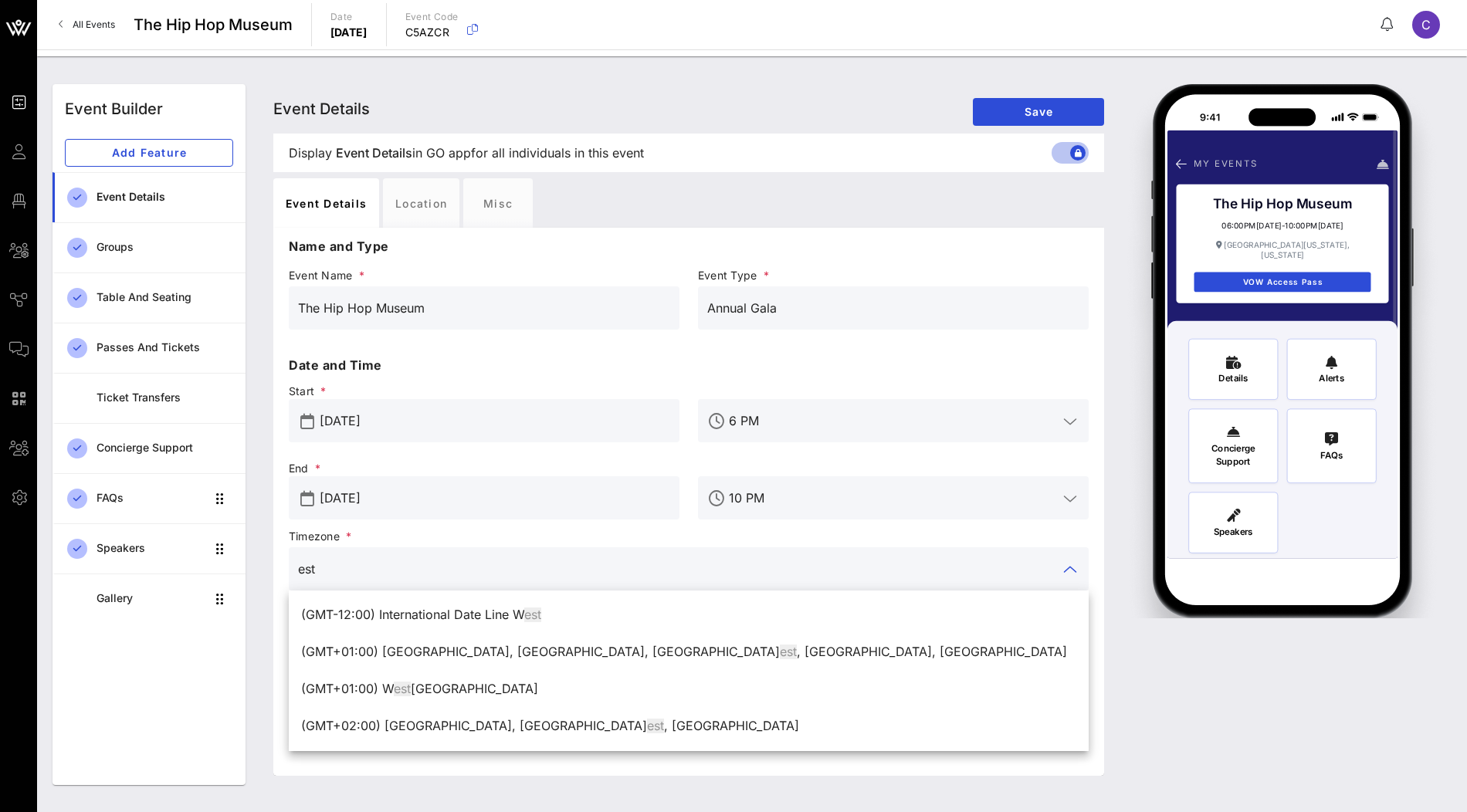
click at [456, 573] on input "est" at bounding box center [678, 569] width 760 height 24
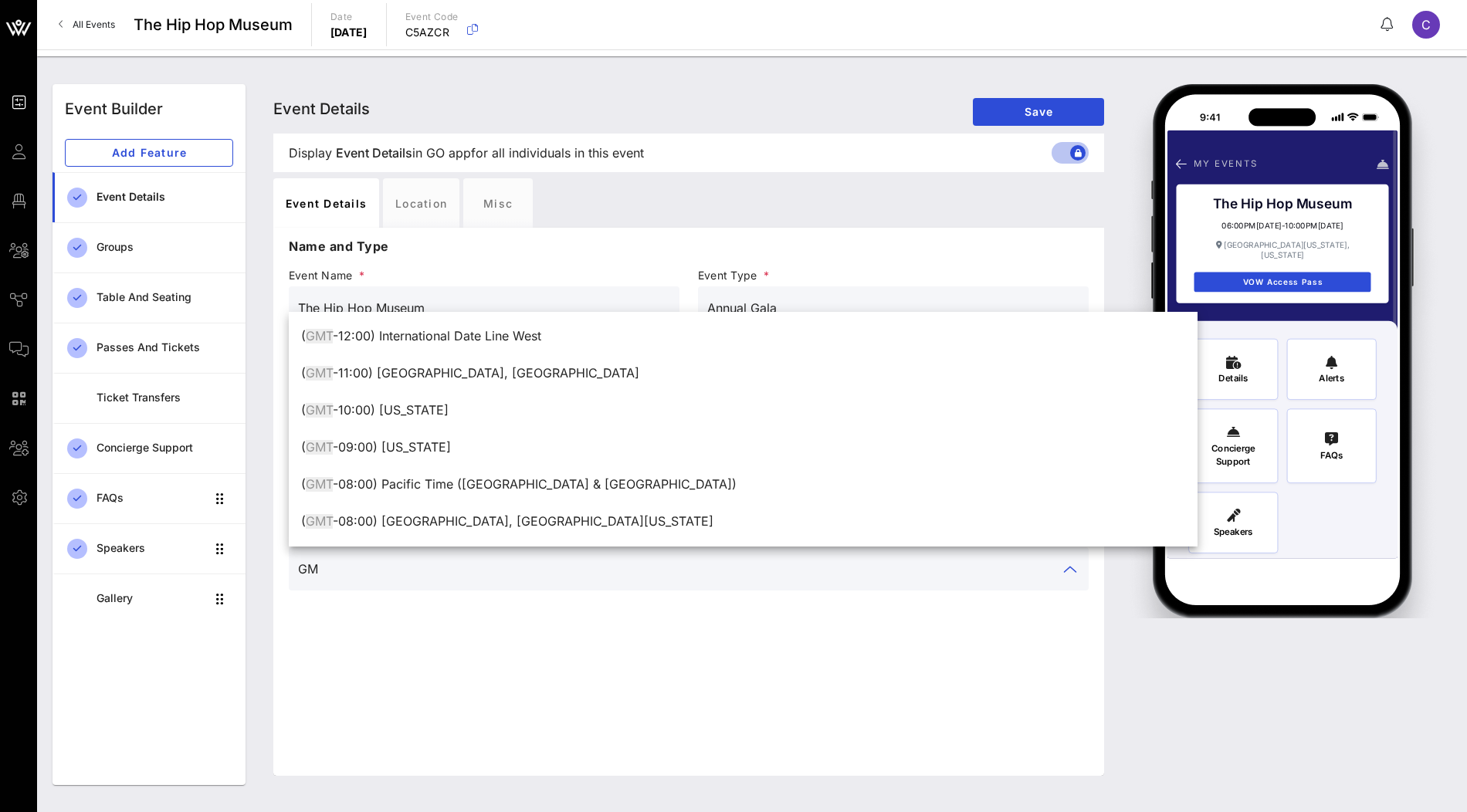
type input "G"
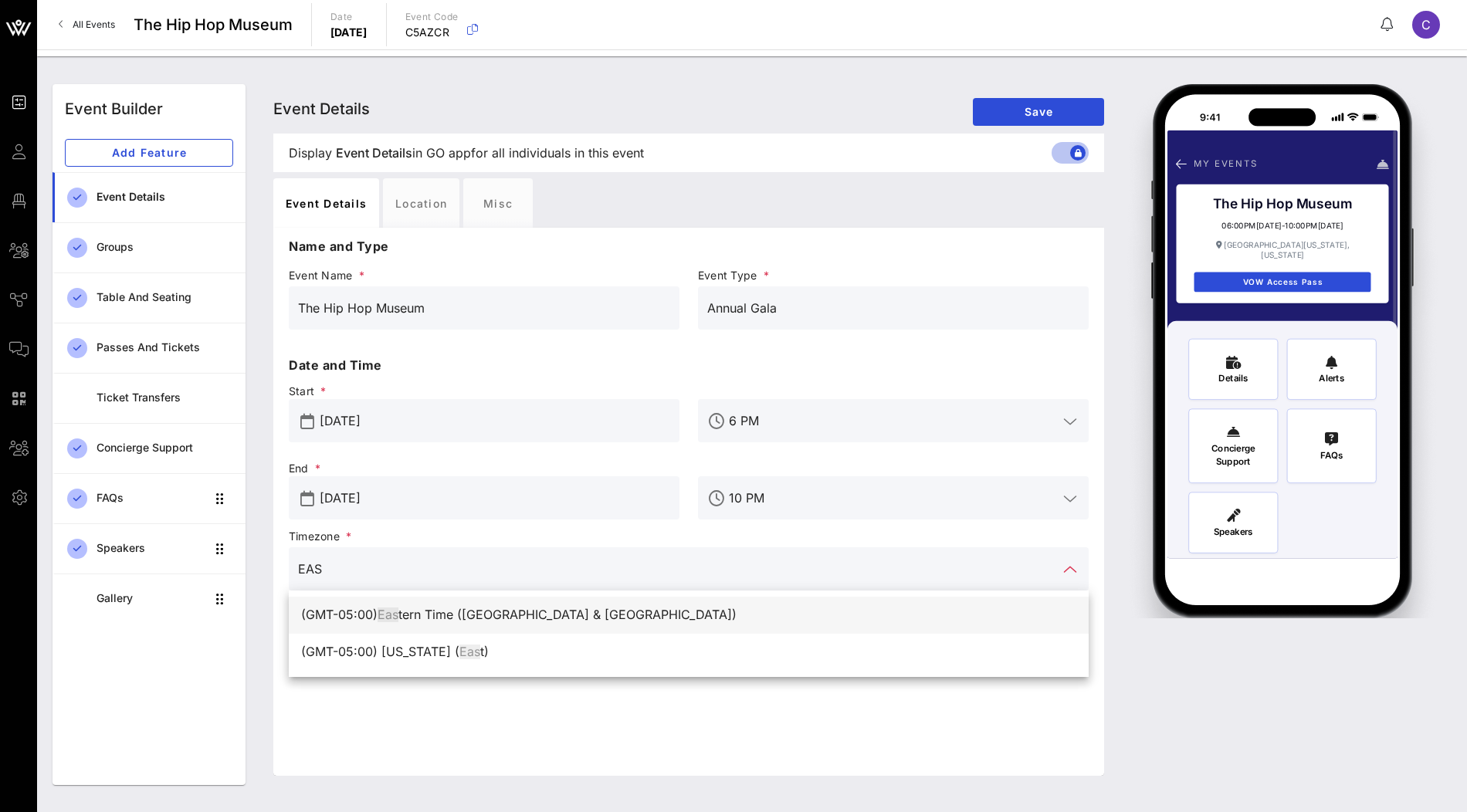
click at [510, 615] on div "(GMT-05:00) Eas tern Time ([GEOGRAPHIC_DATA] & [GEOGRAPHIC_DATA])" at bounding box center [688, 615] width 775 height 15
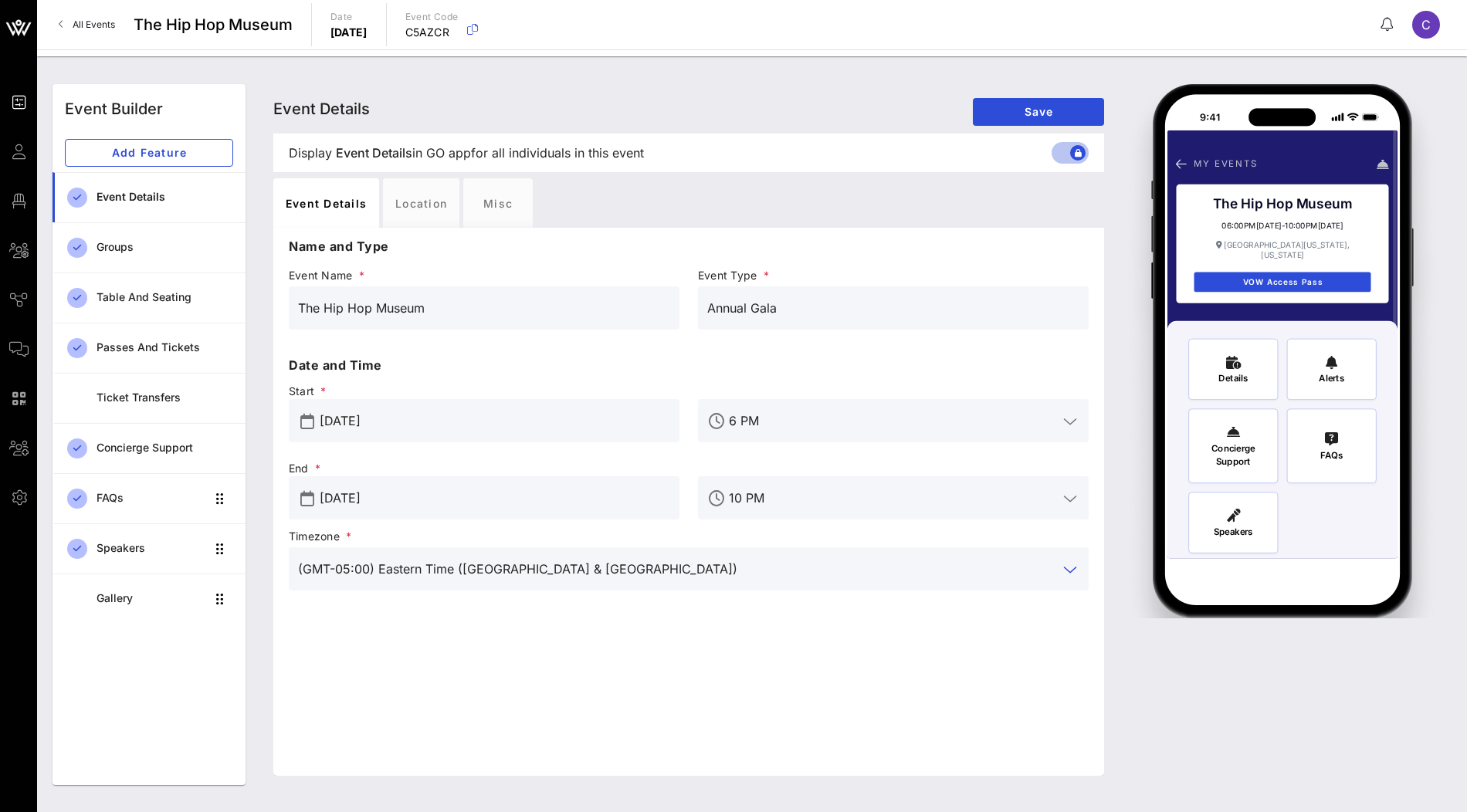
click at [344, 567] on input "(GMT-05:00) Eastern Time ([GEOGRAPHIC_DATA] & [GEOGRAPHIC_DATA])" at bounding box center [678, 569] width 760 height 24
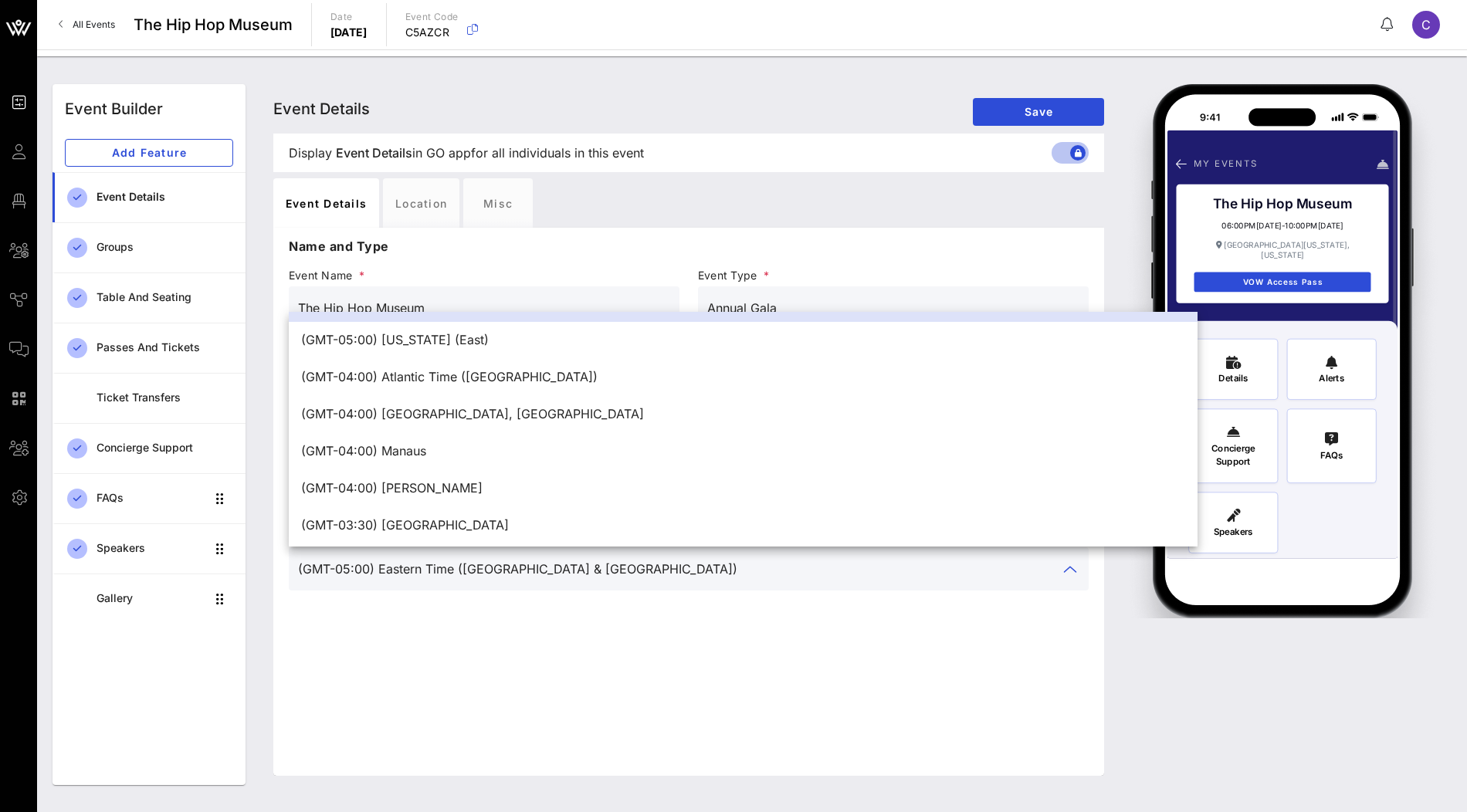
scroll to position [549, 0]
click at [465, 638] on div "Name and Type Event Name * The Hip Hop Museum Event Type * Annual Gala Date and…" at bounding box center [688, 501] width 831 height 548
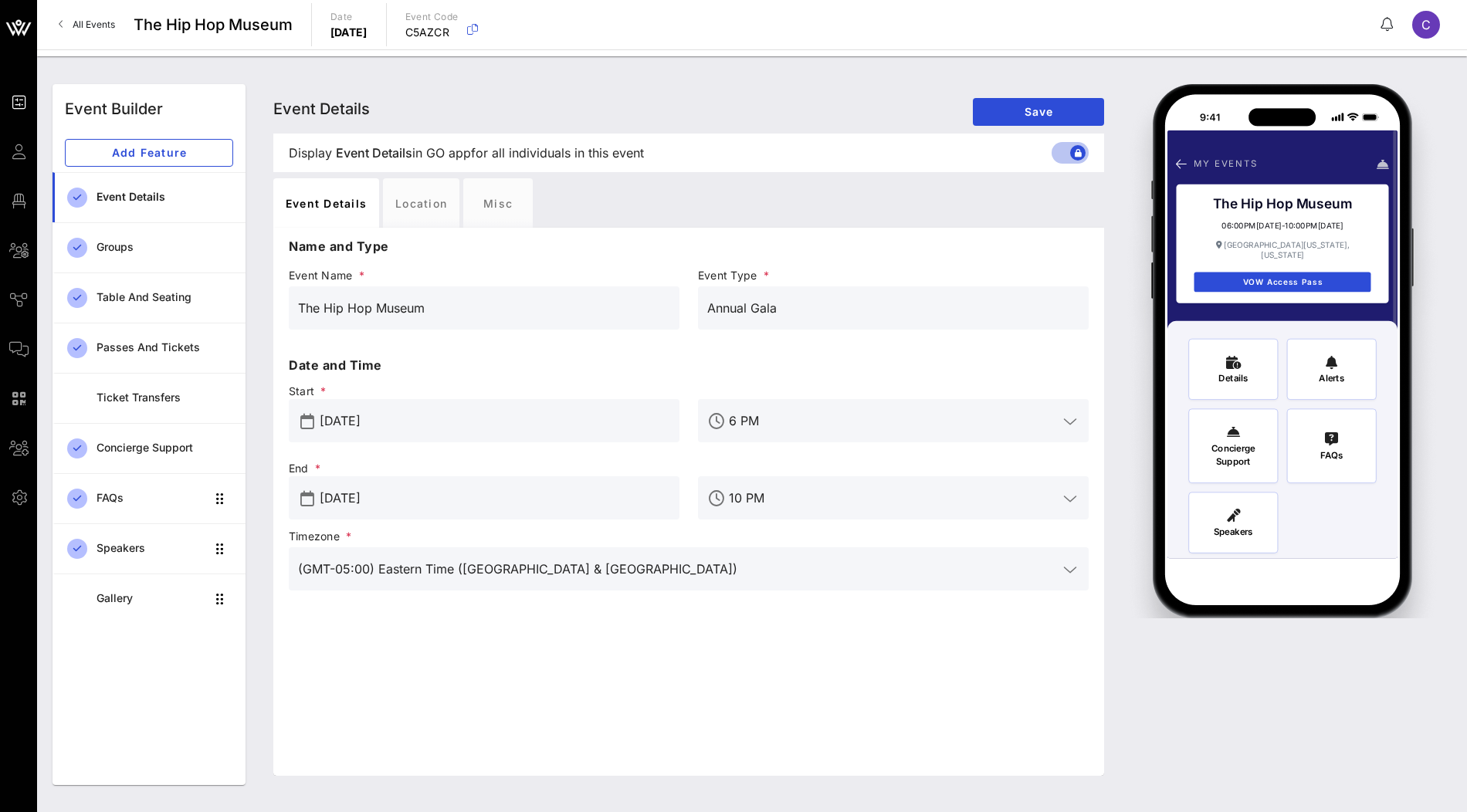
click at [546, 574] on input "(GMT-05:00) Eastern Time ([GEOGRAPHIC_DATA] & [GEOGRAPHIC_DATA])" at bounding box center [678, 569] width 760 height 24
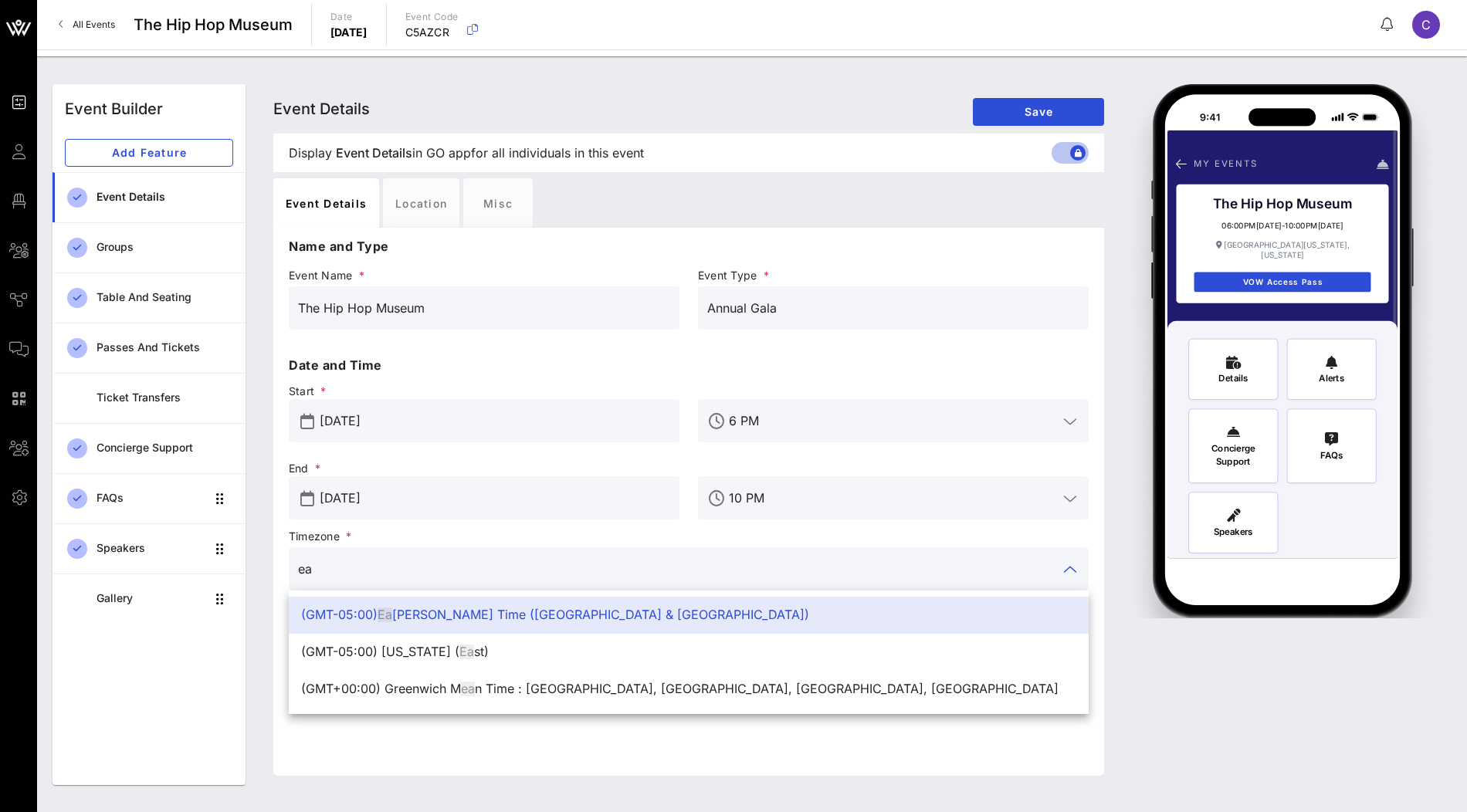
scroll to position [0, 0]
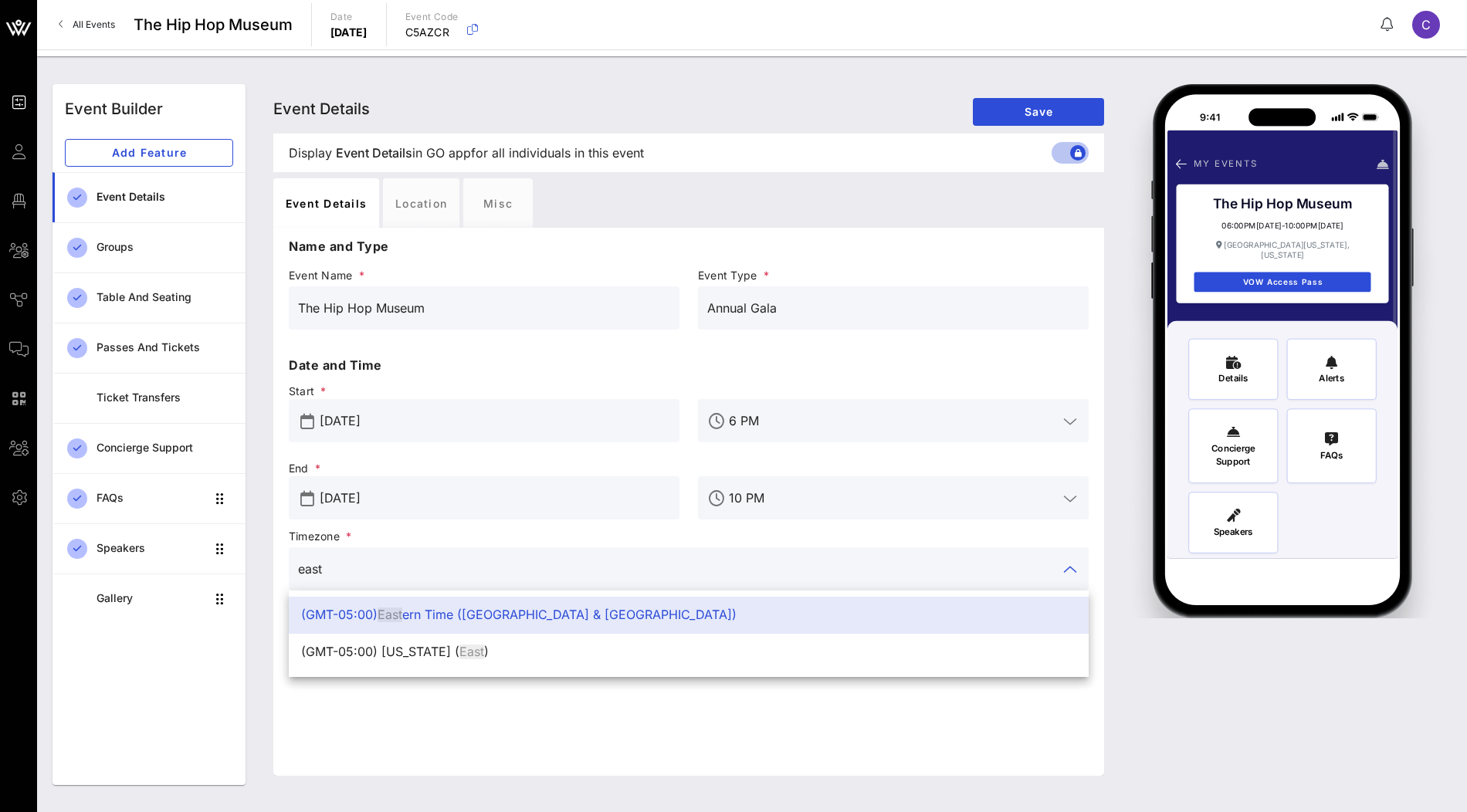
type input "east"
